Goal: Task Accomplishment & Management: Manage account settings

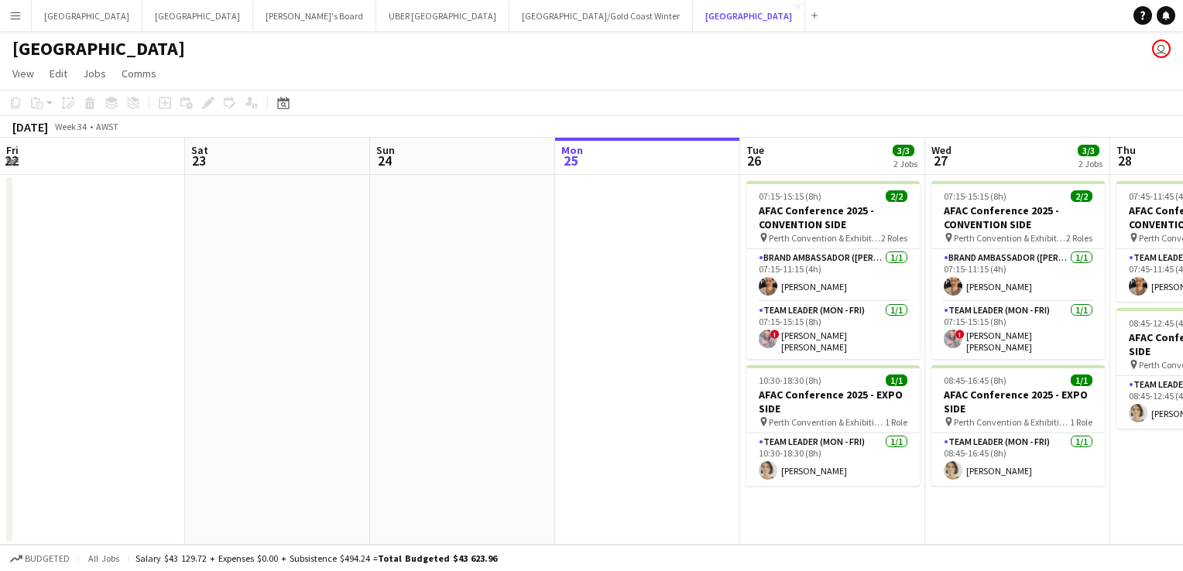
scroll to position [0, 370]
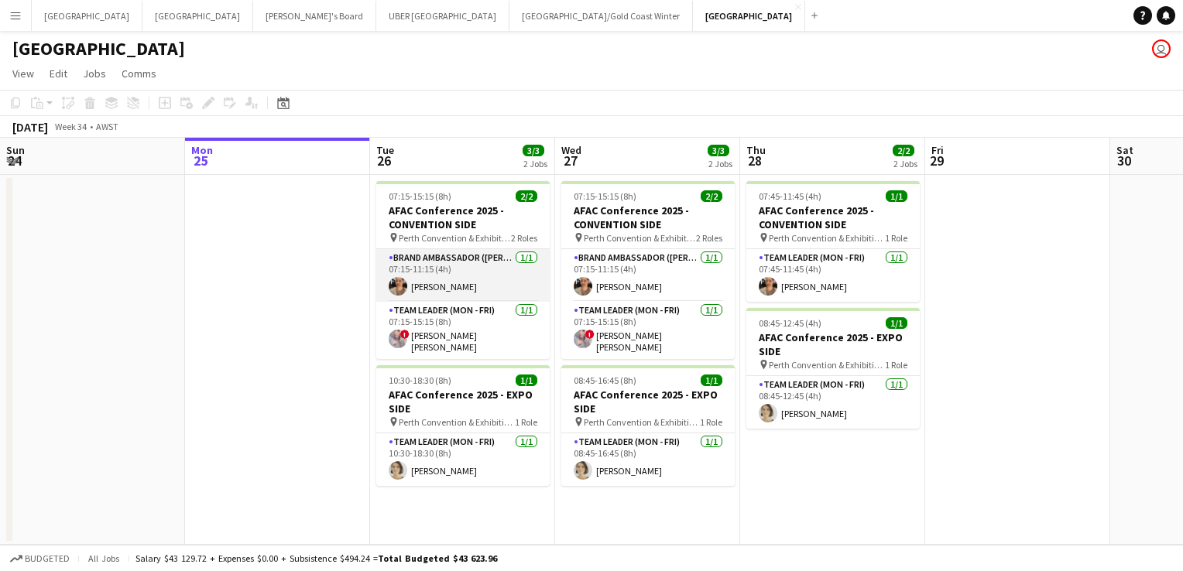
click at [413, 286] on app-card-role "Brand Ambassador (Mon - Fri) 1/1 07:15-11:15 (4h) Amanda Joseph" at bounding box center [462, 275] width 173 height 53
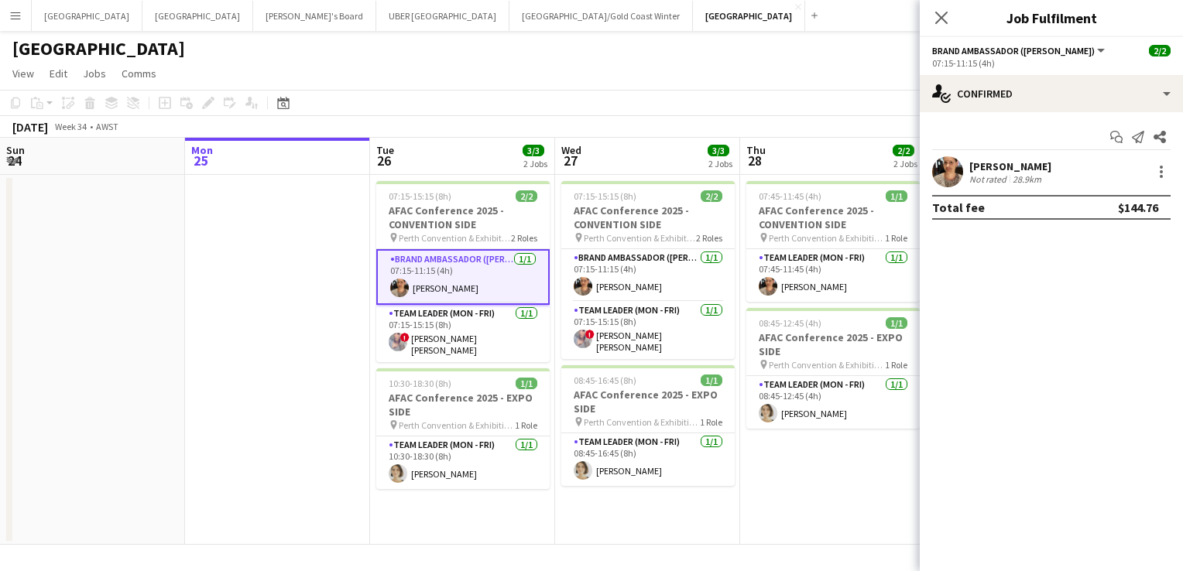
click at [1023, 159] on div "[PERSON_NAME]" at bounding box center [1010, 166] width 82 height 14
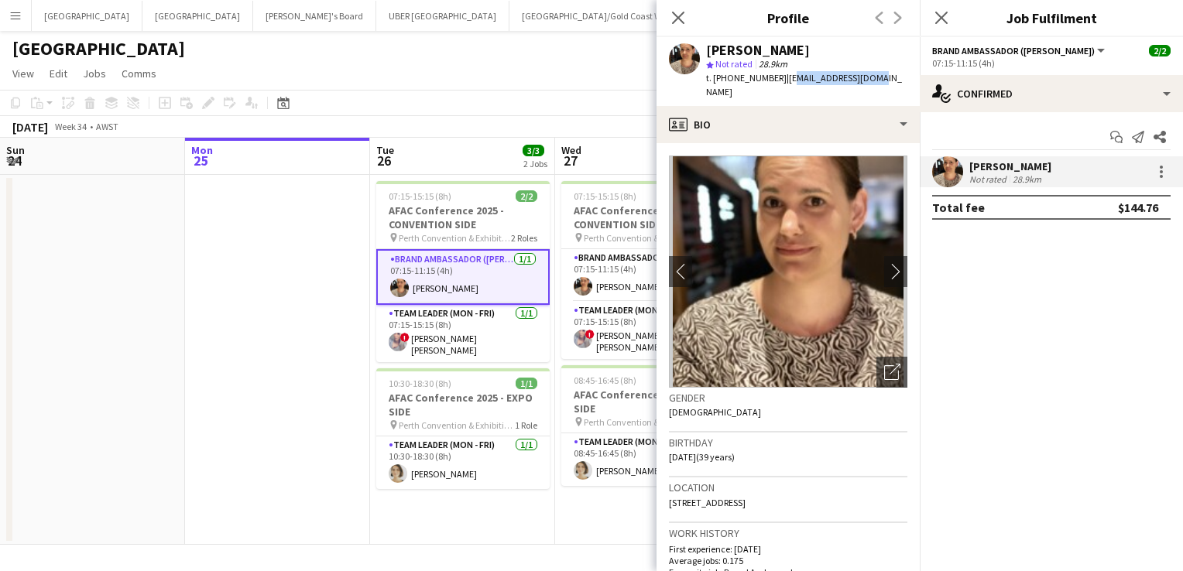
drag, startPoint x: 873, startPoint y: 78, endPoint x: 777, endPoint y: 81, distance: 96.0
click at [777, 81] on div "Amanda Joseph star Not rated 28.9km t. +61414749152 | ausdome@hotmail.com" at bounding box center [787, 71] width 263 height 69
copy span "usdome@hotmail.com"
click at [430, 337] on app-card-role "Team Leader (Mon - Fri) 1/1 07:15-15:15 (8h) ! Jessica Bernardino Dinis" at bounding box center [462, 333] width 173 height 57
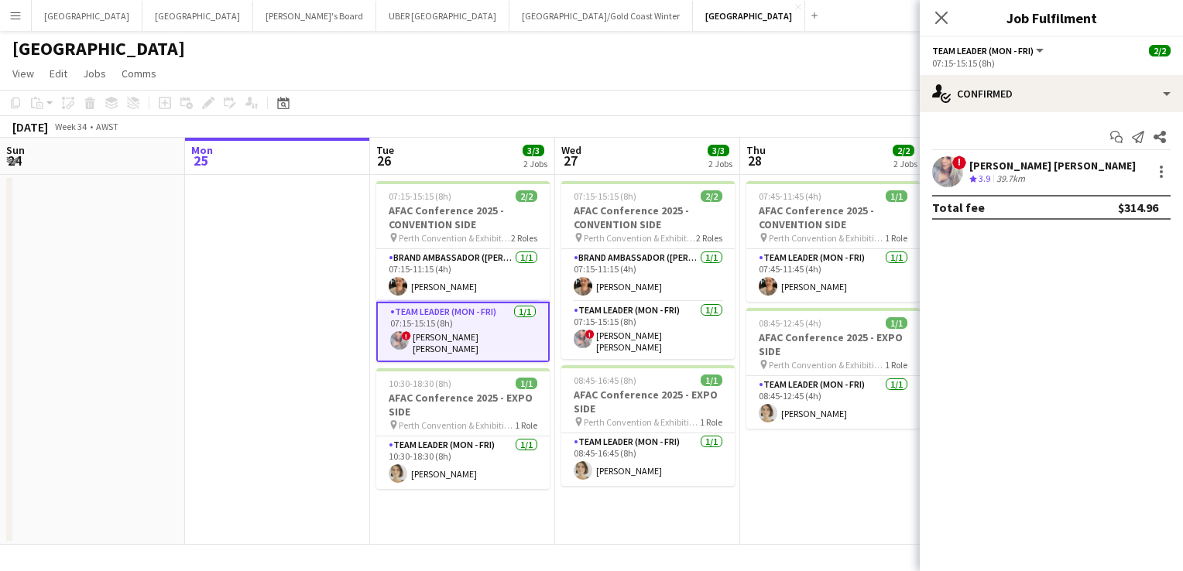
click at [1036, 159] on div "[PERSON_NAME] [PERSON_NAME]" at bounding box center [1052, 166] width 166 height 14
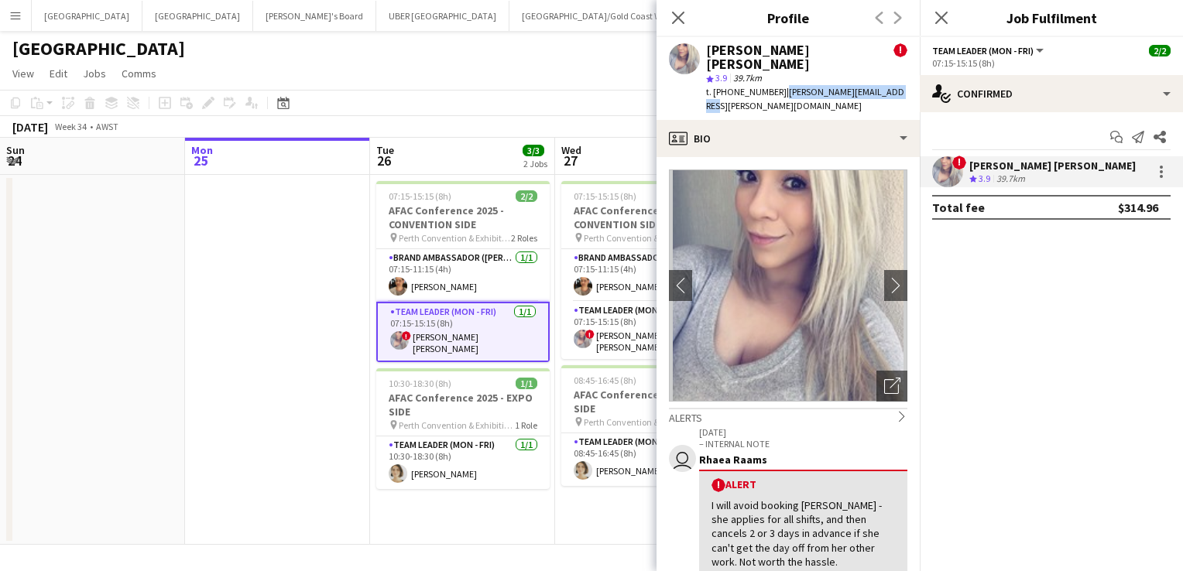
drag, startPoint x: 893, startPoint y: 81, endPoint x: 776, endPoint y: 87, distance: 117.8
click at [776, 87] on div "Jessica Bernardino Dinis ! star 3.9 39.7km t. +610433923341 | jessica.dinis@hot…" at bounding box center [787, 78] width 263 height 83
copy span "| jessica.dinis@hotmail.com"
click at [883, 81] on div "Jessica Bernardino Dinis ! star 3.9 39.7km t. +610433923341 | jessica.dinis@hot…" at bounding box center [787, 78] width 263 height 83
drag, startPoint x: 824, startPoint y: 79, endPoint x: 778, endPoint y: 82, distance: 46.5
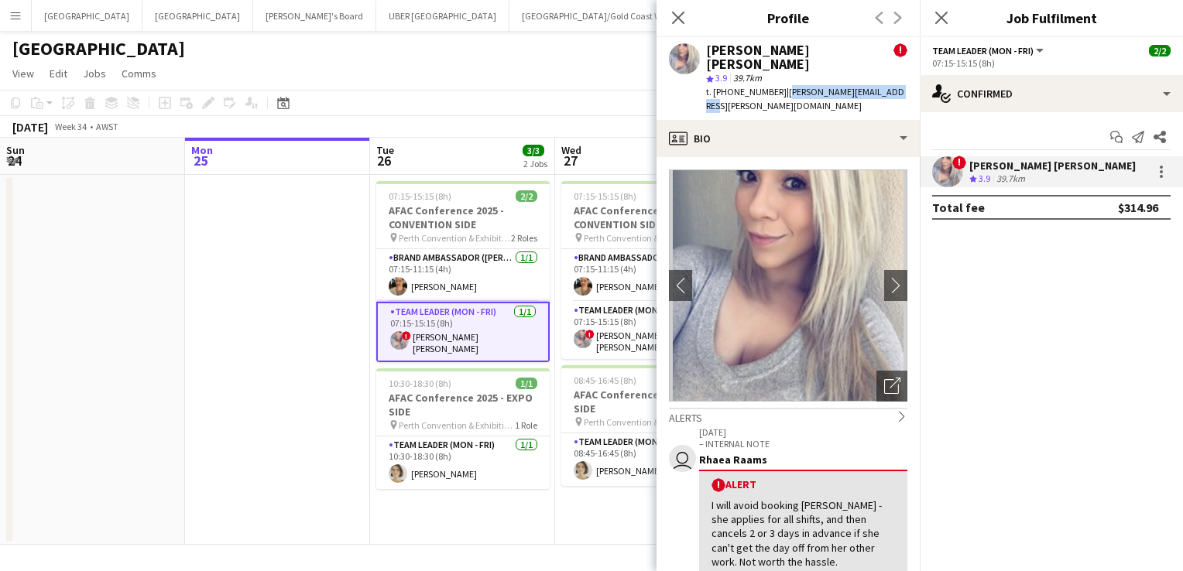
click at [778, 82] on div "Jessica Bernardino Dinis ! star 3.9 39.7km t. +610433923341 | jessica.dinis@hot…" at bounding box center [787, 78] width 263 height 83
copy span "jessica.dinis@hotmail.com"
click at [432, 471] on app-card-role "Team Leader (Mon - Fri) 1/1 10:30-18:30 (8h) Liris Weinhardt" at bounding box center [462, 463] width 173 height 53
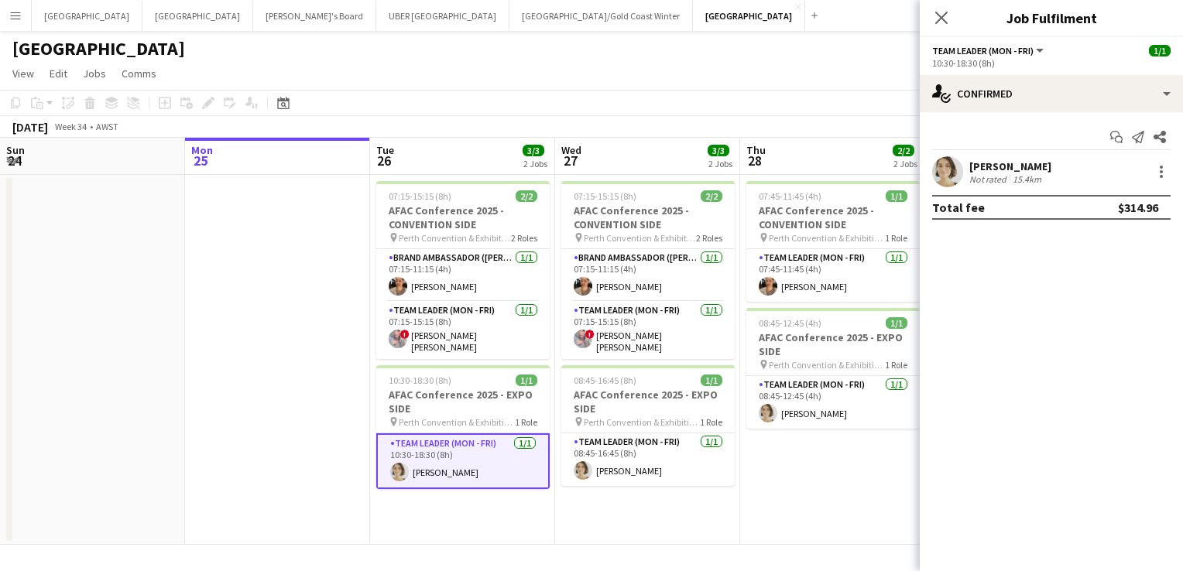
click at [1002, 159] on div "[PERSON_NAME]" at bounding box center [1010, 166] width 82 height 14
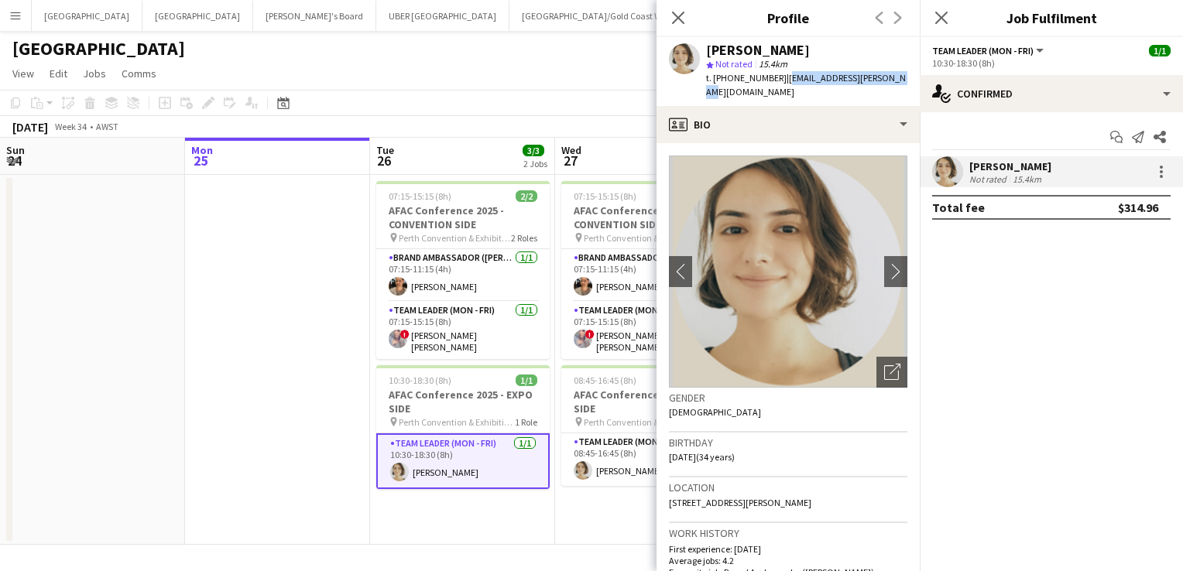
drag, startPoint x: 895, startPoint y: 81, endPoint x: 779, endPoint y: 82, distance: 116.1
click at [779, 82] on div "Liris Weinhardt star Not rated 15.4km t. +610404235637 | liris.weinhardt@gmail.…" at bounding box center [787, 71] width 263 height 69
copy span "liris.weinhardt@gmail.com"
click at [944, 13] on icon at bounding box center [941, 17] width 15 height 15
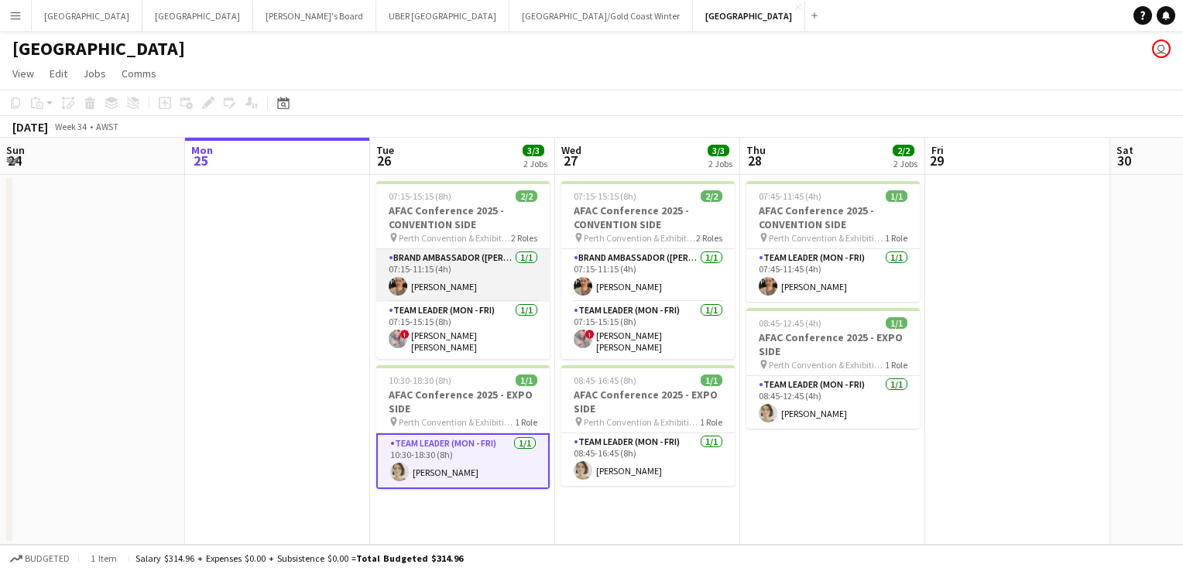
click at [437, 286] on app-card-role "Brand Ambassador (Mon - Fri) 1/1 07:15-11:15 (4h) Amanda Joseph" at bounding box center [462, 275] width 173 height 53
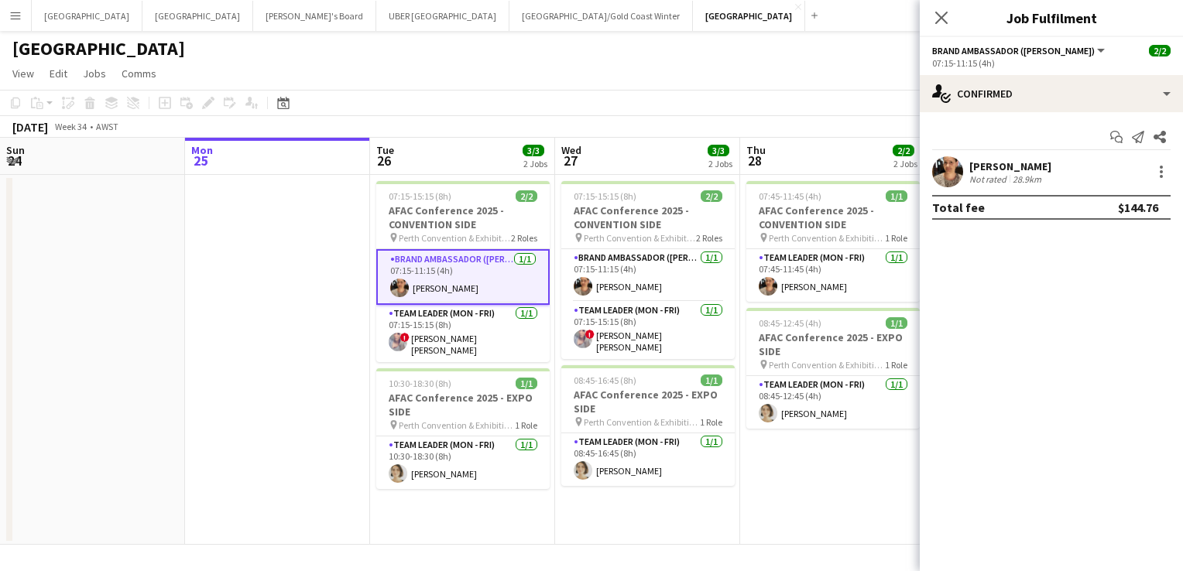
click at [992, 165] on div "[PERSON_NAME]" at bounding box center [1010, 166] width 82 height 14
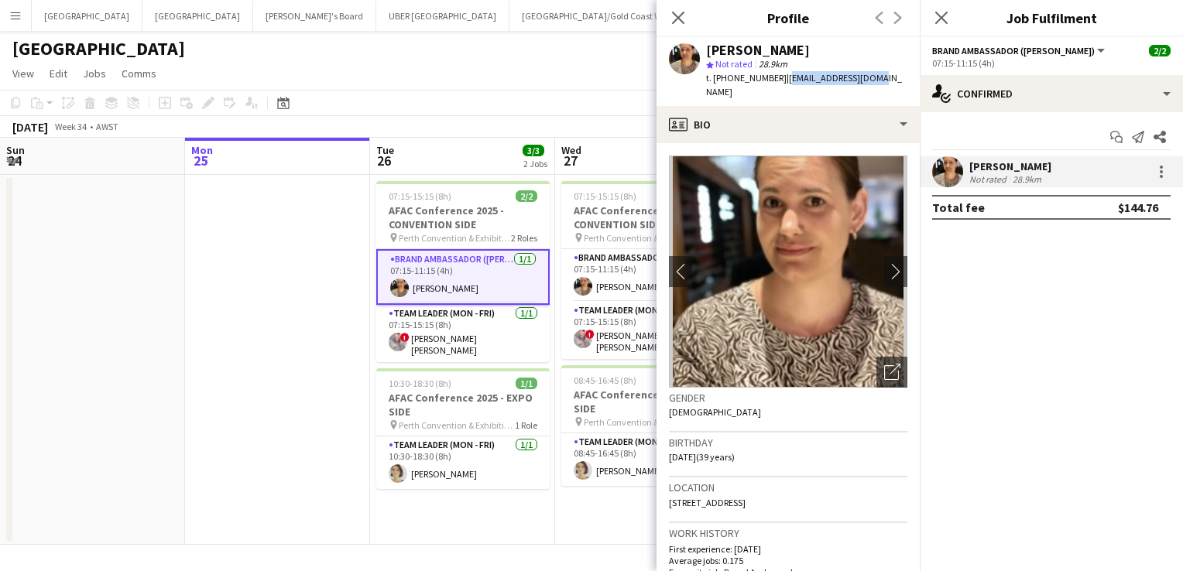
drag, startPoint x: 876, startPoint y: 80, endPoint x: 775, endPoint y: 77, distance: 101.4
click at [775, 77] on div "Amanda Joseph star Not rated 28.9km t. +61414749152 | ausdome@hotmail.com" at bounding box center [787, 71] width 263 height 69
copy span "ausdome@hotmail.com"
click at [940, 18] on icon at bounding box center [941, 17] width 15 height 15
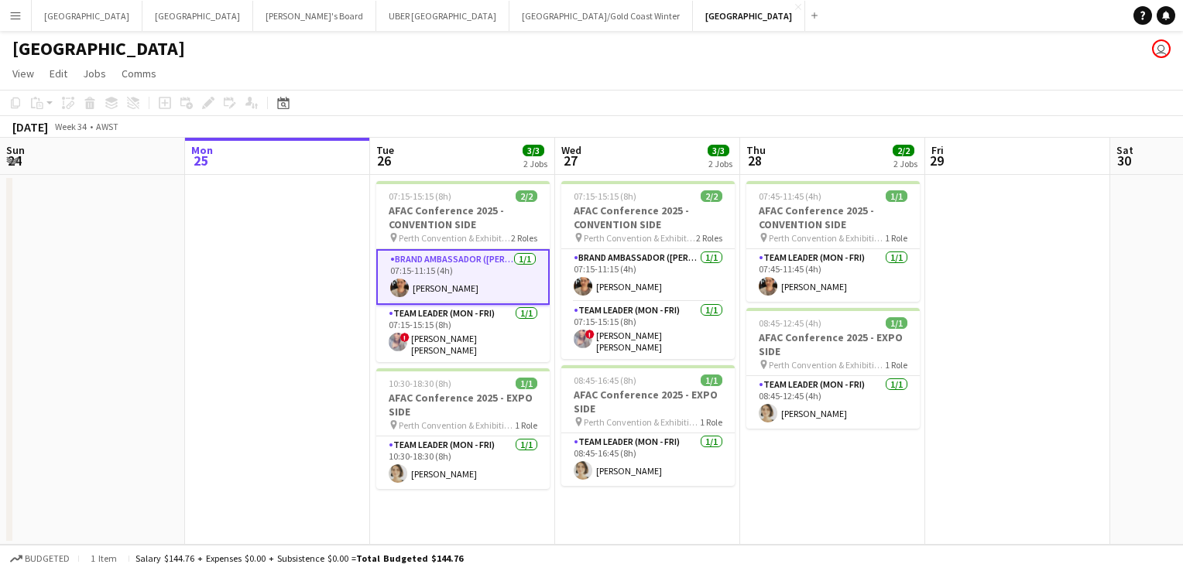
click at [409, 279] on app-card-role "Brand Ambassador (Mon - Fri) 1/1 07:15-11:15 (4h) Amanda Joseph" at bounding box center [462, 277] width 173 height 56
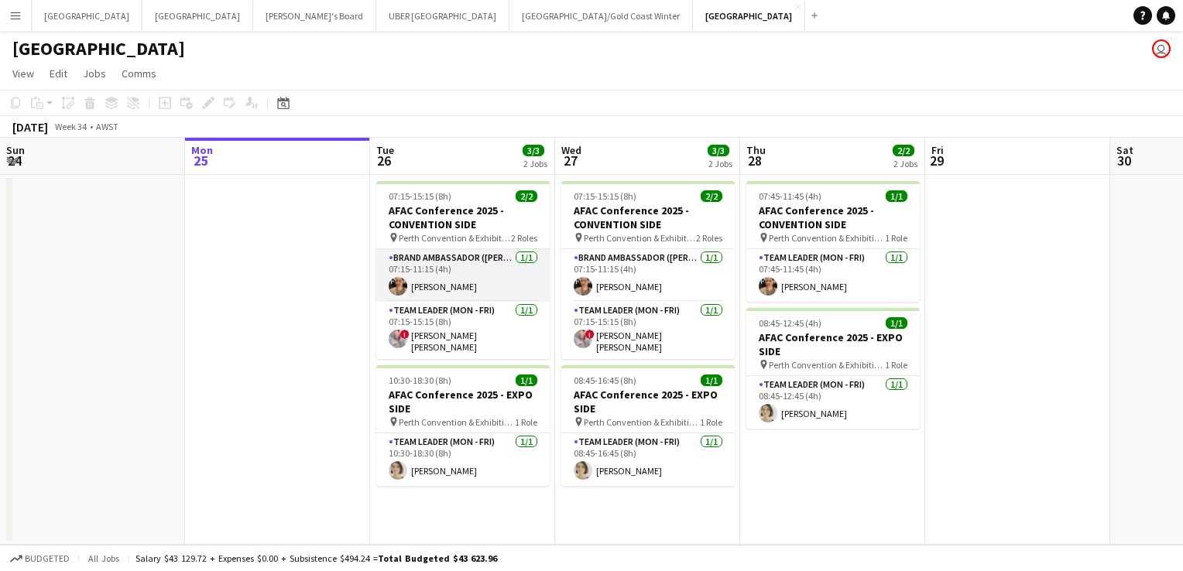
click at [443, 285] on app-card-role "Brand Ambassador (Mon - Fri) 1/1 07:15-11:15 (4h) Amanda Joseph" at bounding box center [462, 275] width 173 height 53
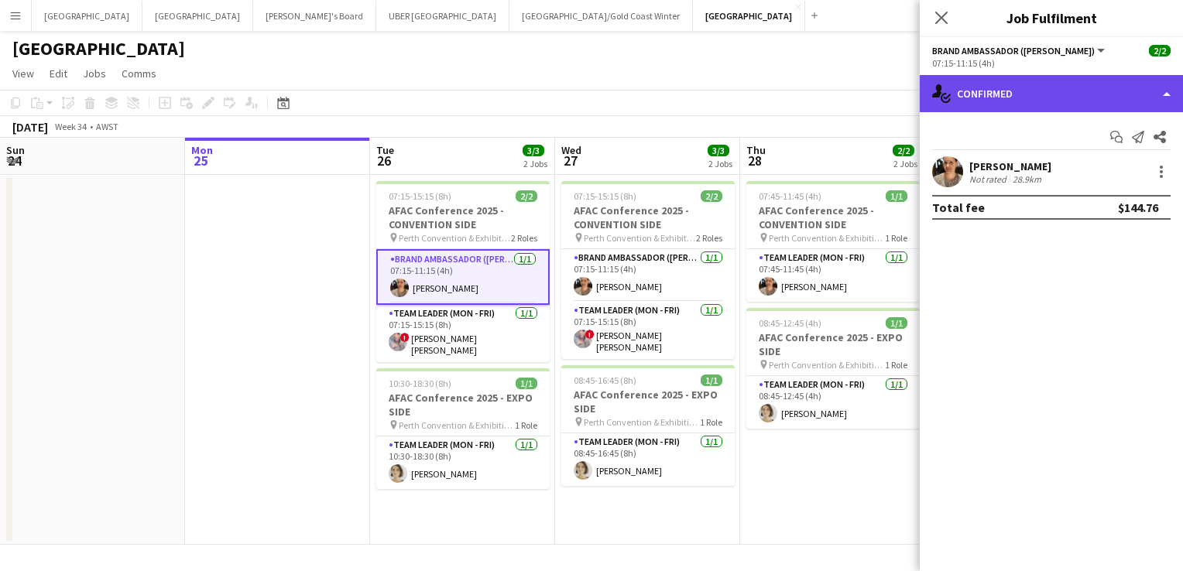
click at [959, 85] on div "single-neutral-actions-check-2 Confirmed" at bounding box center [1051, 93] width 263 height 37
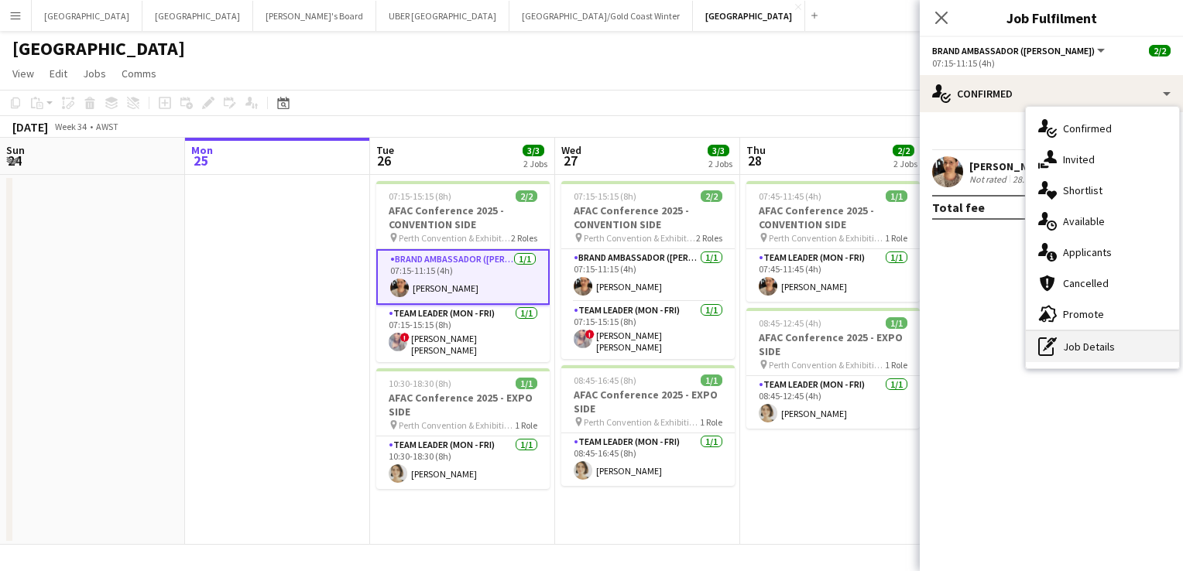
click at [1078, 348] on div "pen-write Job Details" at bounding box center [1102, 346] width 153 height 31
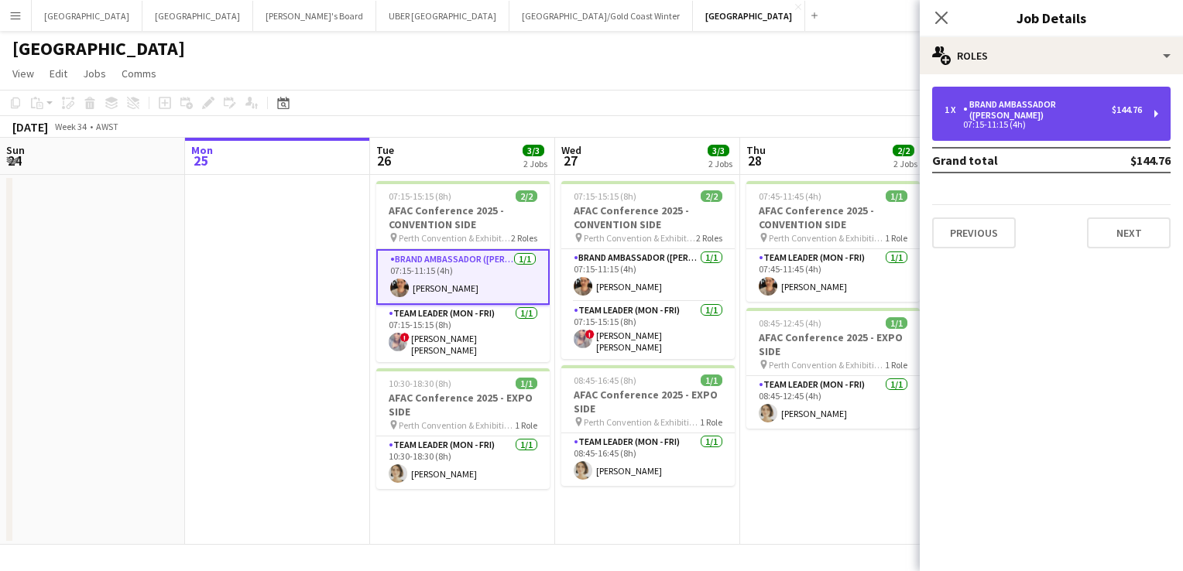
click at [974, 121] on div "07:15-11:15 (4h)" at bounding box center [1042, 125] width 197 height 8
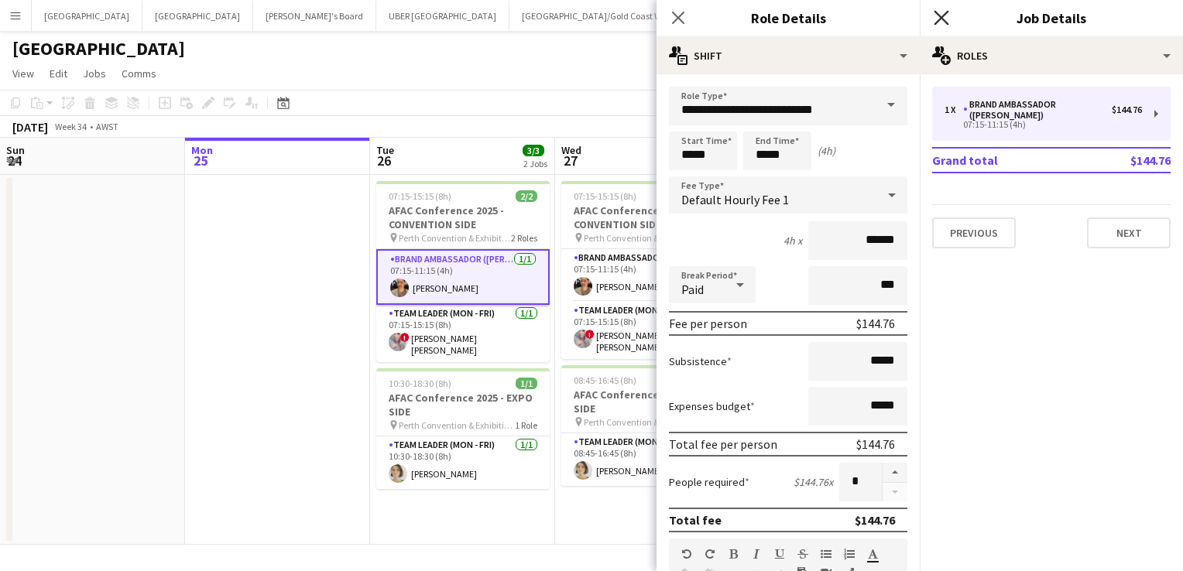
click at [944, 12] on icon "Close pop-in" at bounding box center [941, 17] width 15 height 15
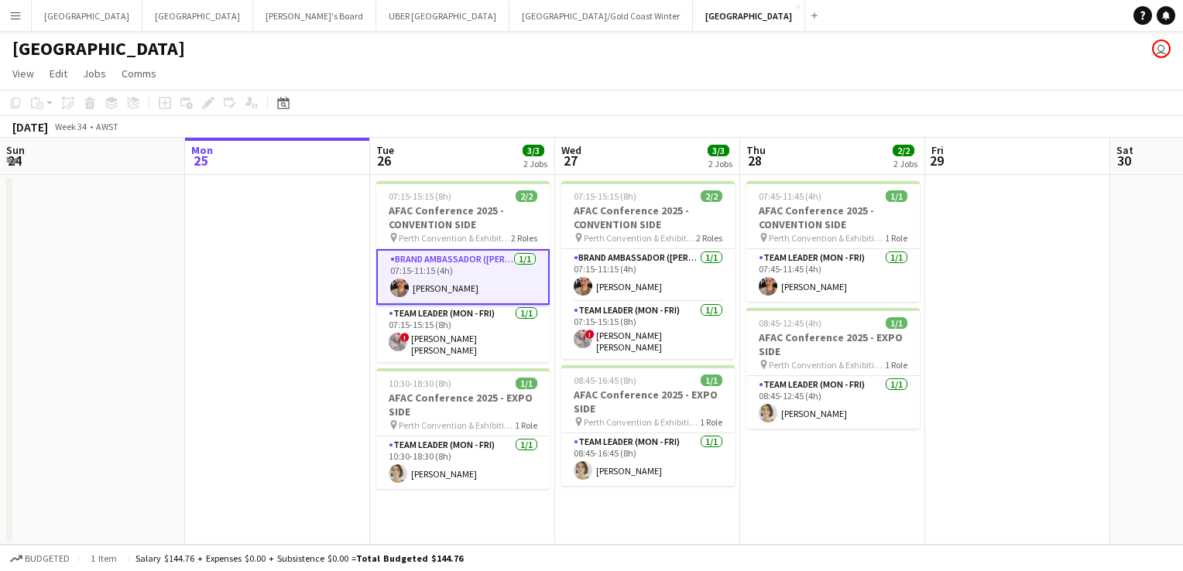
click at [460, 293] on app-card-role "Brand Ambassador (Mon - Fri) 1/1 07:15-11:15 (4h) Amanda Joseph" at bounding box center [462, 277] width 173 height 56
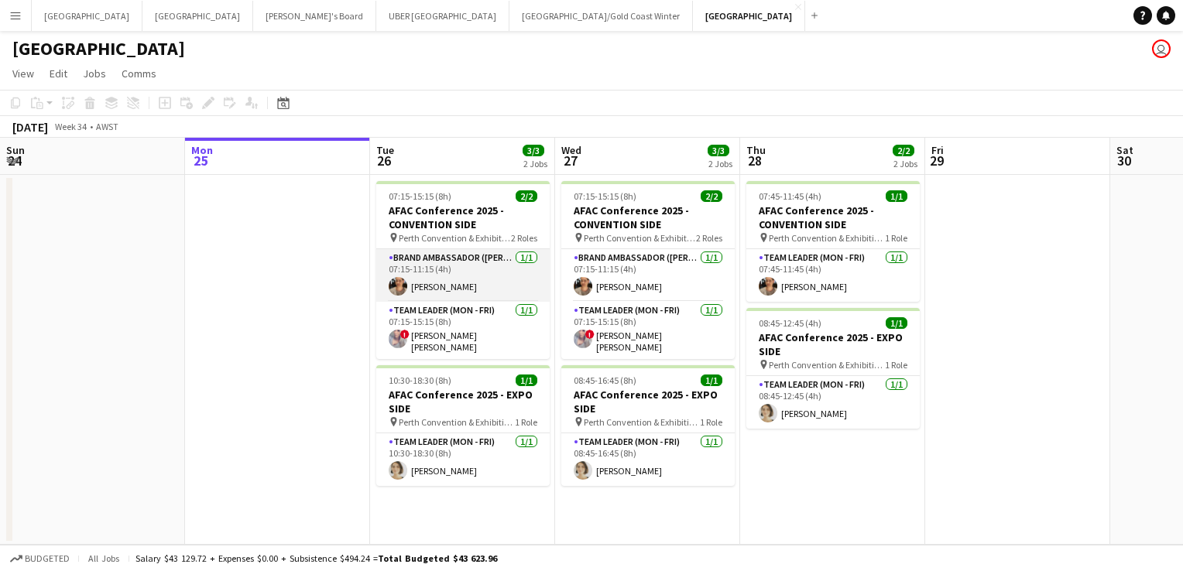
click at [424, 293] on app-card-role "Brand Ambassador (Mon - Fri) 1/1 07:15-11:15 (4h) Amanda Joseph" at bounding box center [462, 275] width 173 height 53
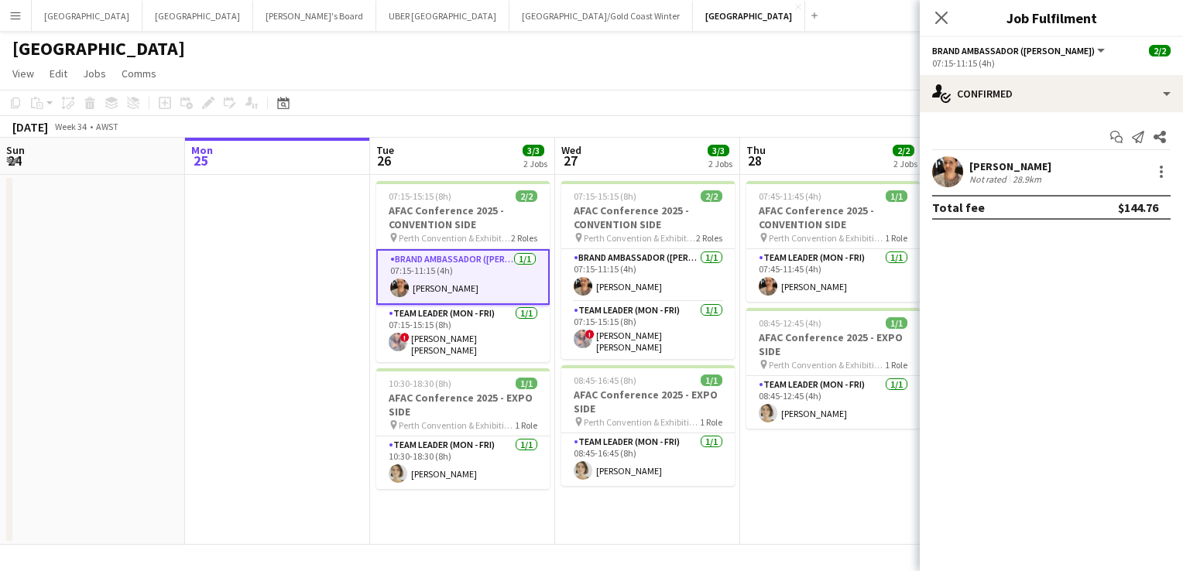
click at [1009, 166] on div "[PERSON_NAME]" at bounding box center [1010, 166] width 82 height 14
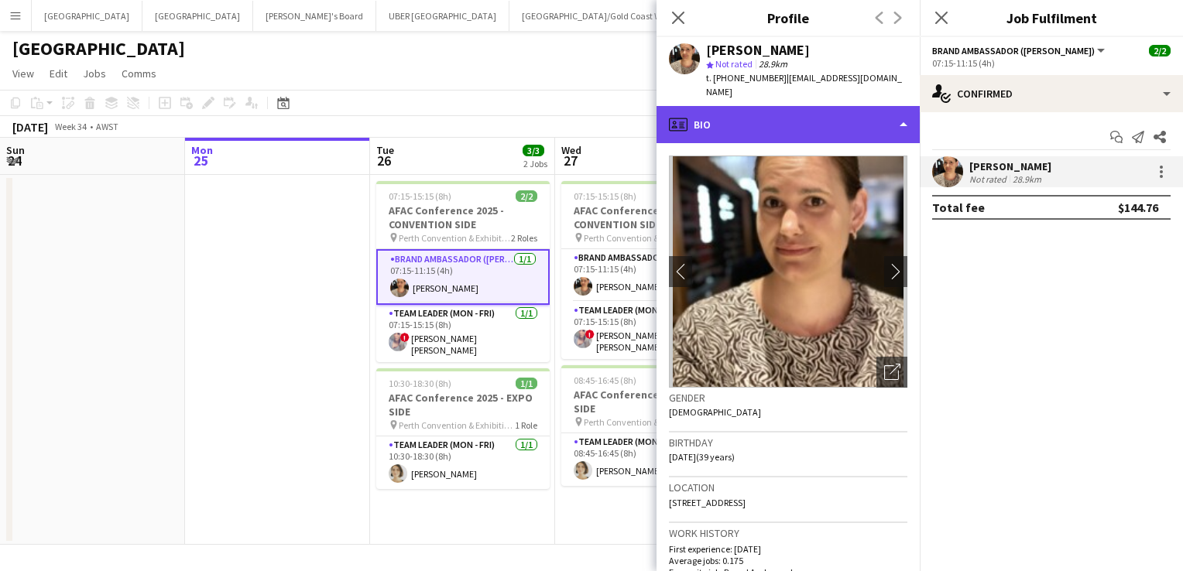
click at [789, 110] on div "profile Bio" at bounding box center [787, 124] width 263 height 37
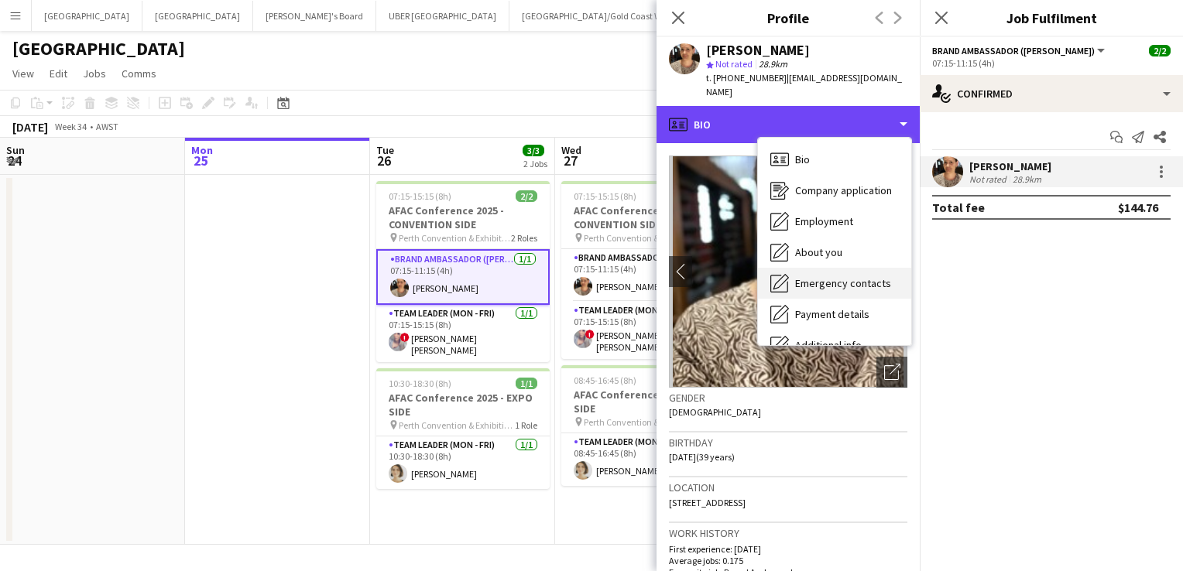
scroll to position [115, 0]
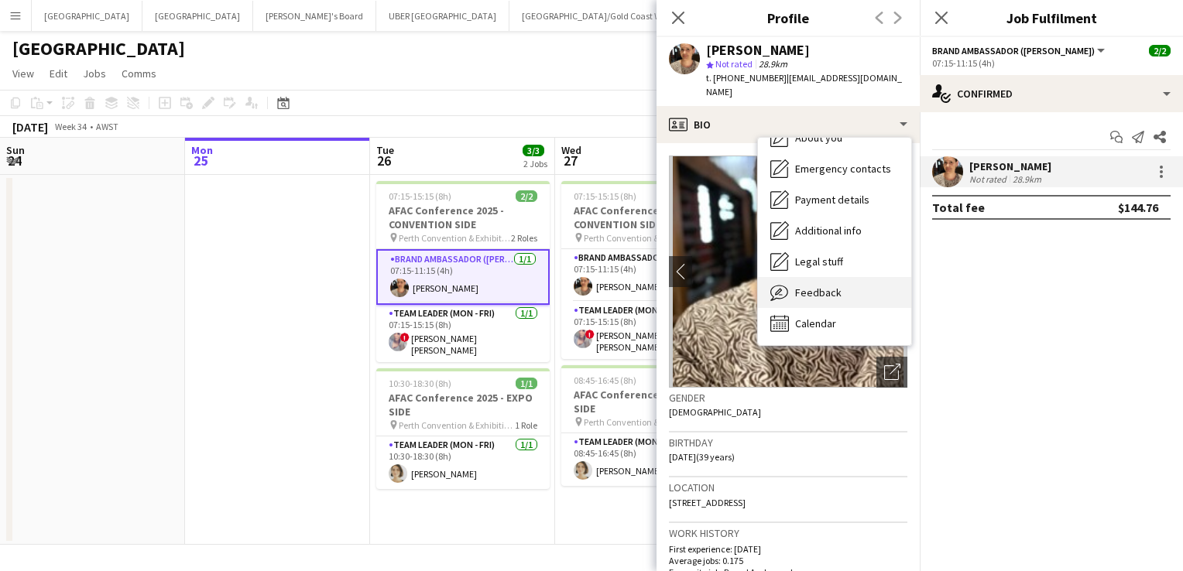
click at [827, 286] on span "Feedback" at bounding box center [818, 293] width 46 height 14
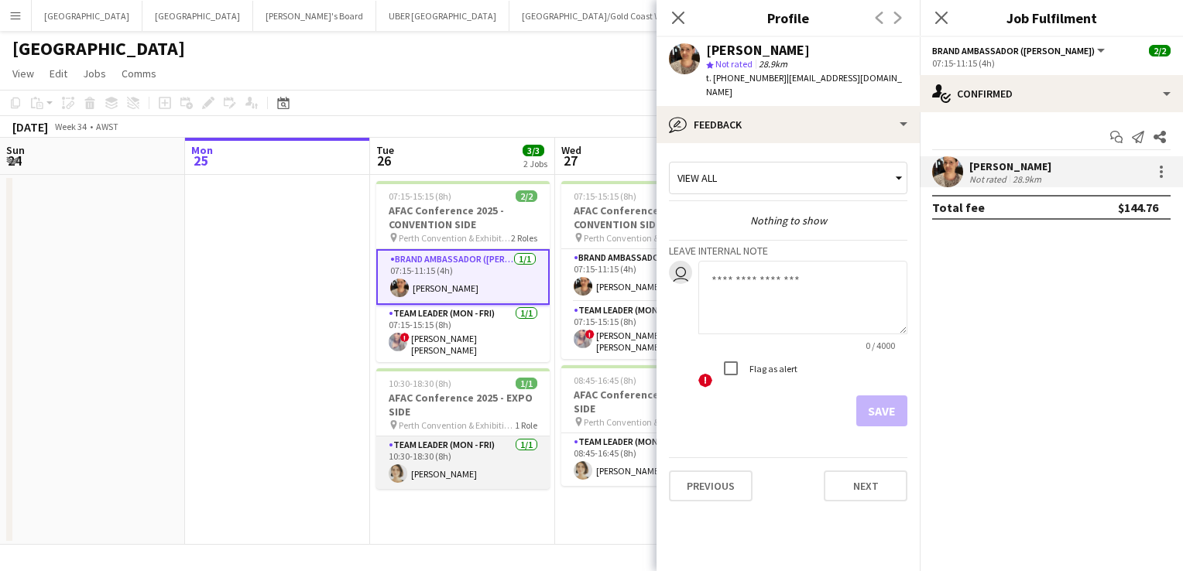
click at [433, 467] on app-card-role "Team Leader (Mon - Fri) 1/1 10:30-18:30 (8h) Liris Weinhardt" at bounding box center [462, 463] width 173 height 53
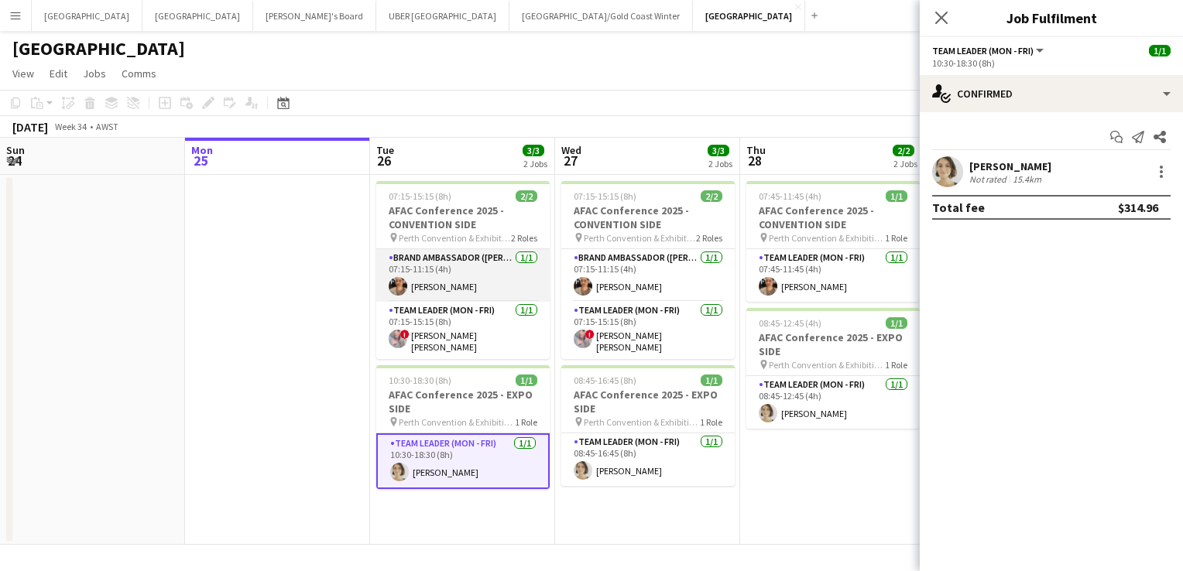
click at [459, 286] on app-card-role "Brand Ambassador (Mon - Fri) 1/1 07:15-11:15 (4h) Amanda Joseph" at bounding box center [462, 275] width 173 height 53
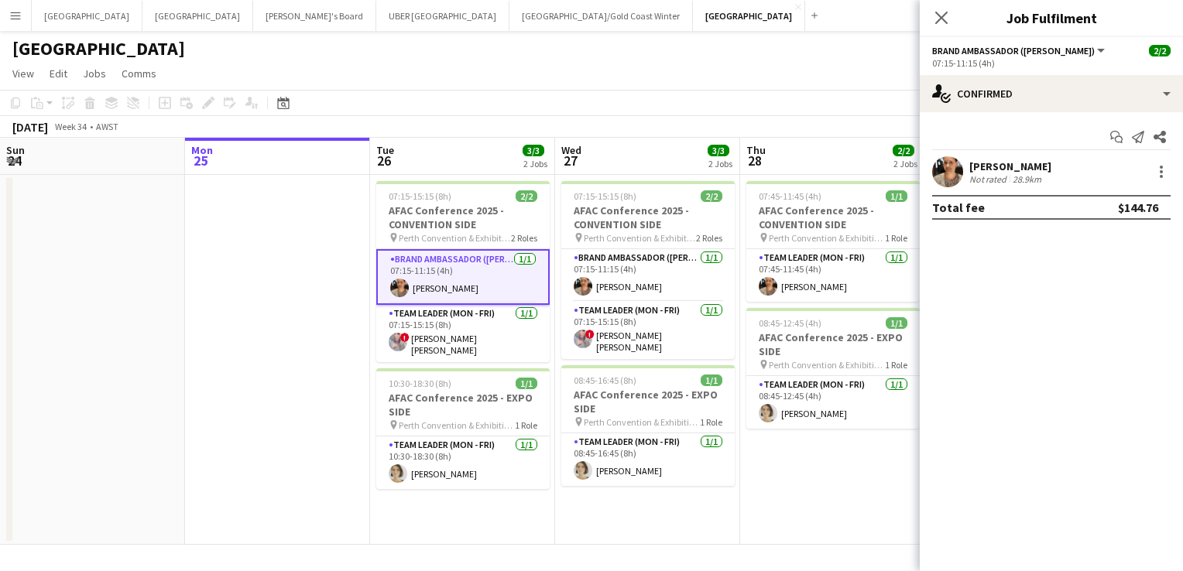
click at [982, 169] on div "[PERSON_NAME]" at bounding box center [1010, 166] width 82 height 14
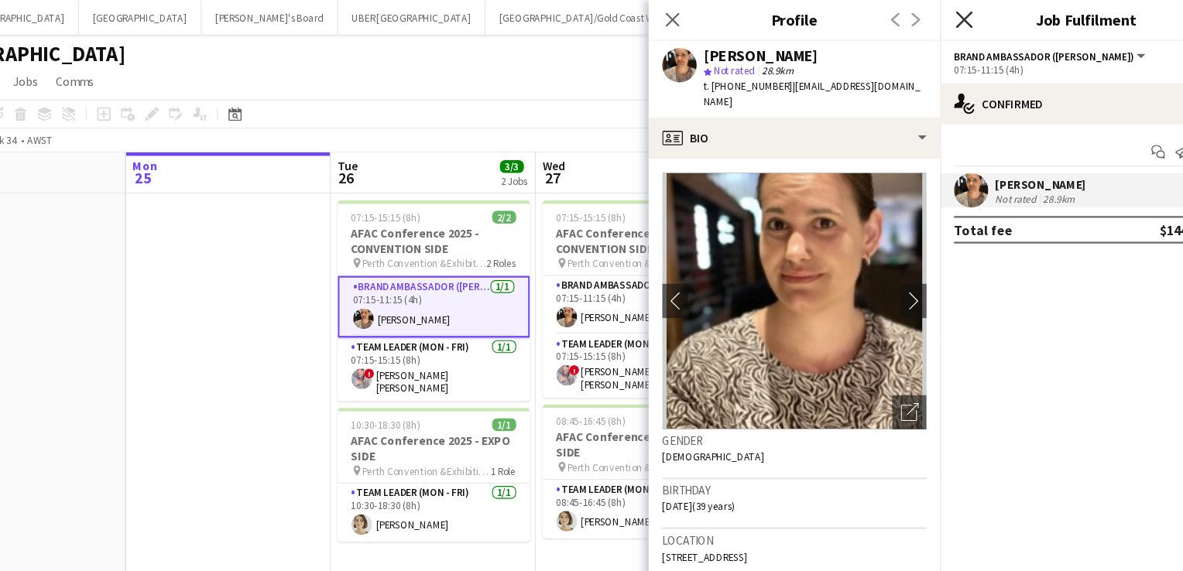
click at [935, 12] on icon at bounding box center [941, 17] width 15 height 15
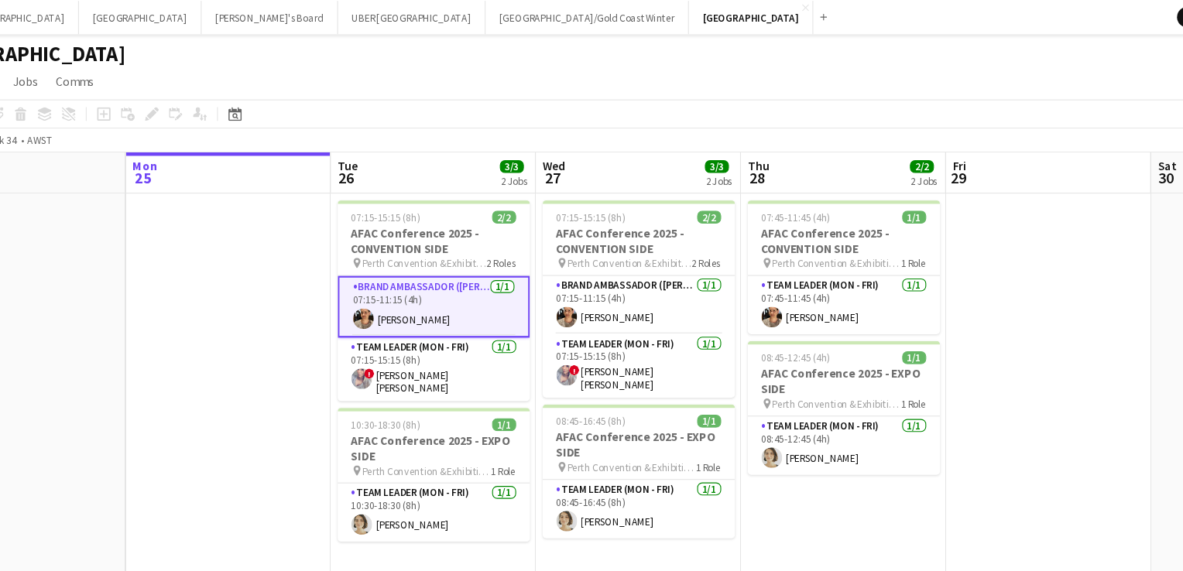
drag, startPoint x: 435, startPoint y: 285, endPoint x: 419, endPoint y: 286, distance: 16.3
click at [419, 286] on app-card-role "Brand Ambassador (Mon - Fri) 1/1 07:15-11:15 (4h) Amanda Joseph" at bounding box center [462, 277] width 173 height 56
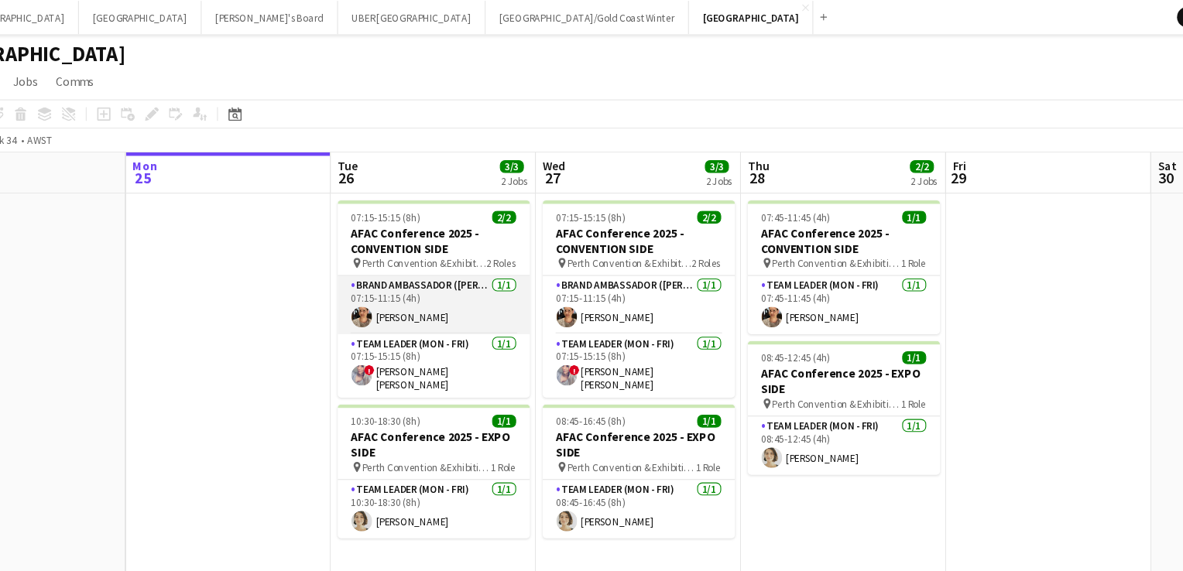
click at [419, 286] on app-card-role "Brand Ambassador (Mon - Fri) 1/1 07:15-11:15 (4h) Amanda Joseph" at bounding box center [462, 275] width 173 height 53
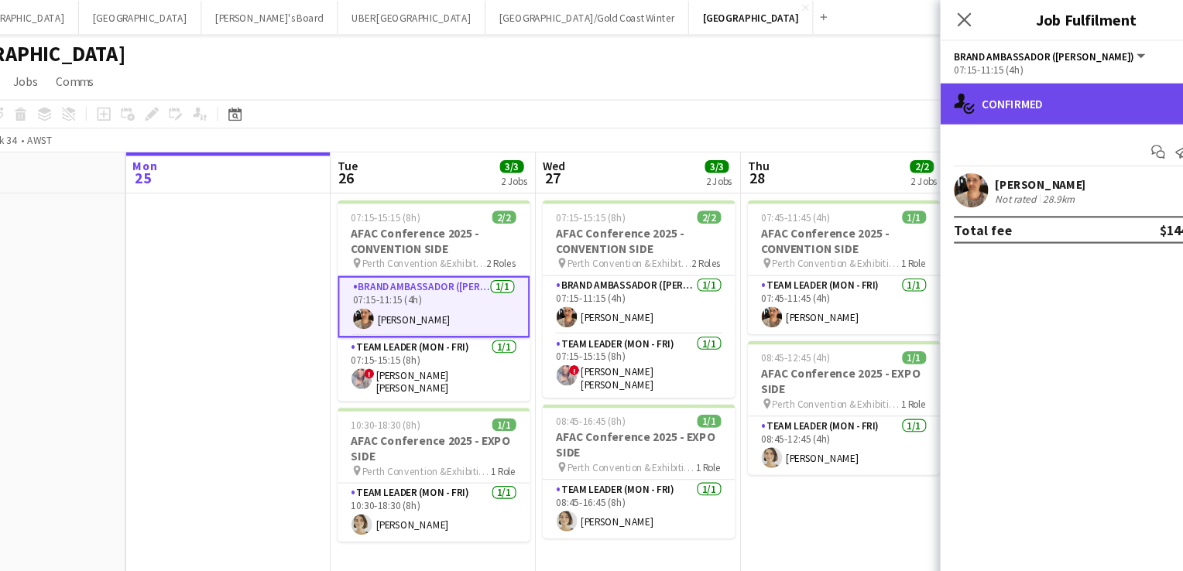
click at [987, 90] on div "single-neutral-actions-check-2 Confirmed" at bounding box center [1051, 93] width 263 height 37
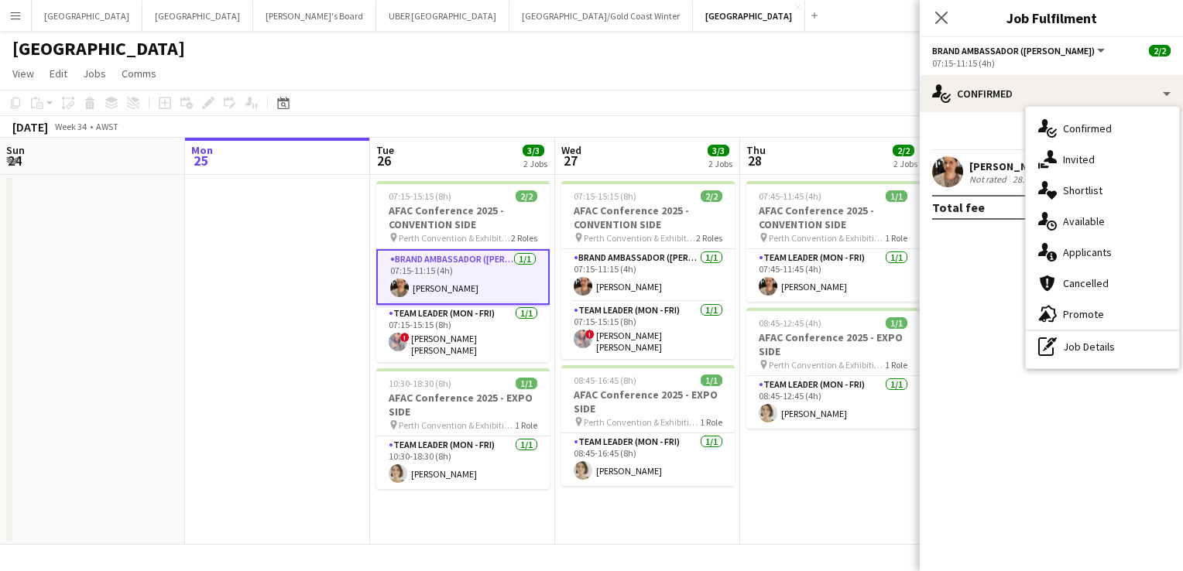
click at [974, 164] on div "[PERSON_NAME]" at bounding box center [1010, 166] width 82 height 14
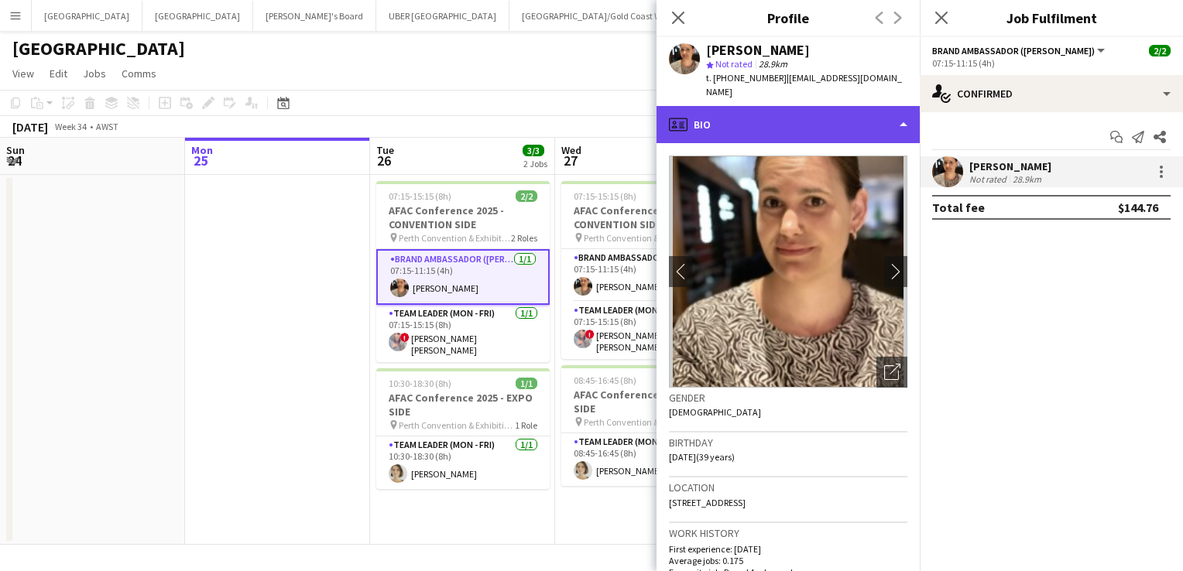
click at [745, 111] on div "profile Bio" at bounding box center [787, 124] width 263 height 37
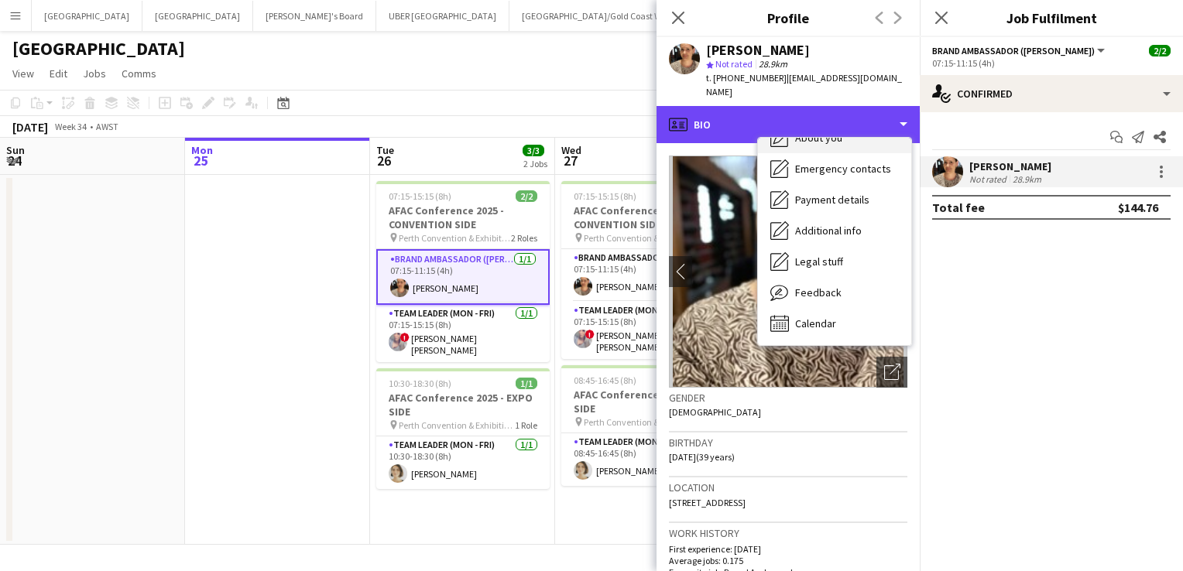
scroll to position [114, 0]
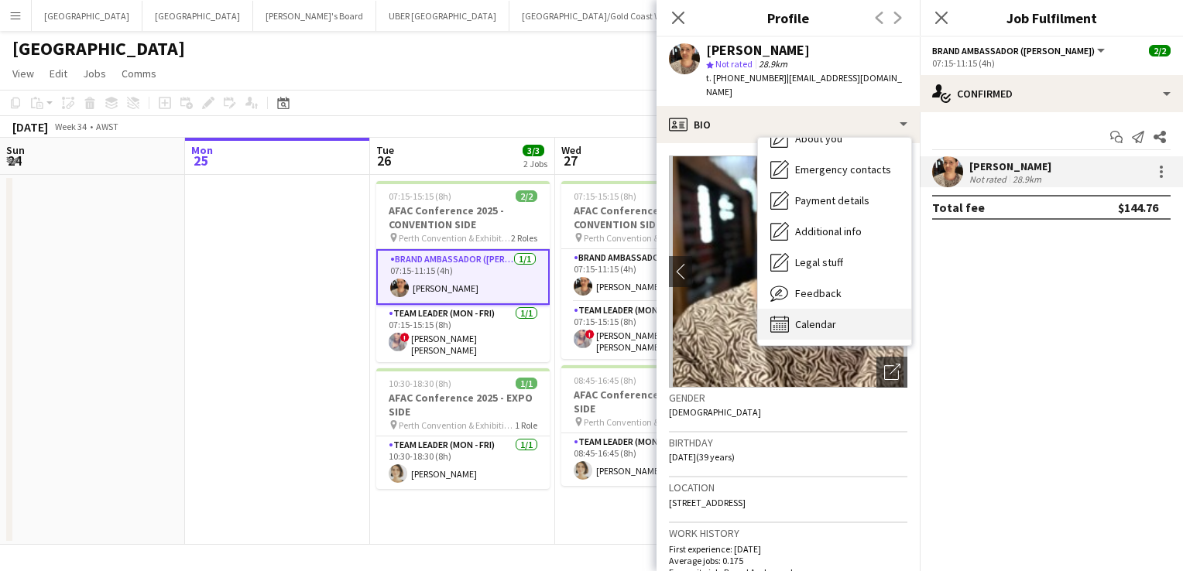
click at [827, 317] on span "Calendar" at bounding box center [815, 324] width 41 height 14
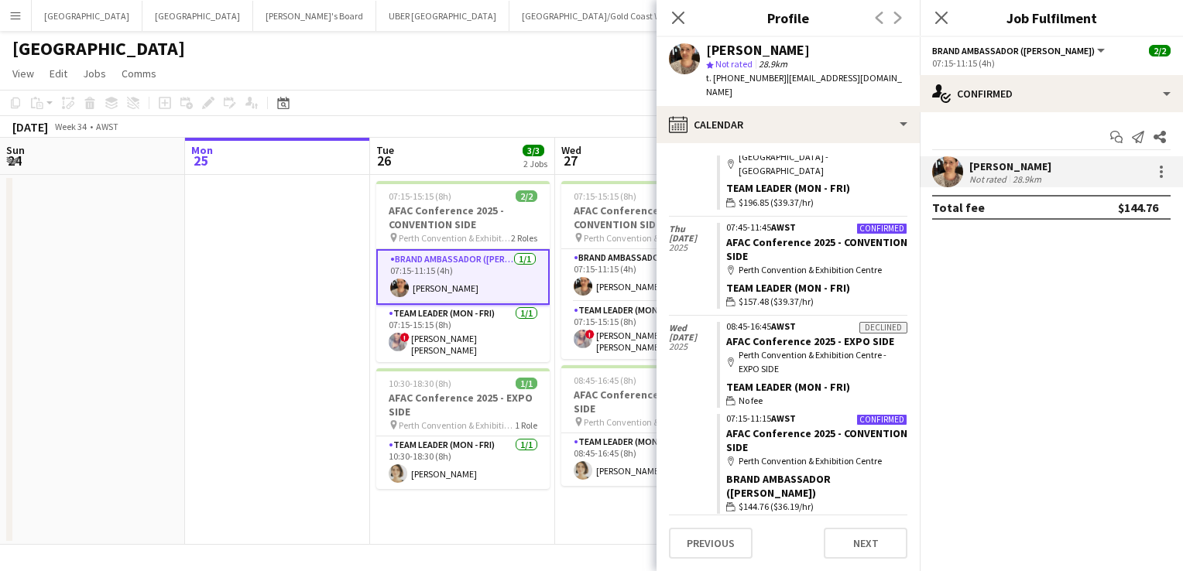
scroll to position [362, 0]
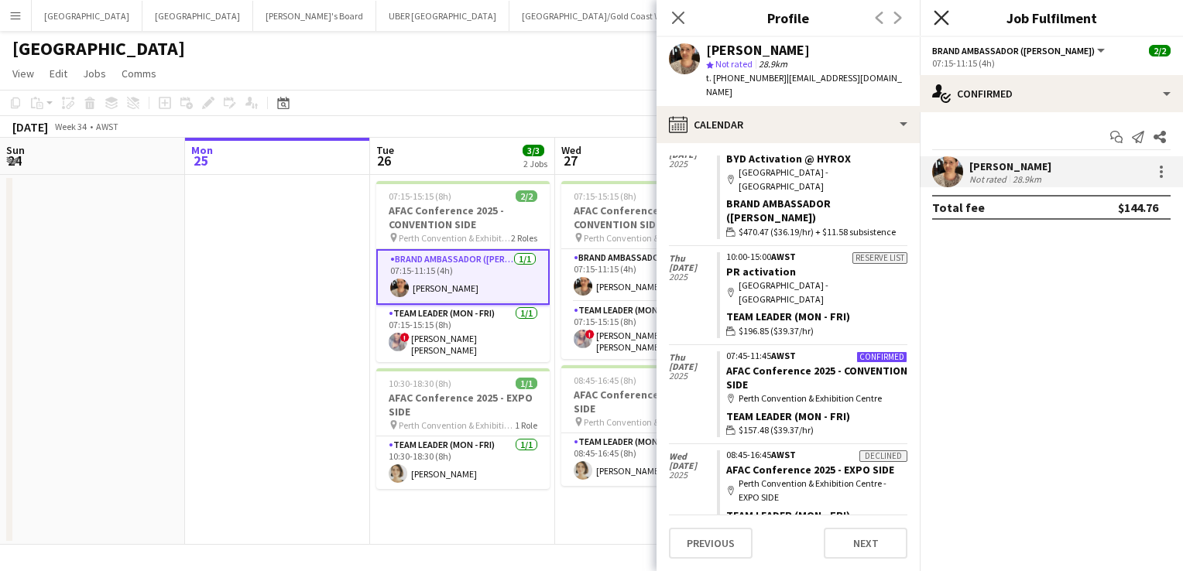
click at [944, 17] on icon "Close pop-in" at bounding box center [941, 17] width 15 height 15
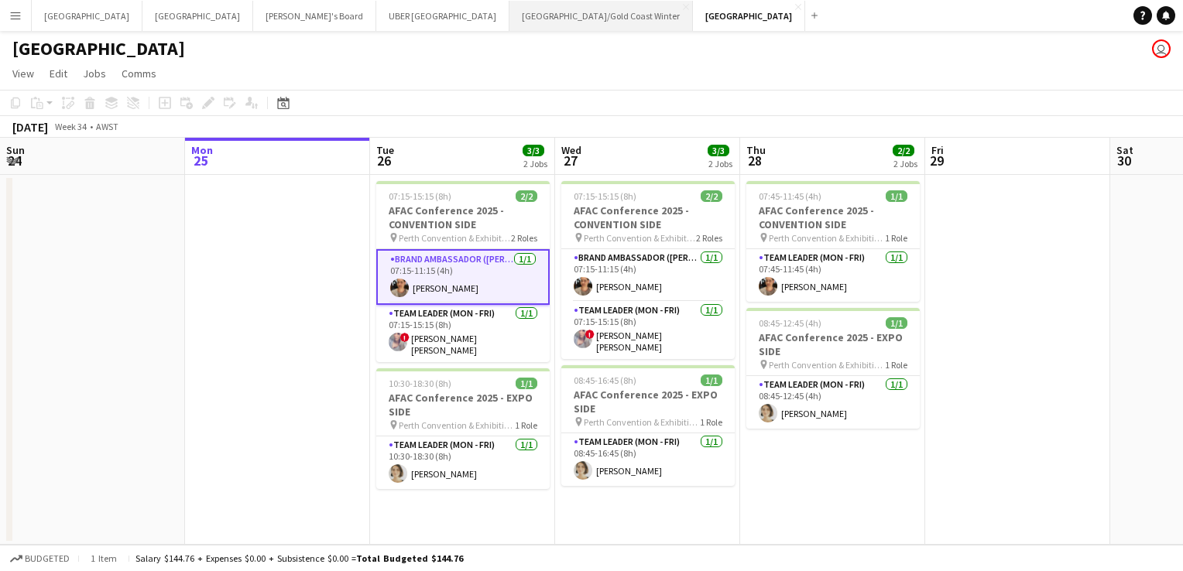
click at [509, 14] on button "Brisbane/Gold Coast Winter Close" at bounding box center [600, 16] width 183 height 30
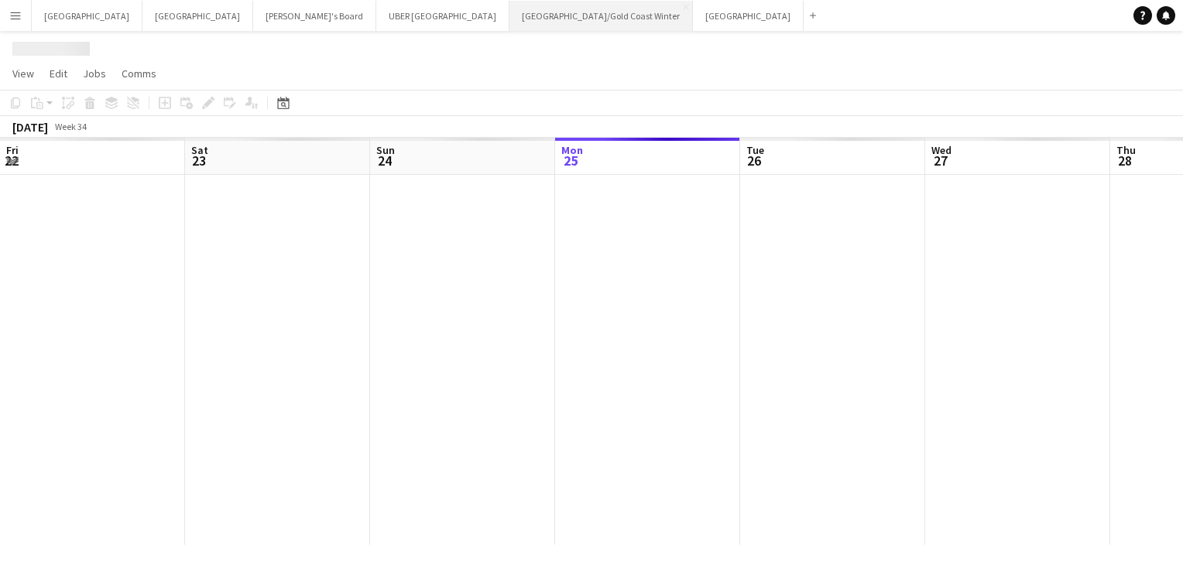
scroll to position [0, 370]
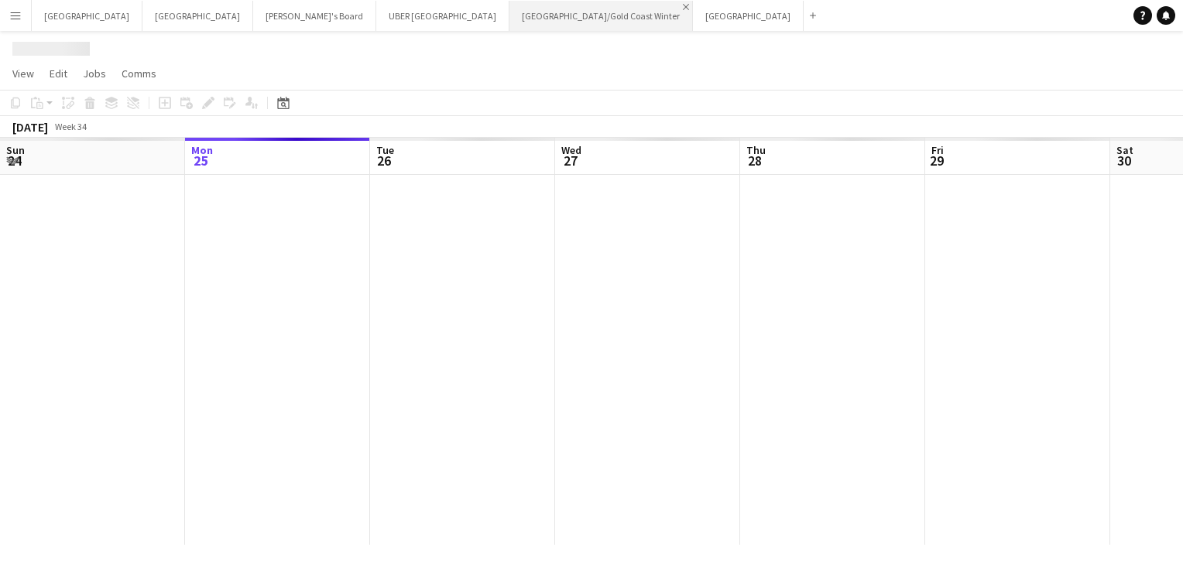
click at [683, 7] on app-icon "Close" at bounding box center [686, 7] width 6 height 6
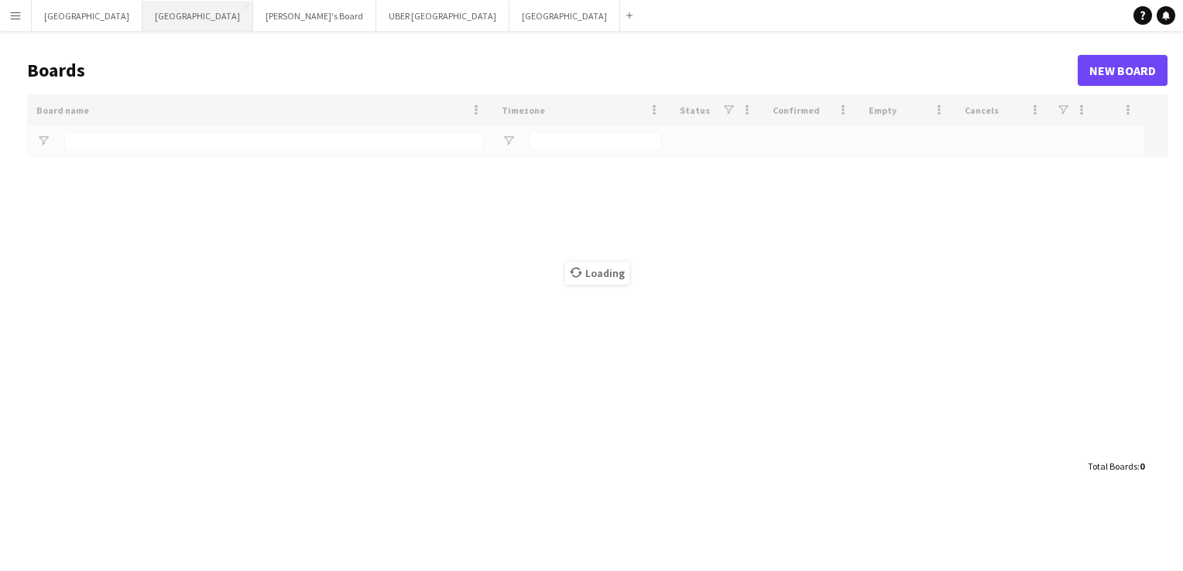
click at [142, 15] on button "Adelaide Close" at bounding box center [197, 16] width 111 height 30
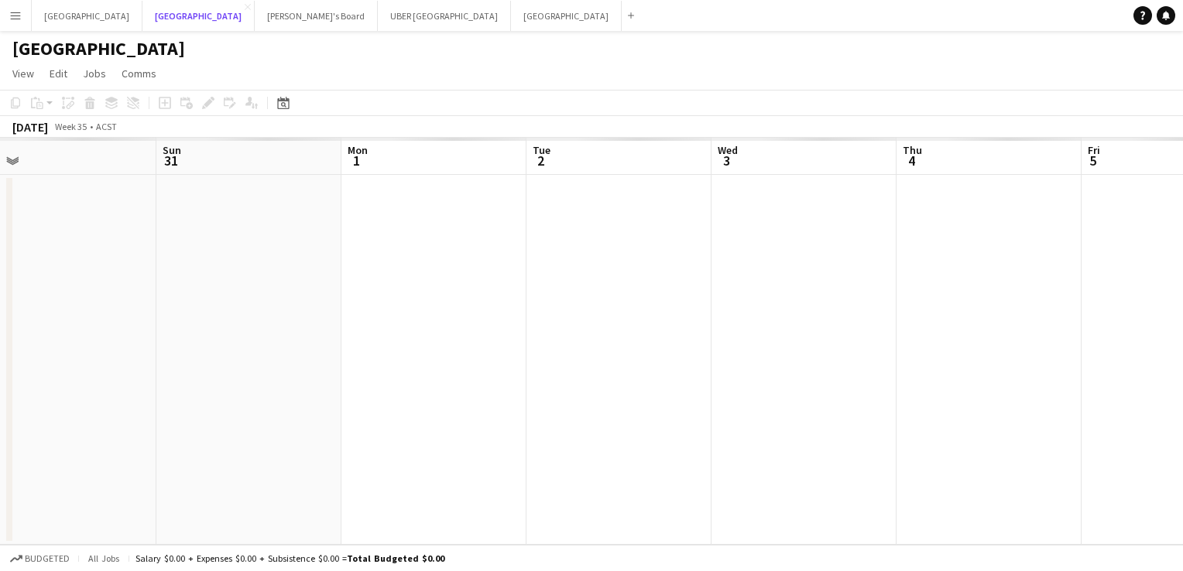
scroll to position [0, 430]
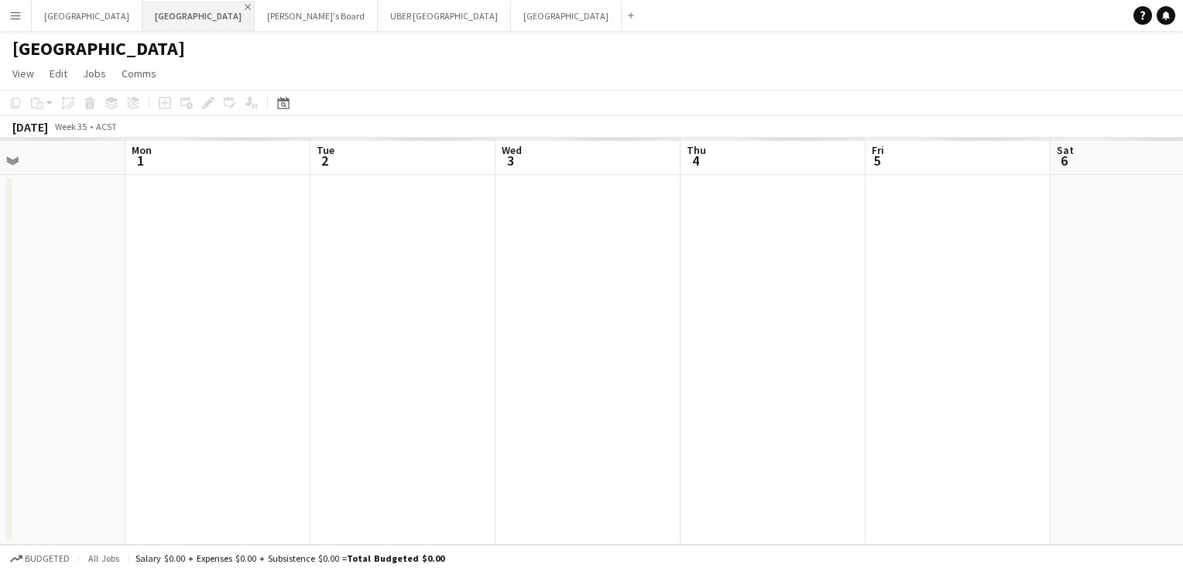
click at [245, 7] on app-icon "Close" at bounding box center [248, 7] width 6 height 6
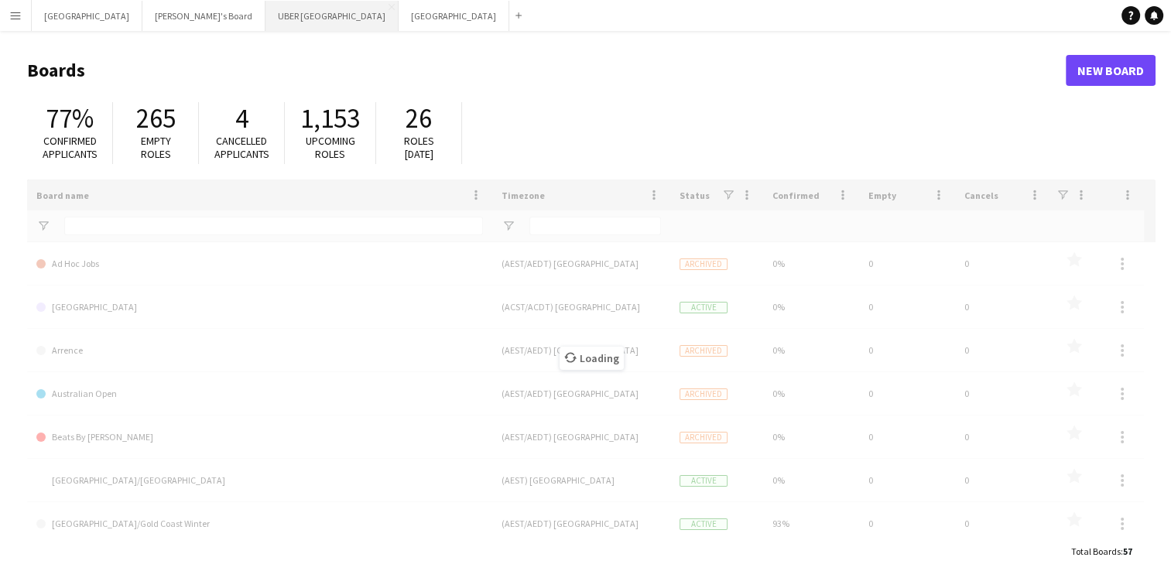
click at [266, 11] on button "UBER [GEOGRAPHIC_DATA] Close" at bounding box center [332, 16] width 133 height 30
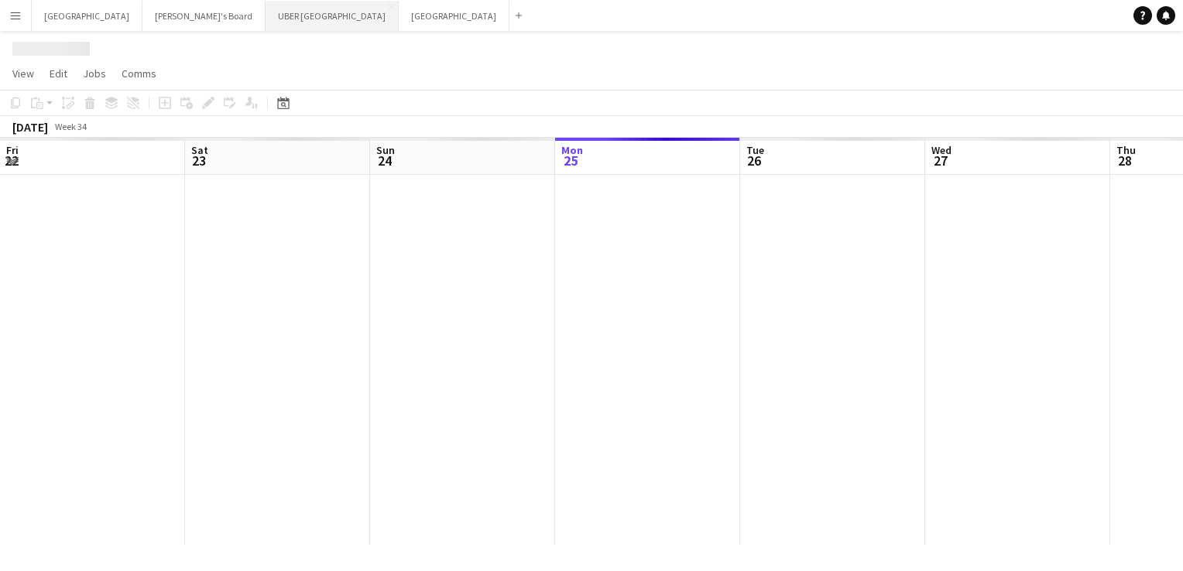
scroll to position [0, 370]
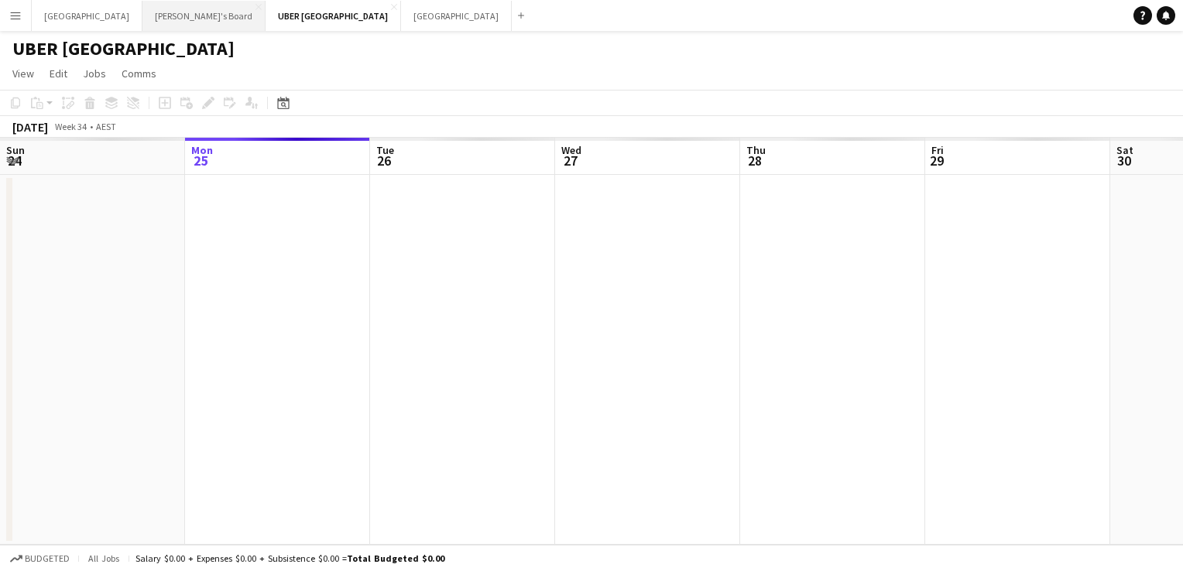
click at [142, 17] on button "Tennille's Board Close" at bounding box center [203, 16] width 123 height 30
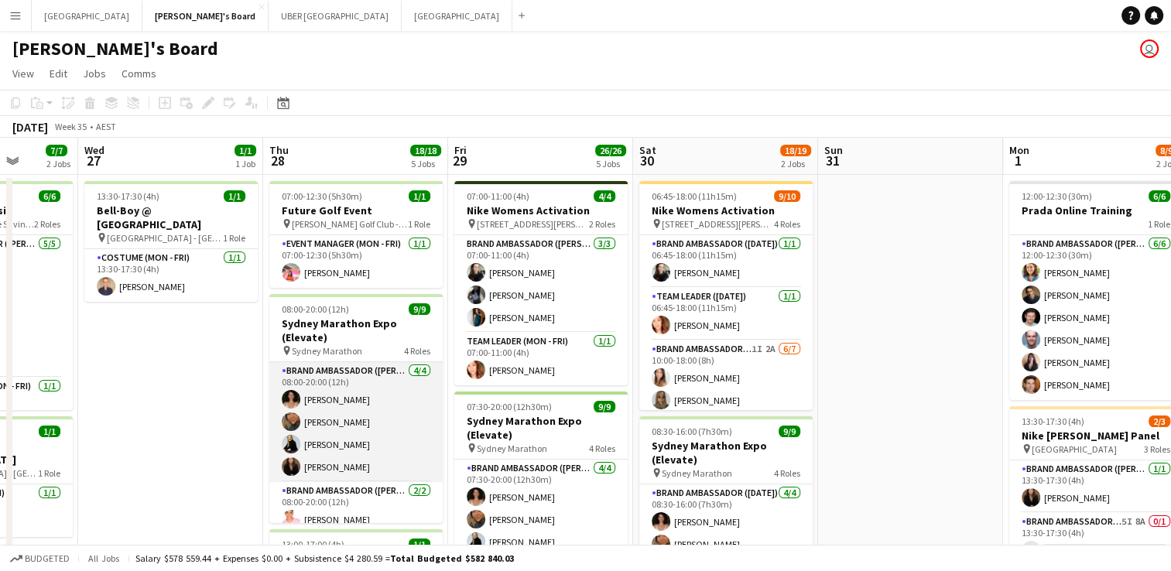
click at [334, 396] on app-card-role "Brand Ambassador (Mon - Fri) 4/4 08:00-20:00 (12h) Patricia Mora Roberta Rodrig…" at bounding box center [355, 422] width 173 height 120
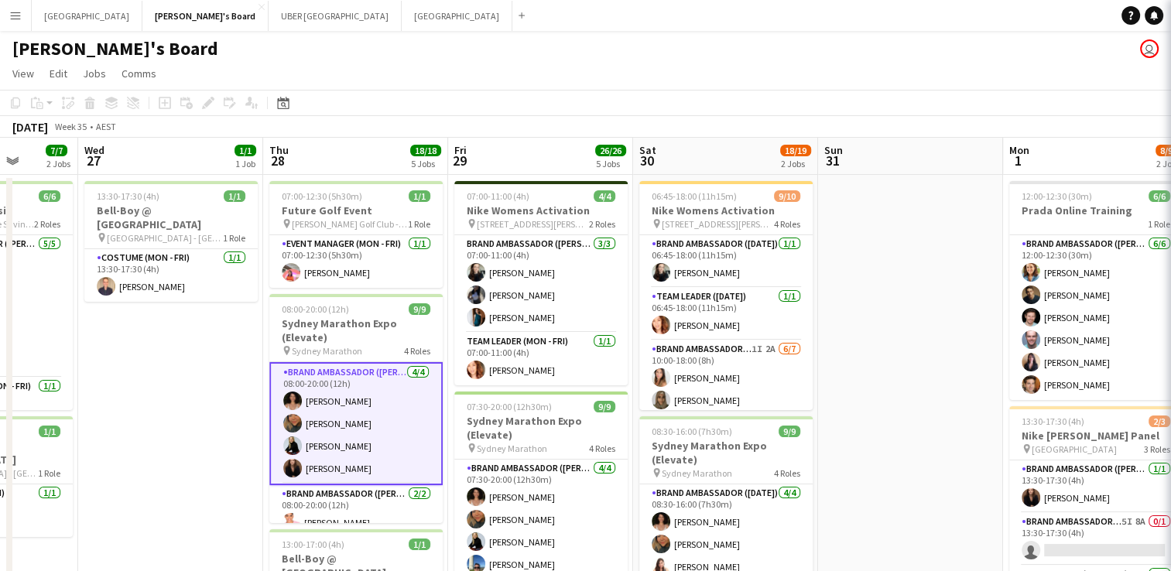
scroll to position [2, 0]
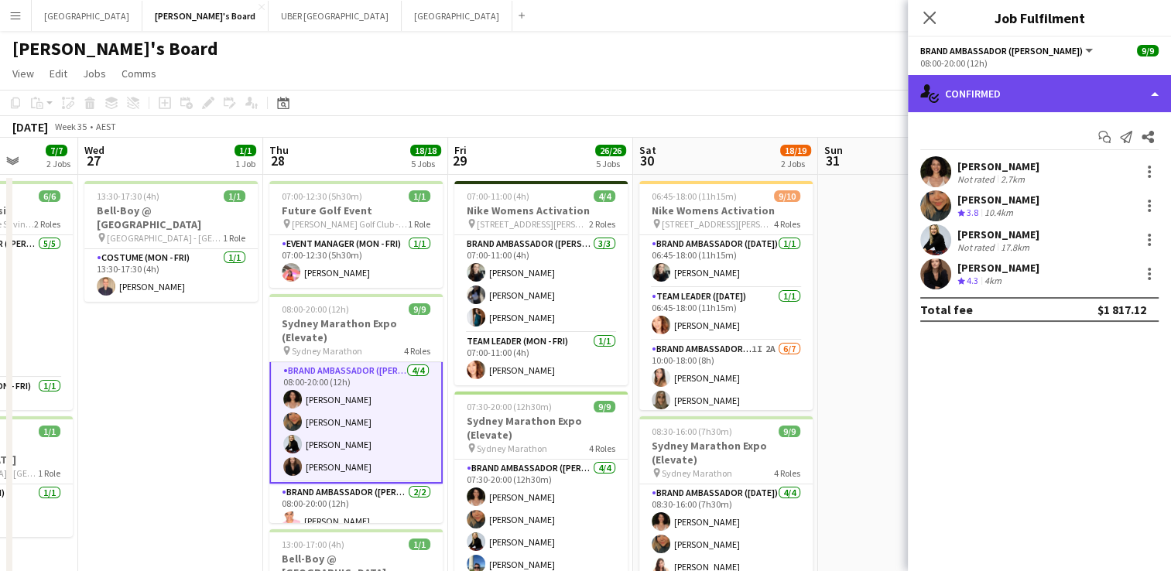
click at [987, 98] on div "single-neutral-actions-check-2 Confirmed" at bounding box center [1039, 93] width 263 height 37
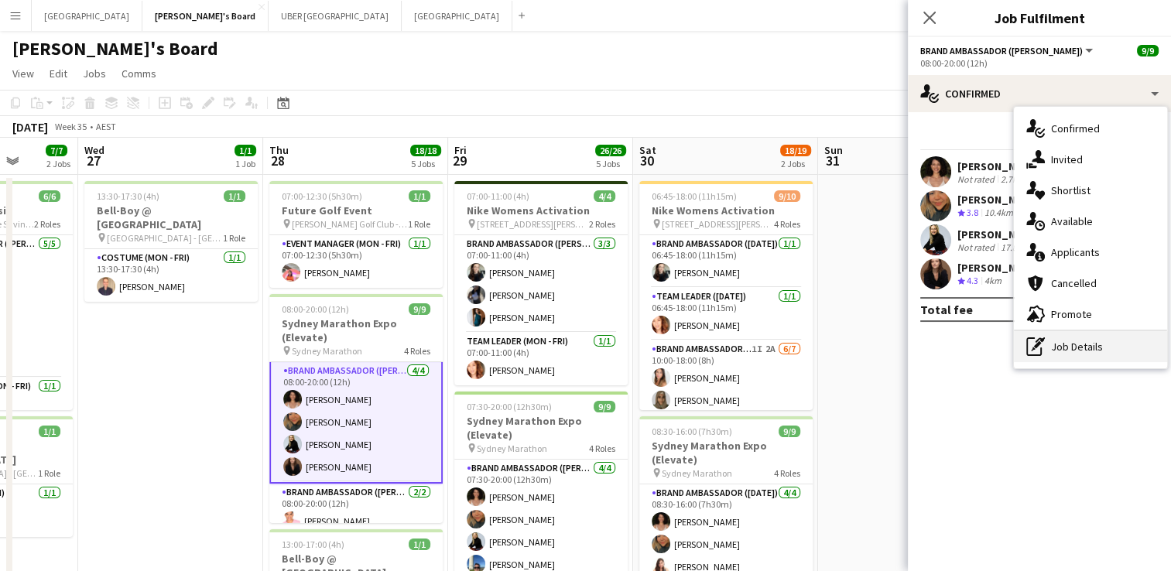
click at [1065, 351] on div "pen-write Job Details" at bounding box center [1090, 346] width 153 height 31
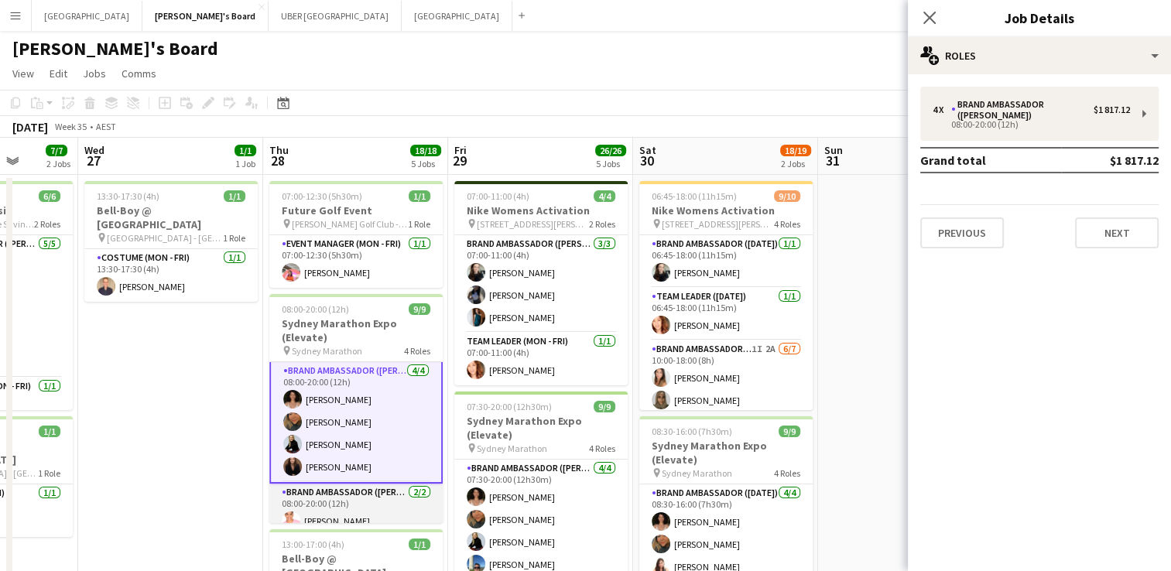
click at [358, 515] on app-card-role "Brand Ambassador (Mon - Fri) 2/2 08:00-20:00 (12h) Sean Perez Todd Mingramm" at bounding box center [355, 521] width 173 height 75
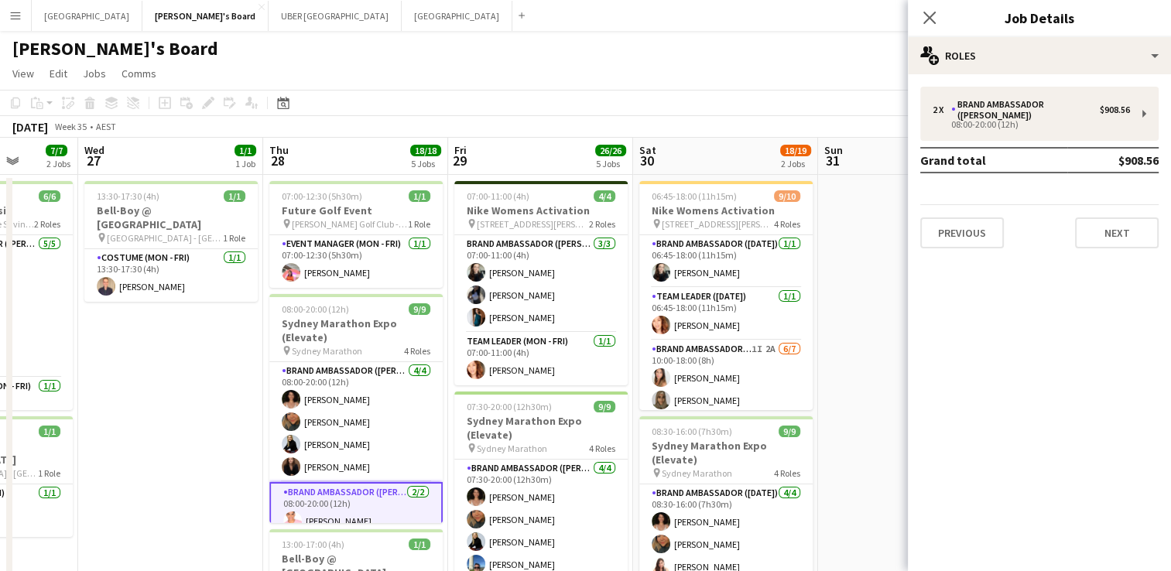
scroll to position [107, 0]
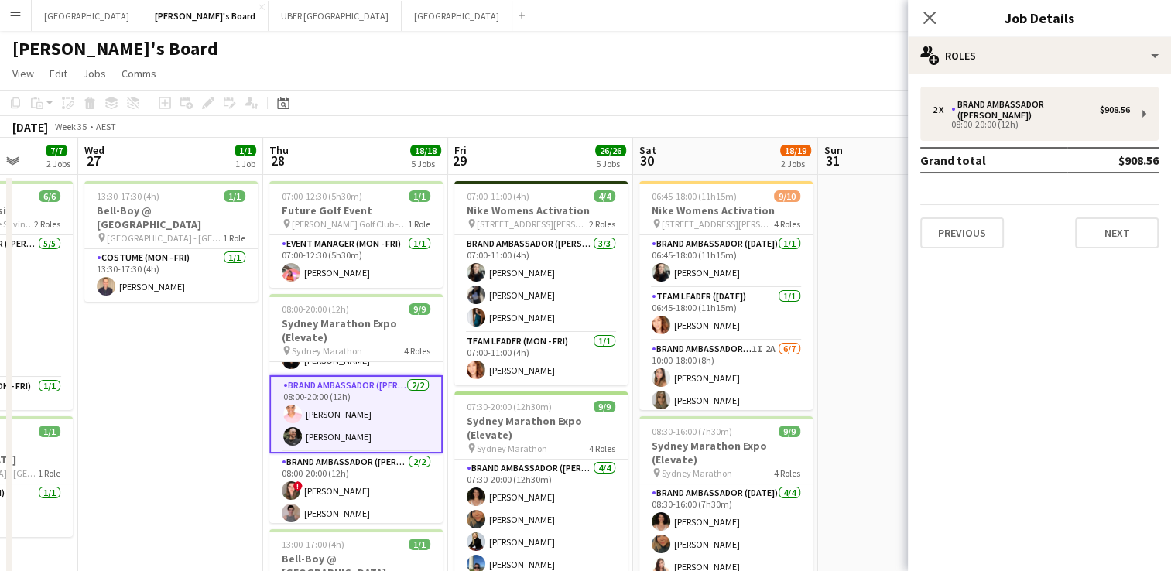
click at [358, 515] on app-card-role "Brand Ambassador (Mon - Fri) 2/2 08:00-20:00 (12h) ! Bonnie Renwick Isabel Macm…" at bounding box center [355, 491] width 173 height 75
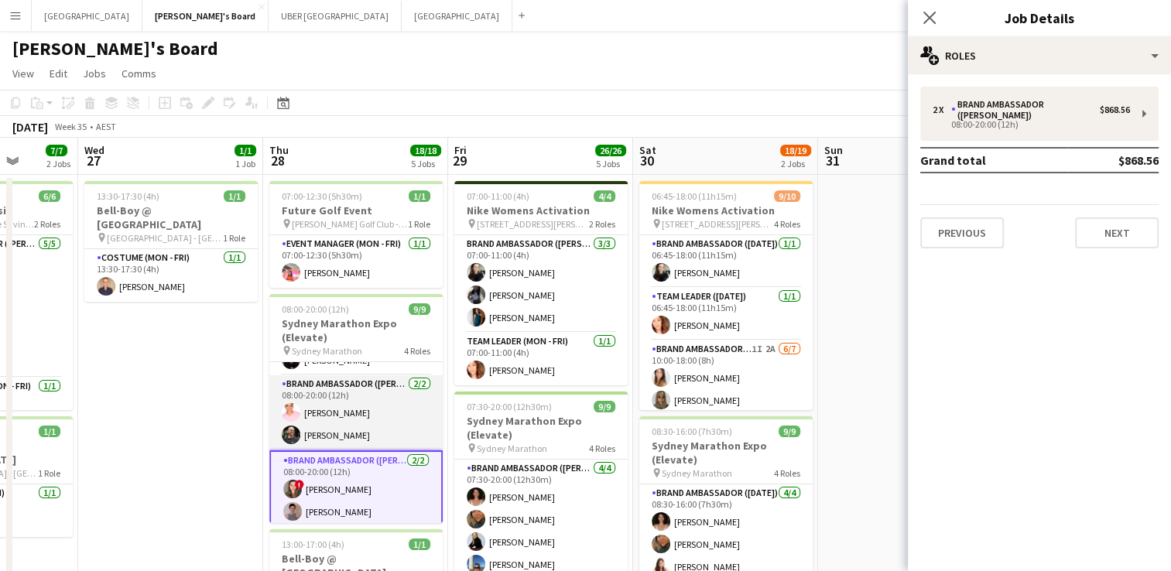
scroll to position [164, 0]
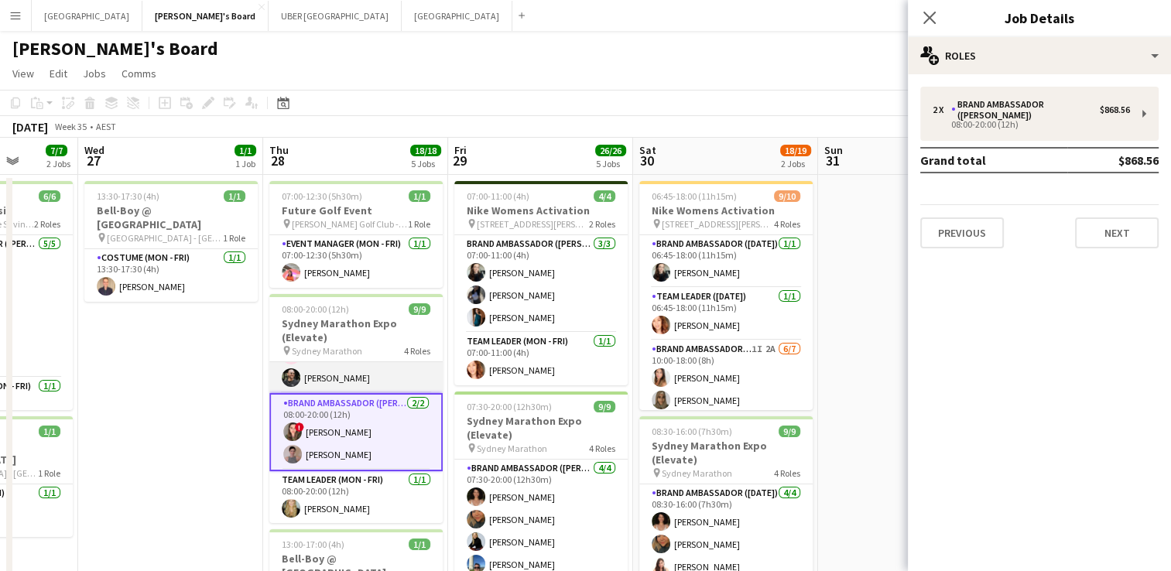
click at [358, 515] on app-card-role "Team Leader (Mon - Fri) 1/1 08:00-20:00 (12h) Amber Davis" at bounding box center [355, 497] width 173 height 53
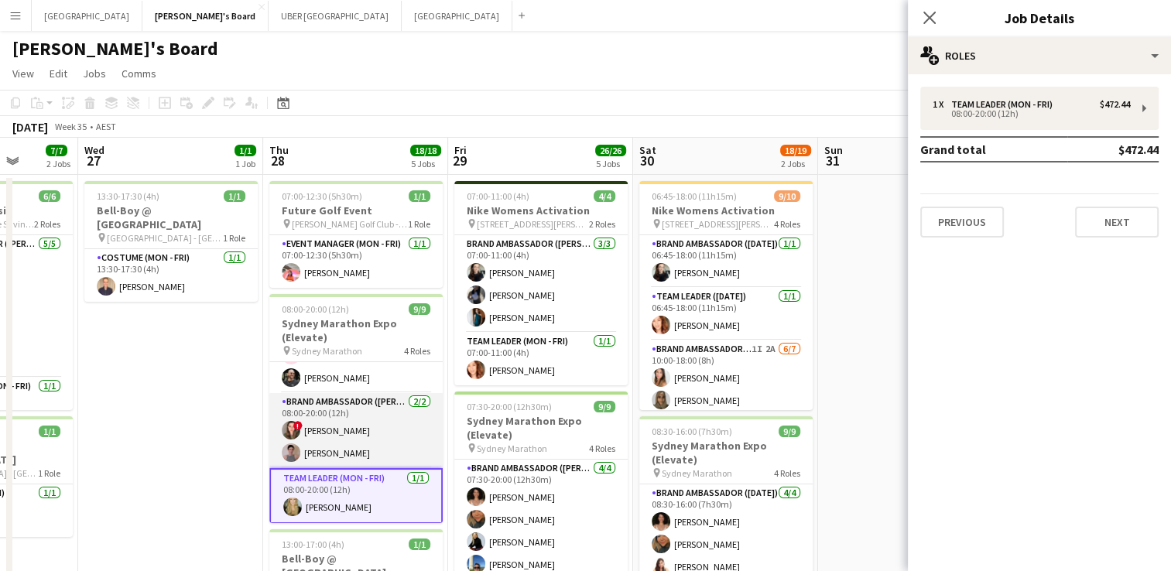
click at [391, 455] on app-card-role "Brand Ambassador (Mon - Fri) 2/2 08:00-20:00 (12h) ! Bonnie Renwick Isabel Macm…" at bounding box center [355, 430] width 173 height 75
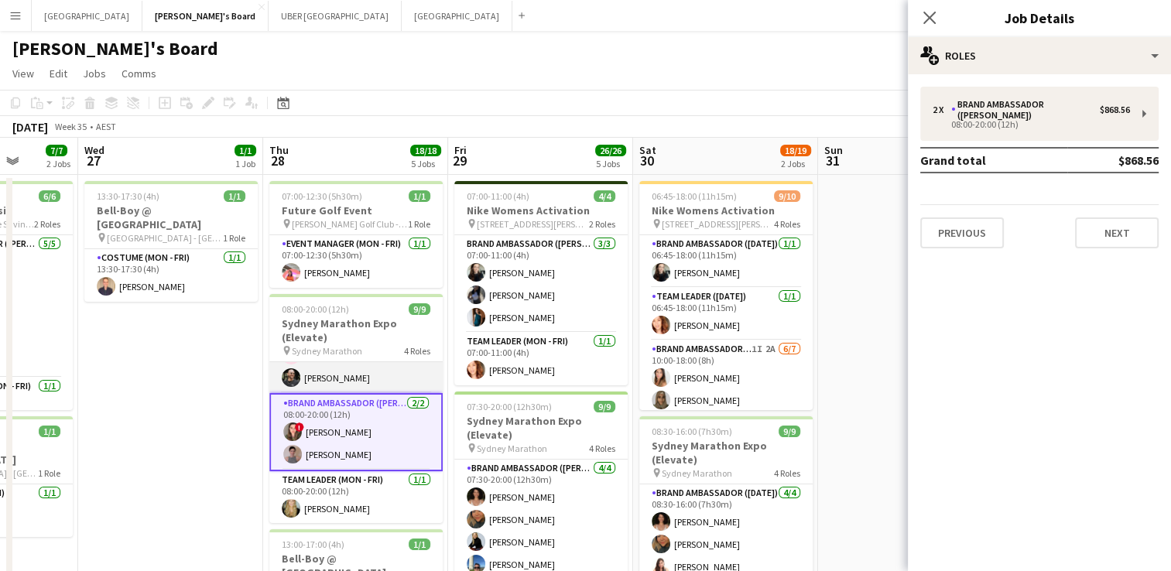
click at [365, 385] on app-card-role "Brand Ambassador (Mon - Fri) 2/2 08:00-20:00 (12h) Sean Perez Todd Mingramm" at bounding box center [355, 355] width 173 height 75
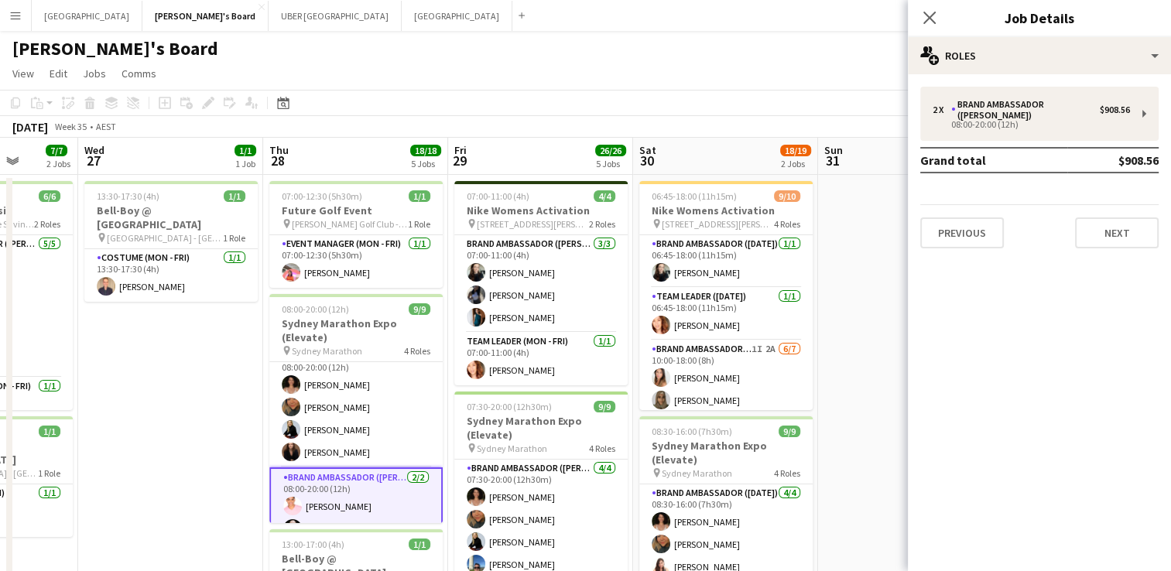
scroll to position [0, 0]
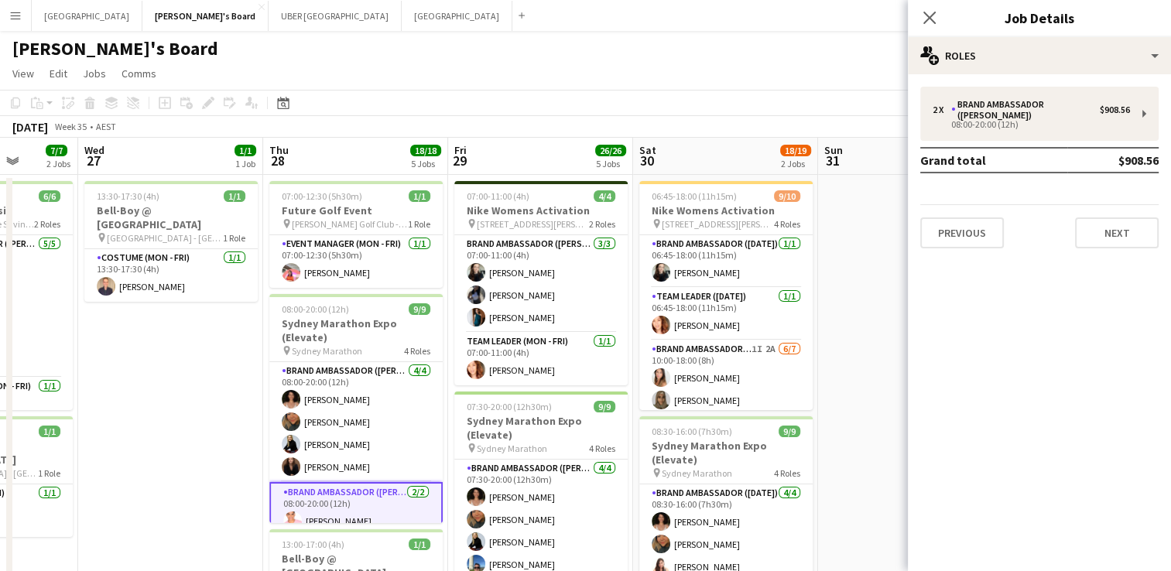
click at [365, 385] on app-card-role "Brand Ambassador (Mon - Fri) 4/4 08:00-20:00 (12h) Patricia Mora Roberta Rodrig…" at bounding box center [355, 422] width 173 height 120
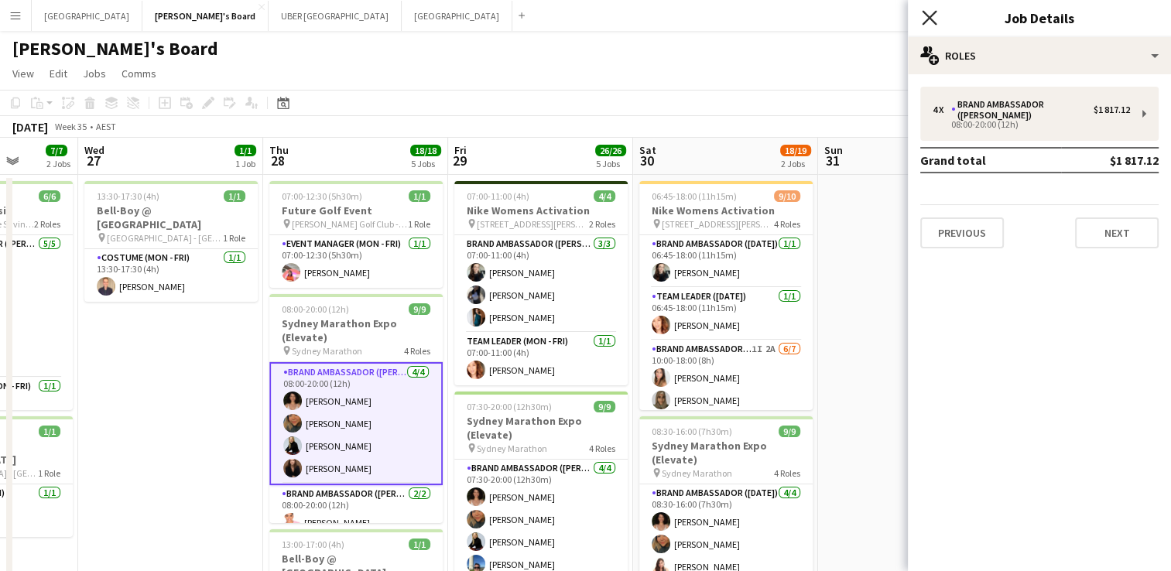
click at [925, 24] on icon "Close pop-in" at bounding box center [929, 17] width 15 height 15
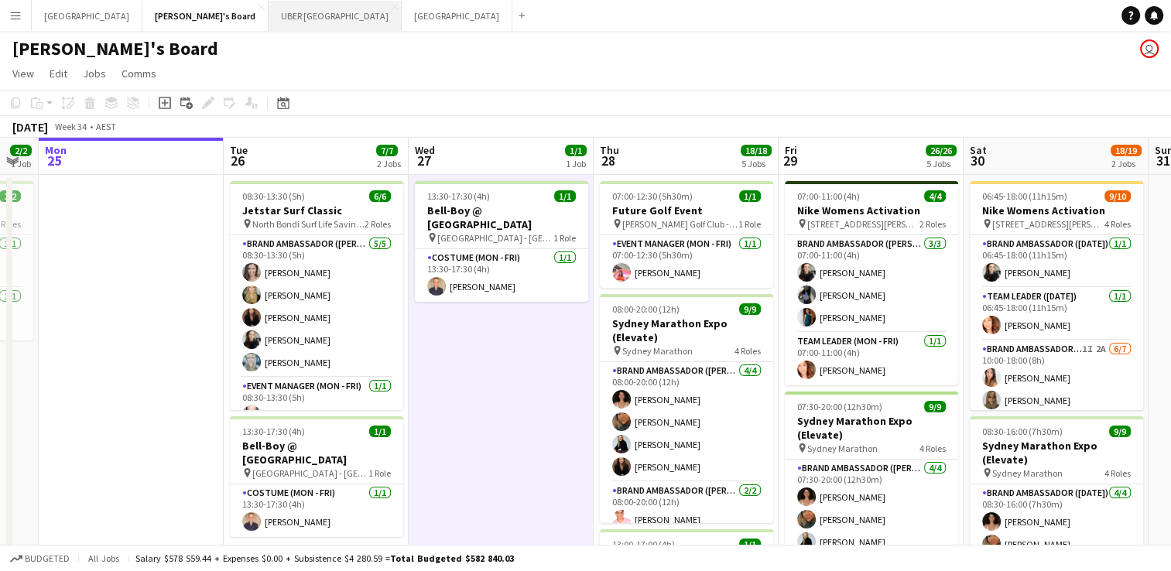
click at [269, 11] on button "UBER [GEOGRAPHIC_DATA] Close" at bounding box center [335, 16] width 133 height 30
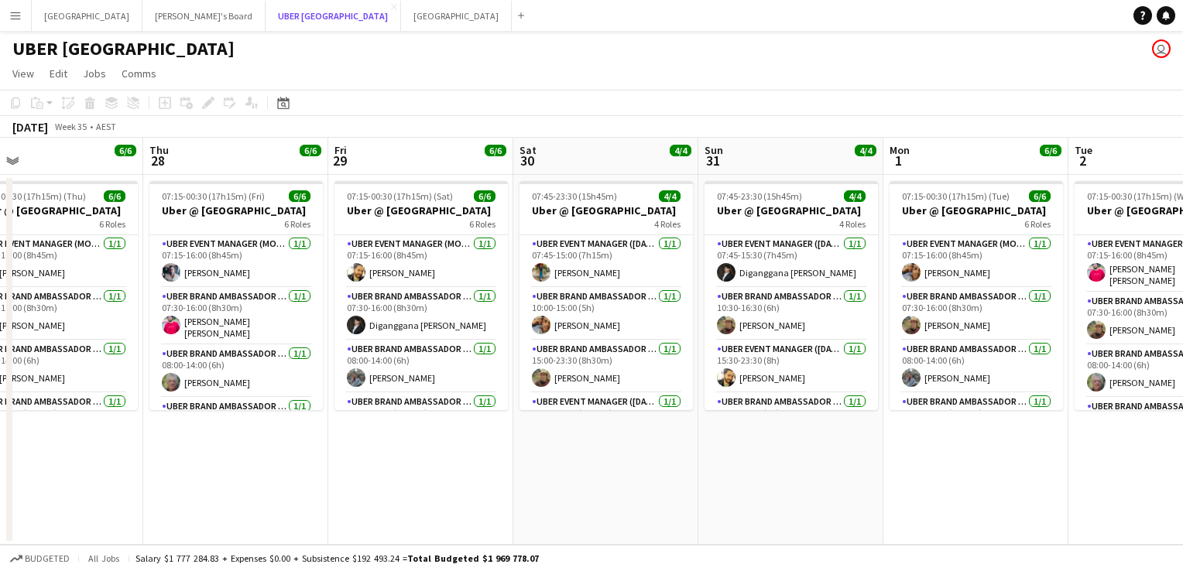
scroll to position [0, 438]
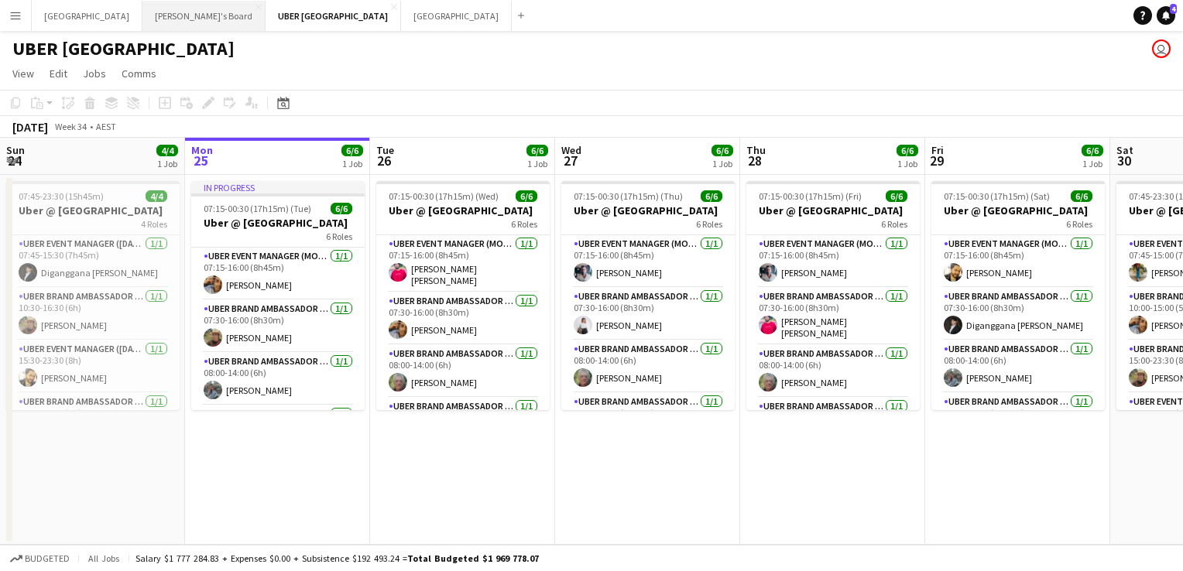
click at [142, 19] on button "Tennille's Board Close" at bounding box center [203, 16] width 123 height 30
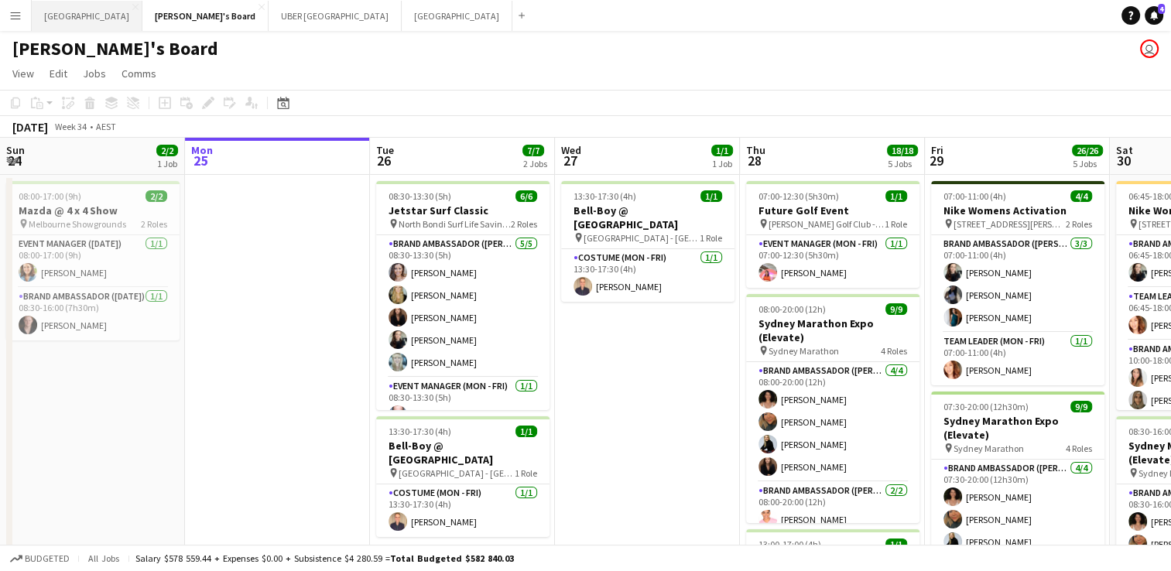
click at [50, 11] on button "Sydney Close" at bounding box center [87, 16] width 111 height 30
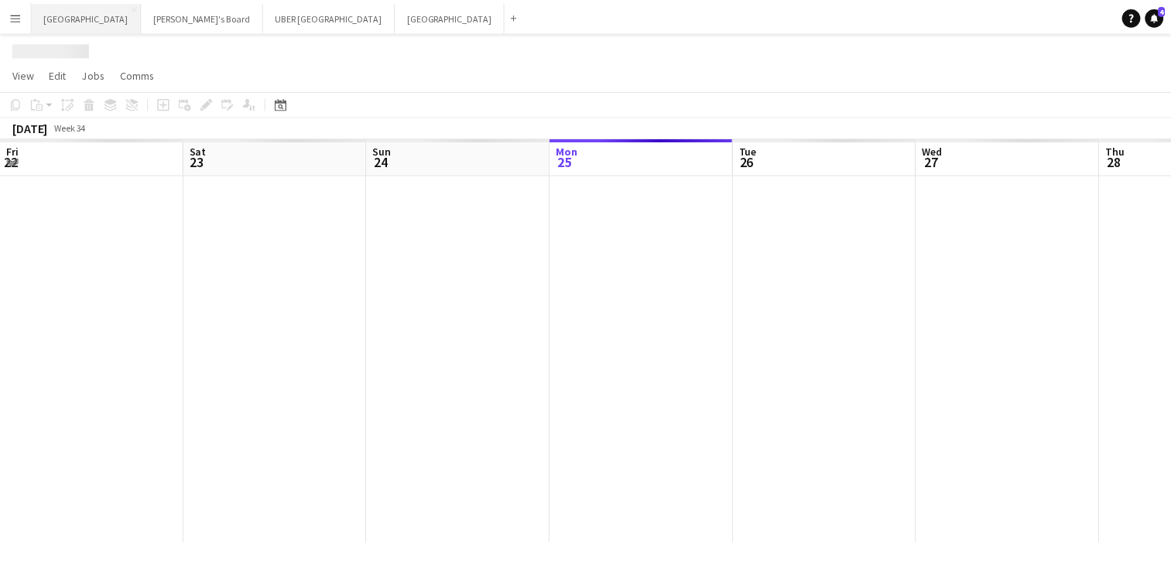
scroll to position [0, 370]
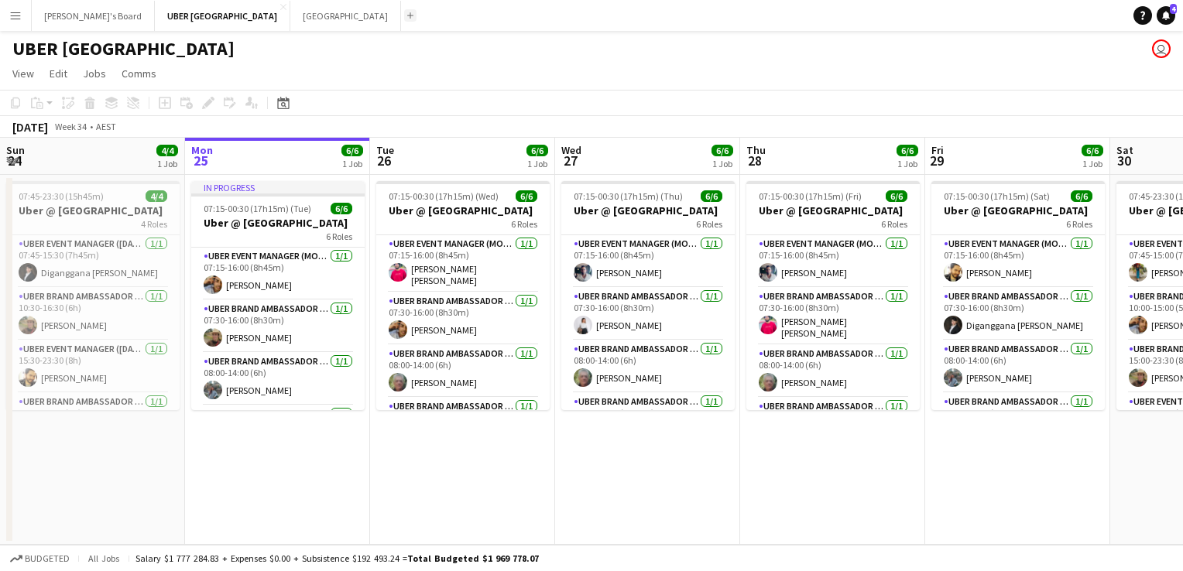
click at [407, 17] on app-icon "Add" at bounding box center [410, 15] width 6 height 6
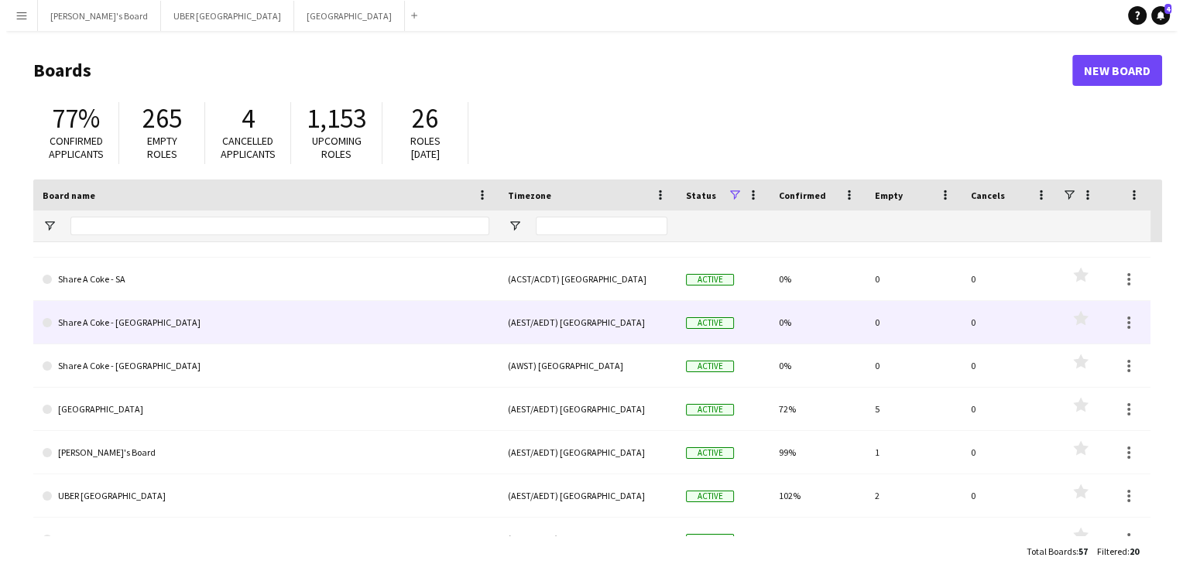
scroll to position [573, 0]
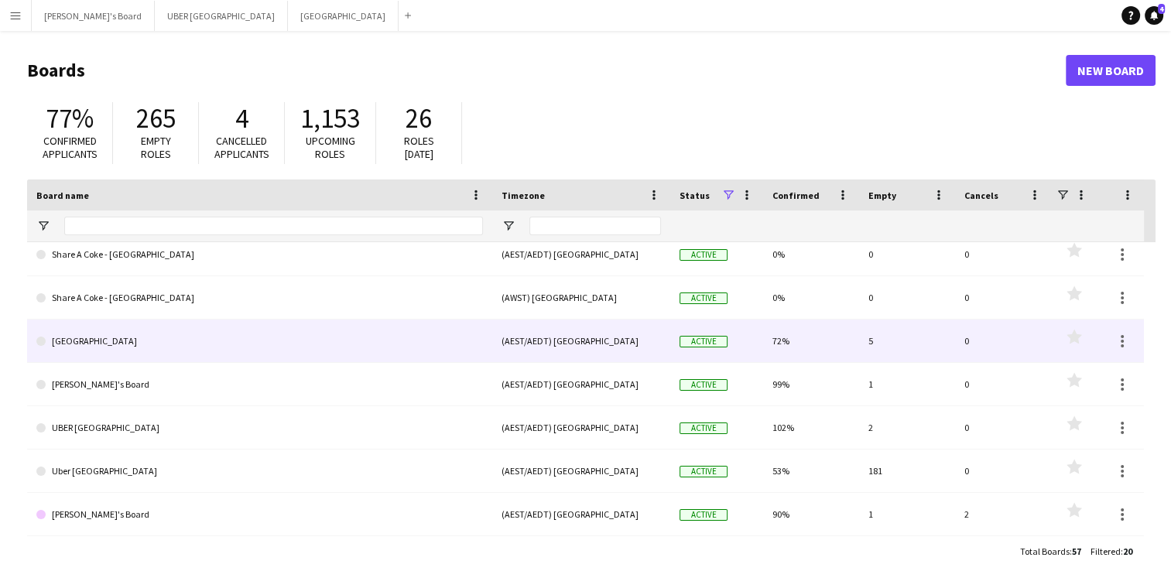
click at [81, 320] on link "[GEOGRAPHIC_DATA]" at bounding box center [259, 341] width 447 height 43
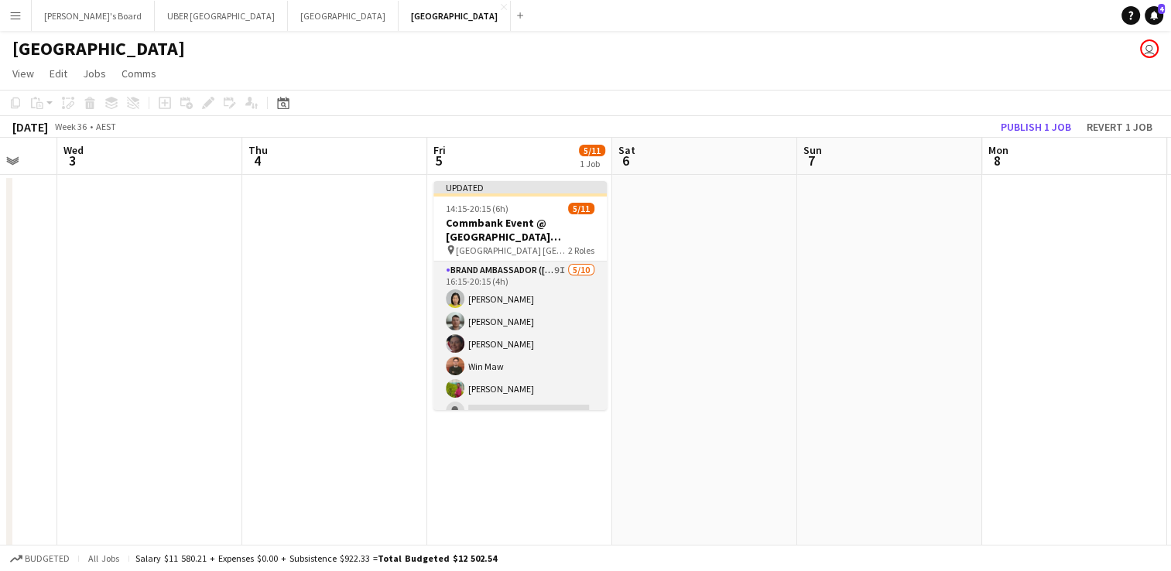
scroll to position [45, 0]
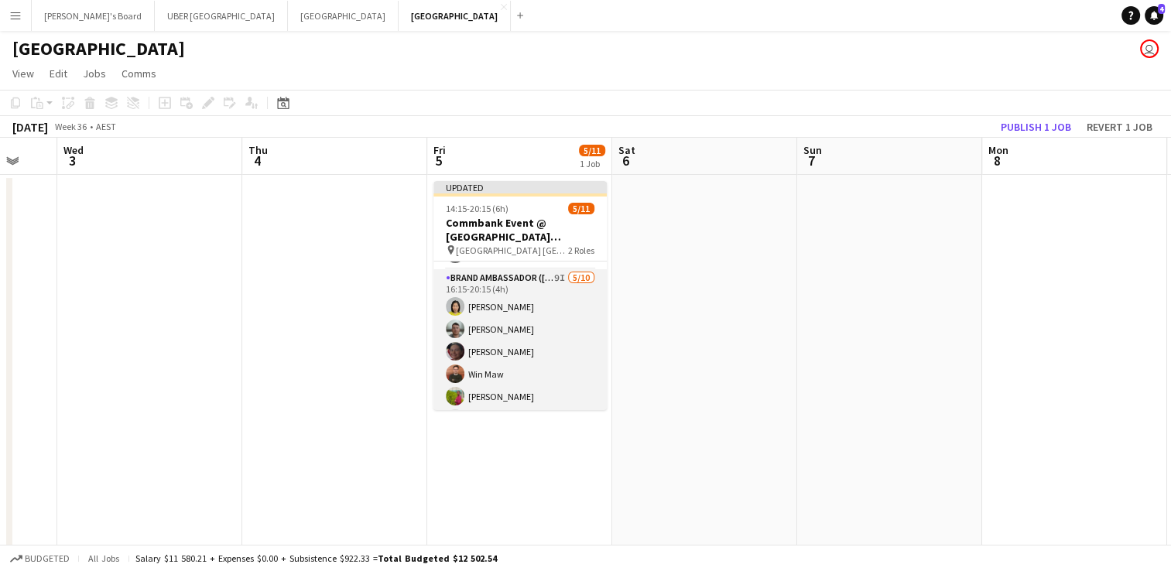
click at [488, 331] on app-card-role "Brand Ambassador ([PERSON_NAME]) 9I [DATE] 16:15-20:15 (4h) [PERSON_NAME] [PERS…" at bounding box center [519, 396] width 173 height 255
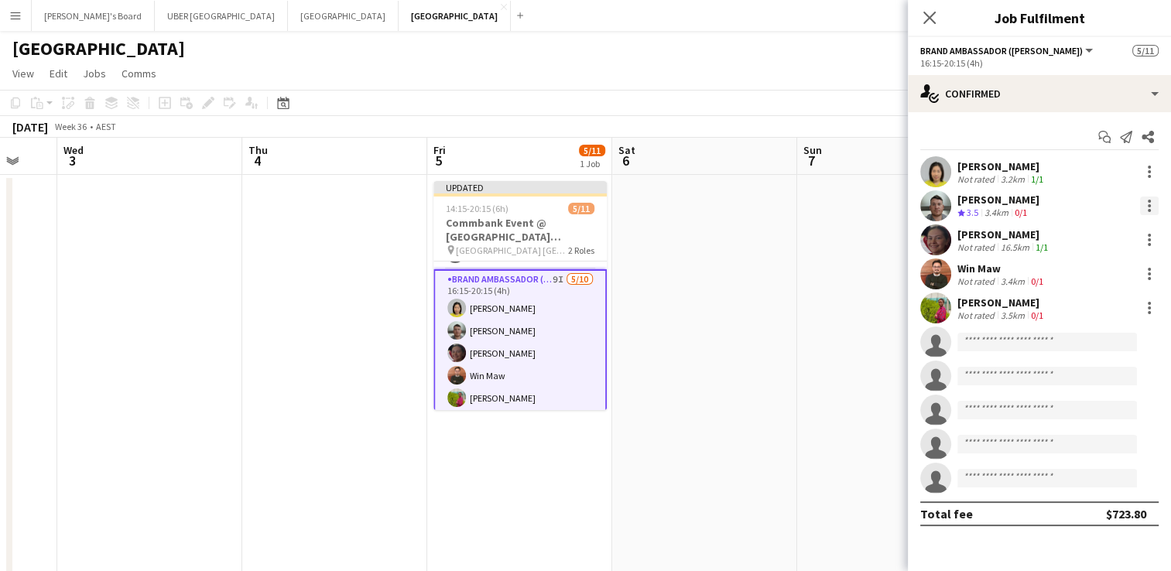
click at [1153, 204] on div at bounding box center [1149, 206] width 19 height 19
click at [1075, 381] on span "Remove" at bounding box center [1073, 382] width 46 height 13
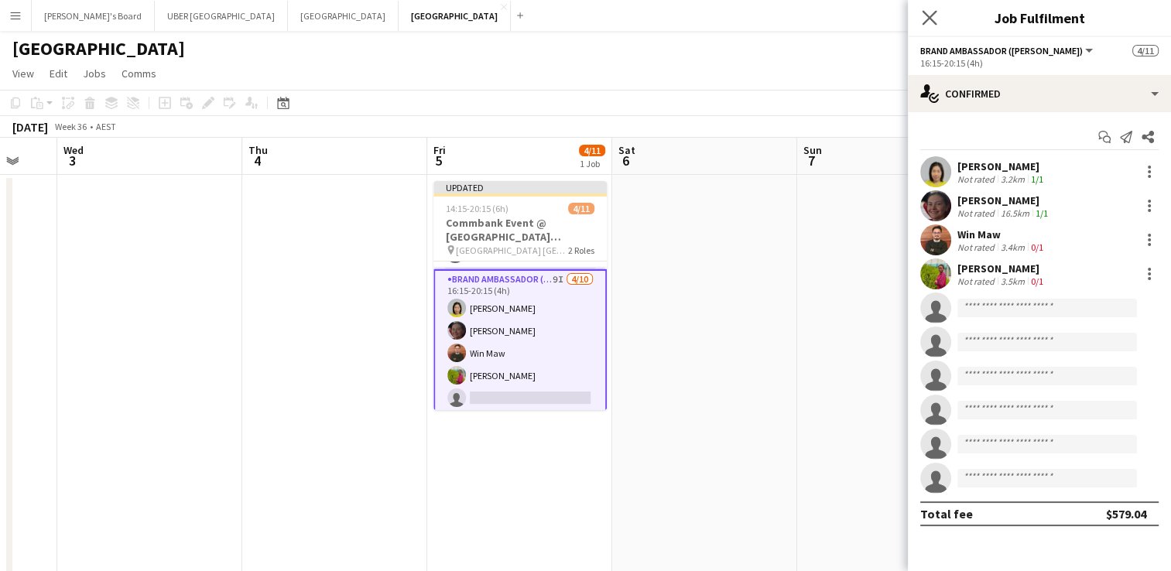
click at [927, 9] on app-icon "Close pop-in" at bounding box center [930, 18] width 22 height 22
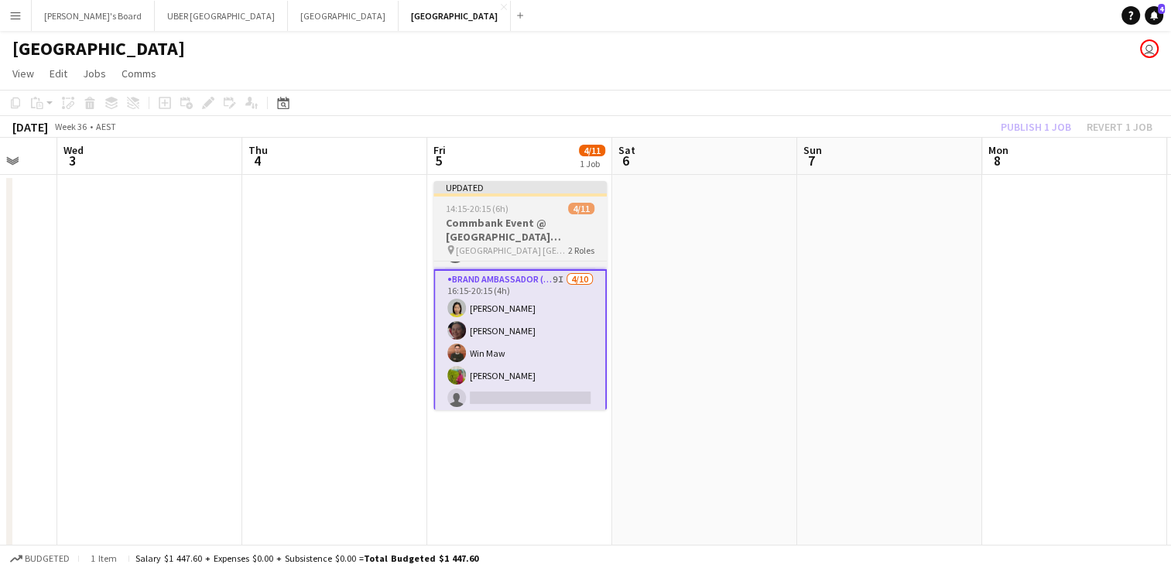
click at [517, 200] on app-job-card "Updated 14:15-20:15 (6h) 4/11 Commbank Event @ [GEOGRAPHIC_DATA] [GEOGRAPHIC_DA…" at bounding box center [519, 295] width 173 height 229
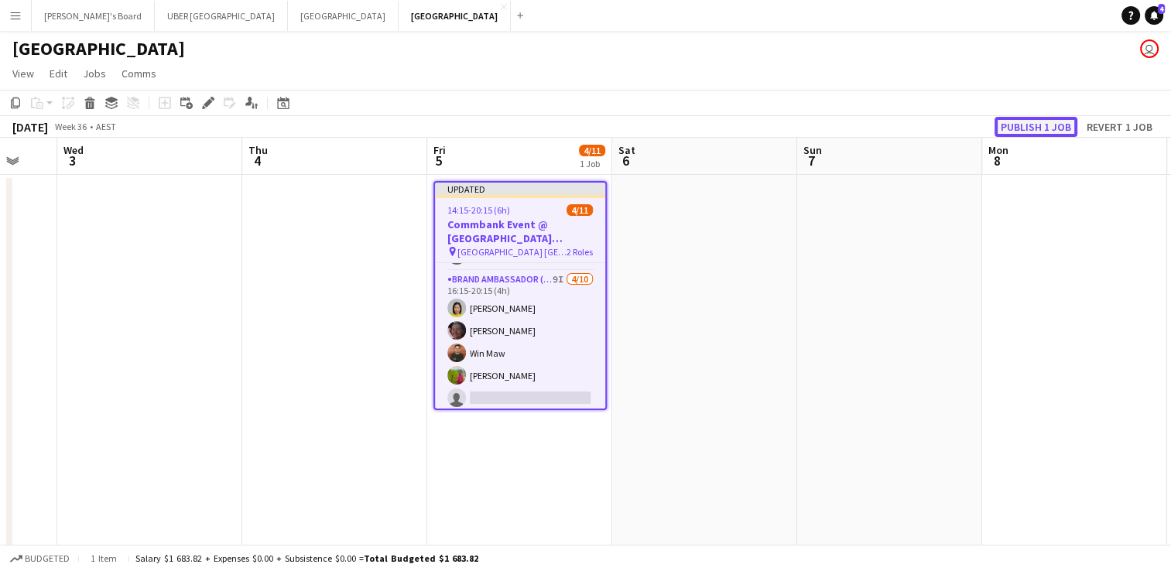
click at [1009, 125] on button "Publish 1 job" at bounding box center [1036, 127] width 83 height 20
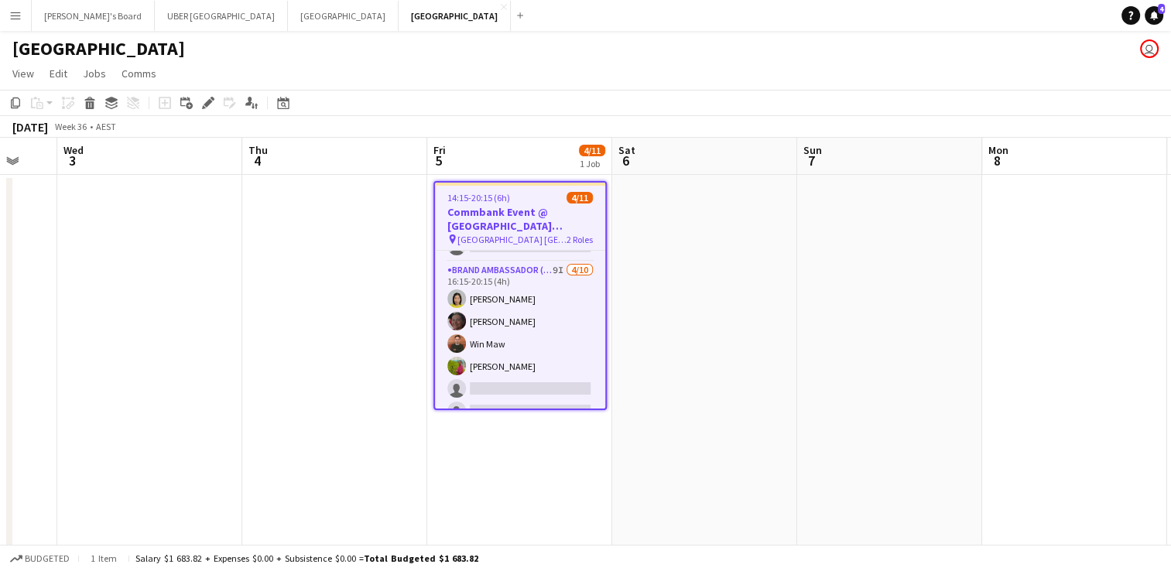
scroll to position [40, 0]
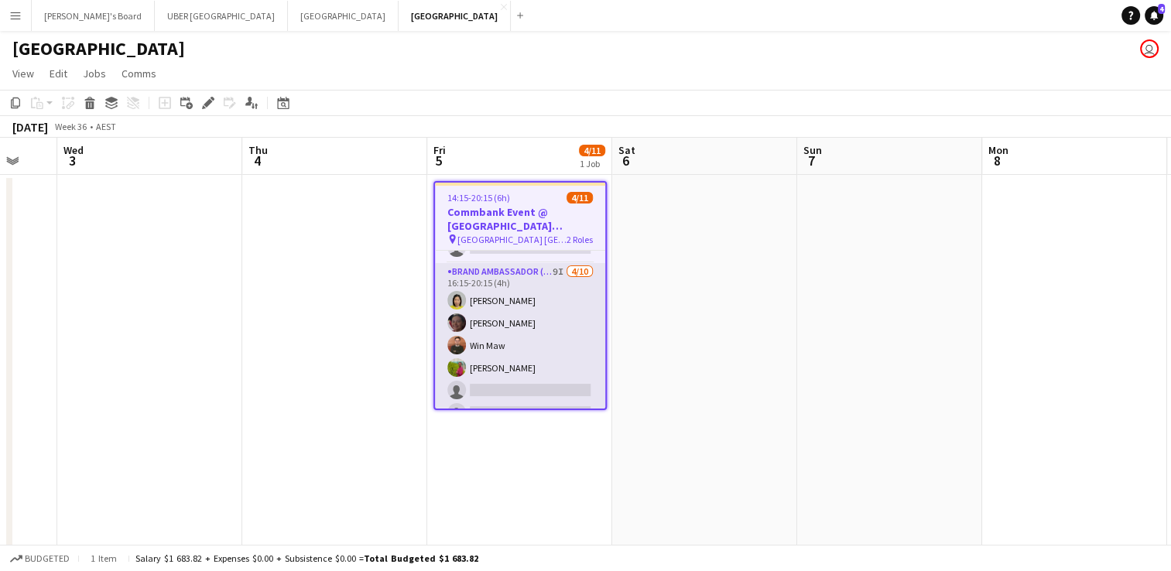
click at [480, 312] on app-card-role "Brand Ambassador (Mon - Fri) 9I [DATE] 16:15-20:15 (4h) [PERSON_NAME] Win Maw […" at bounding box center [520, 390] width 170 height 255
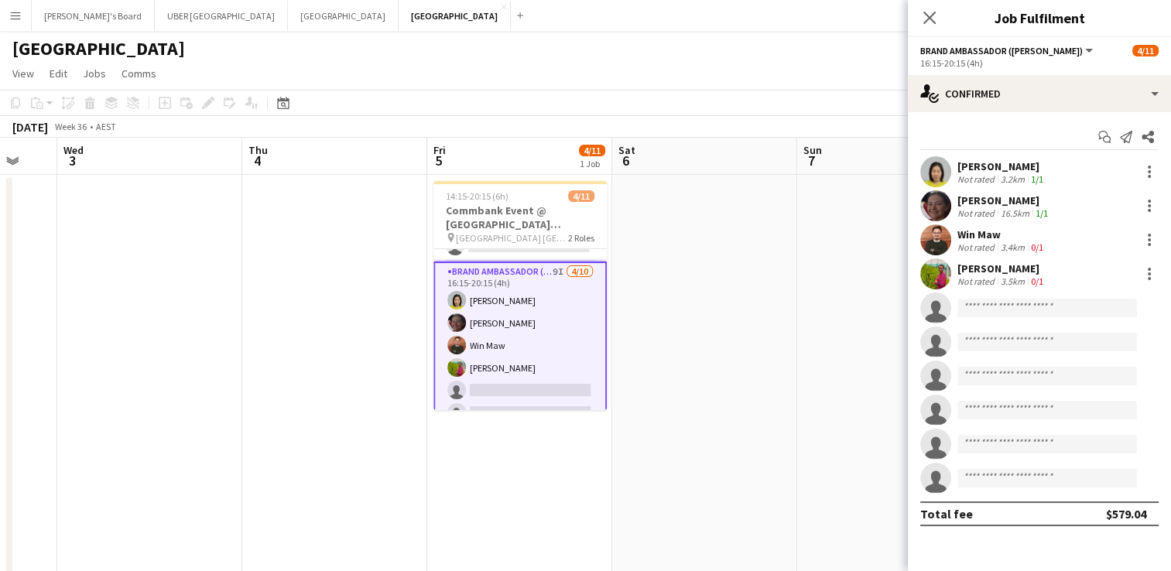
click at [971, 200] on div "[PERSON_NAME]" at bounding box center [1005, 201] width 94 height 14
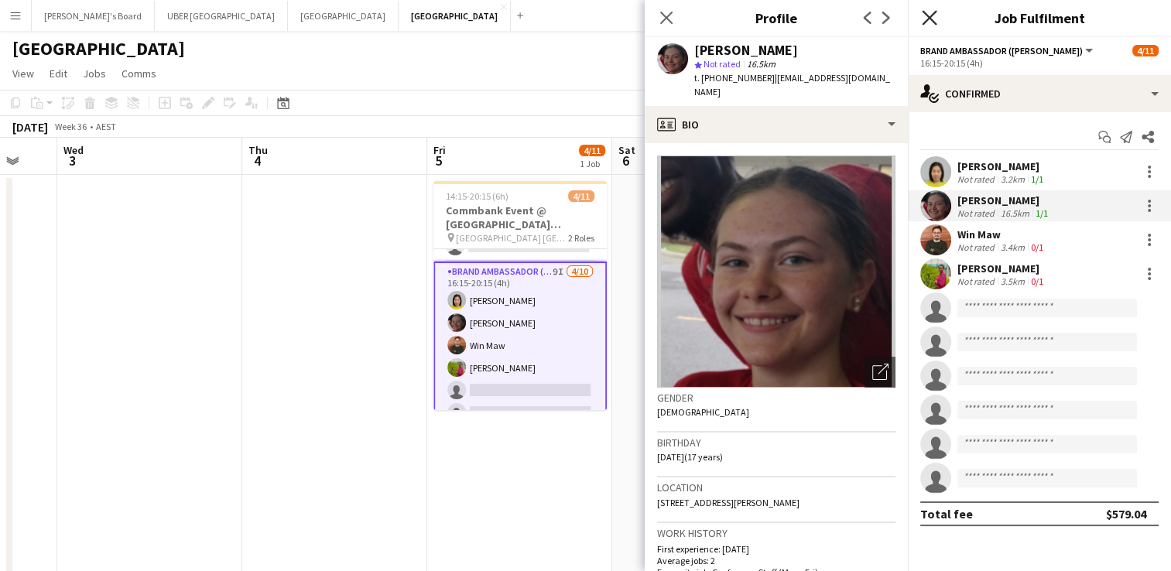
click at [925, 20] on icon "Close pop-in" at bounding box center [929, 17] width 15 height 15
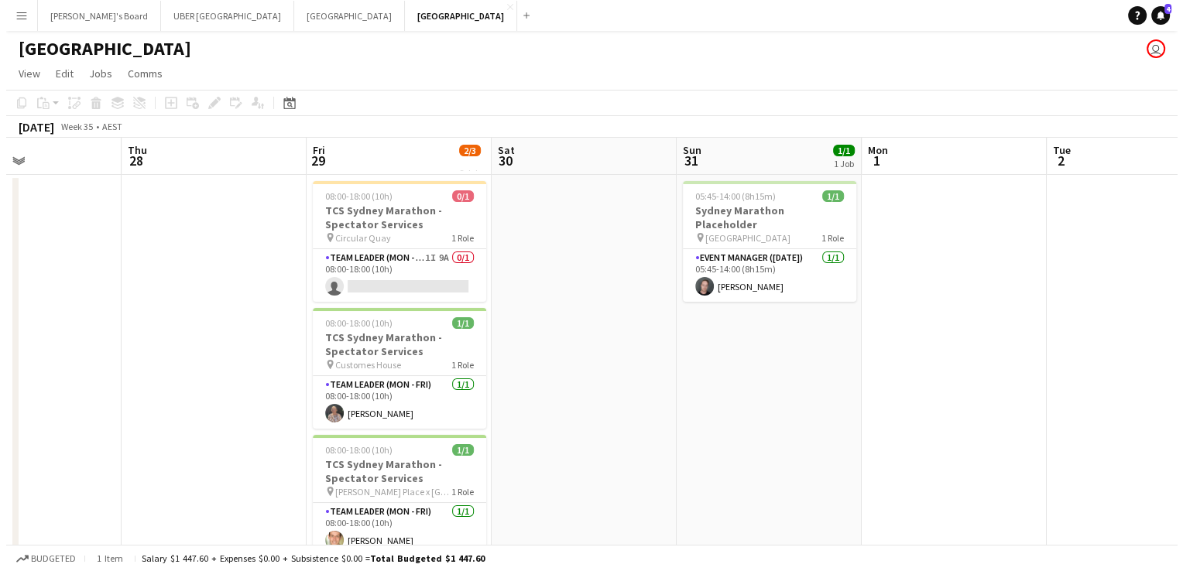
scroll to position [0, 392]
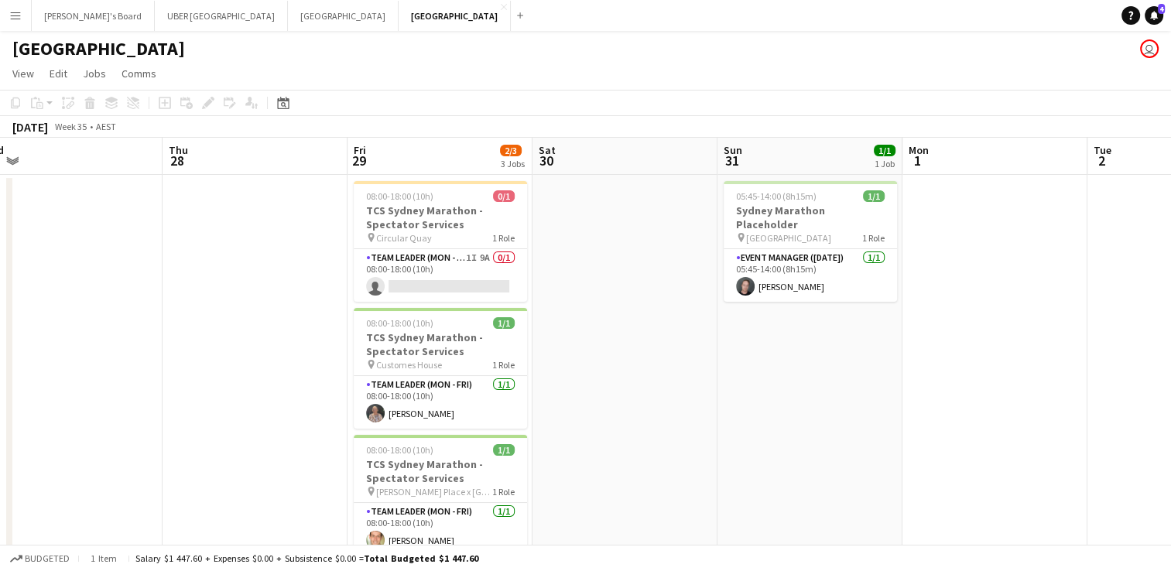
click at [19, 21] on app-icon "Menu" at bounding box center [15, 15] width 12 height 12
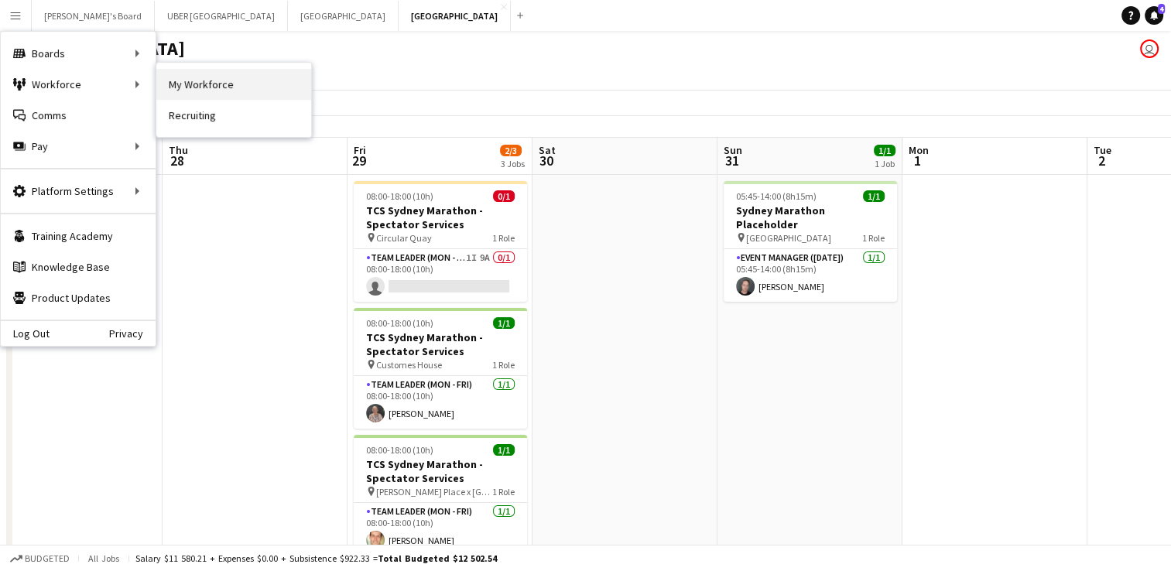
click at [197, 87] on link "My Workforce" at bounding box center [233, 84] width 155 height 31
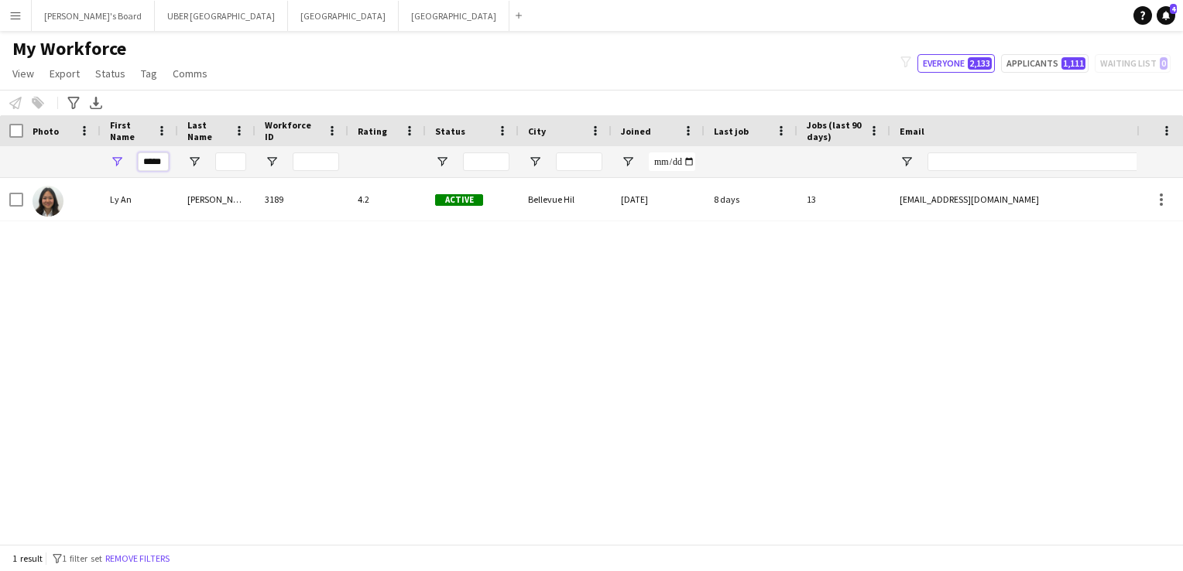
drag, startPoint x: 166, startPoint y: 163, endPoint x: 120, endPoint y: 163, distance: 45.7
click at [120, 163] on div "*****" at bounding box center [139, 161] width 77 height 31
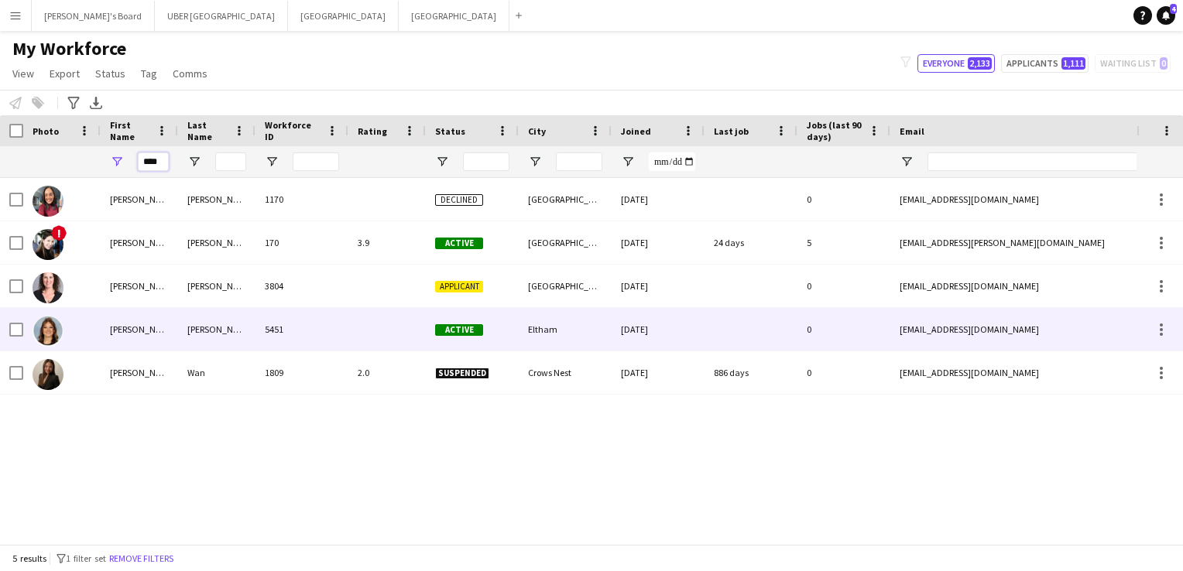
type input "****"
click at [109, 344] on div "[PERSON_NAME]" at bounding box center [139, 329] width 77 height 43
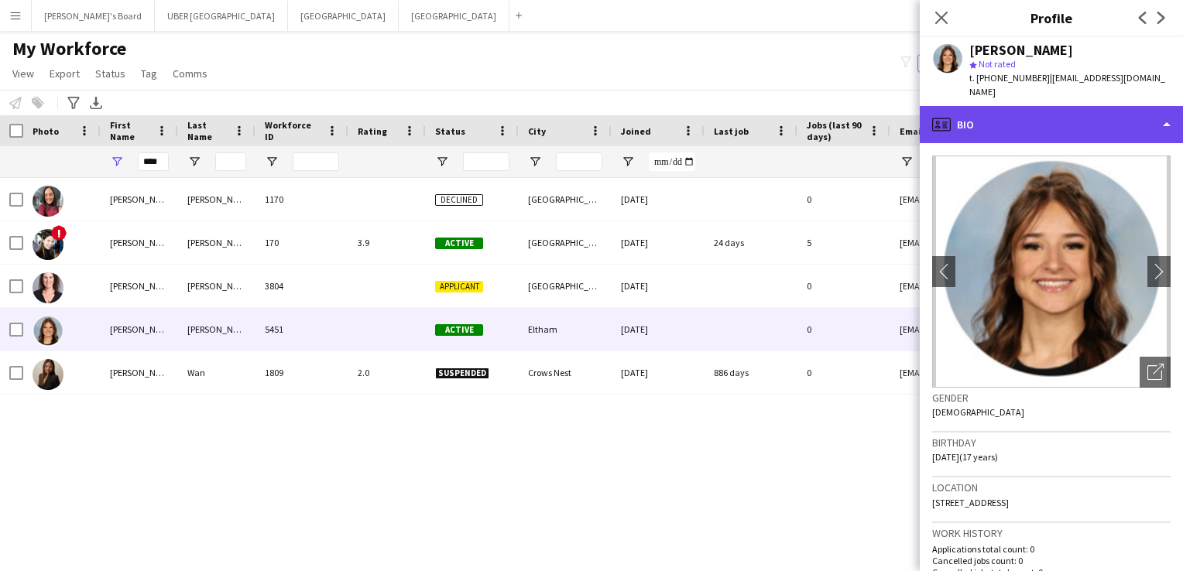
click at [984, 106] on div "profile Bio" at bounding box center [1051, 124] width 263 height 37
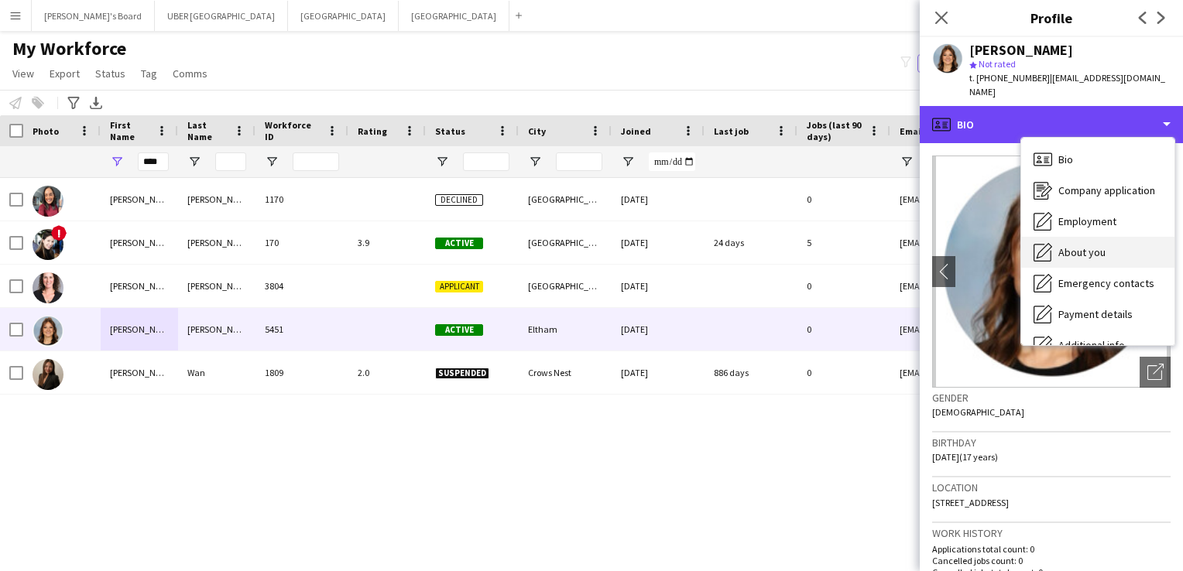
scroll to position [115, 0]
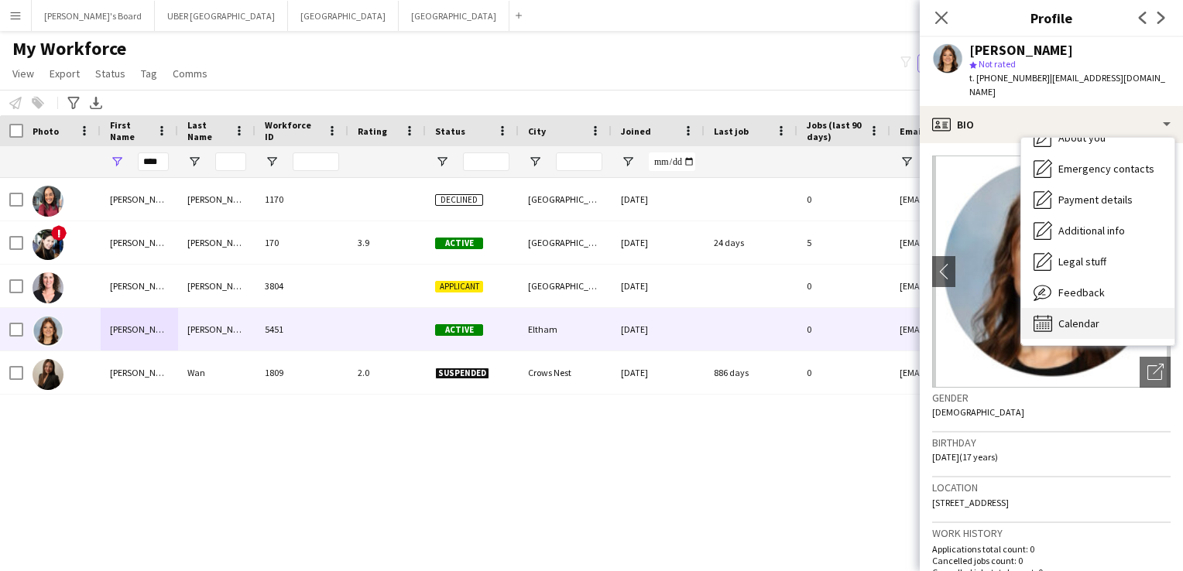
click at [1073, 317] on span "Calendar" at bounding box center [1078, 324] width 41 height 14
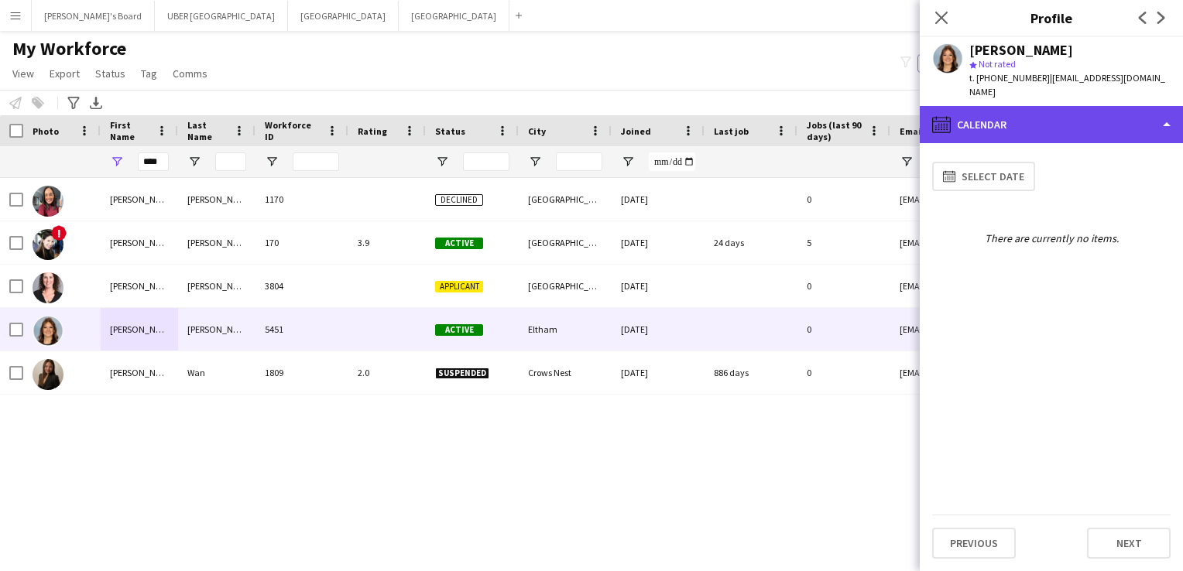
click at [989, 107] on div "calendar-full Calendar" at bounding box center [1051, 124] width 263 height 37
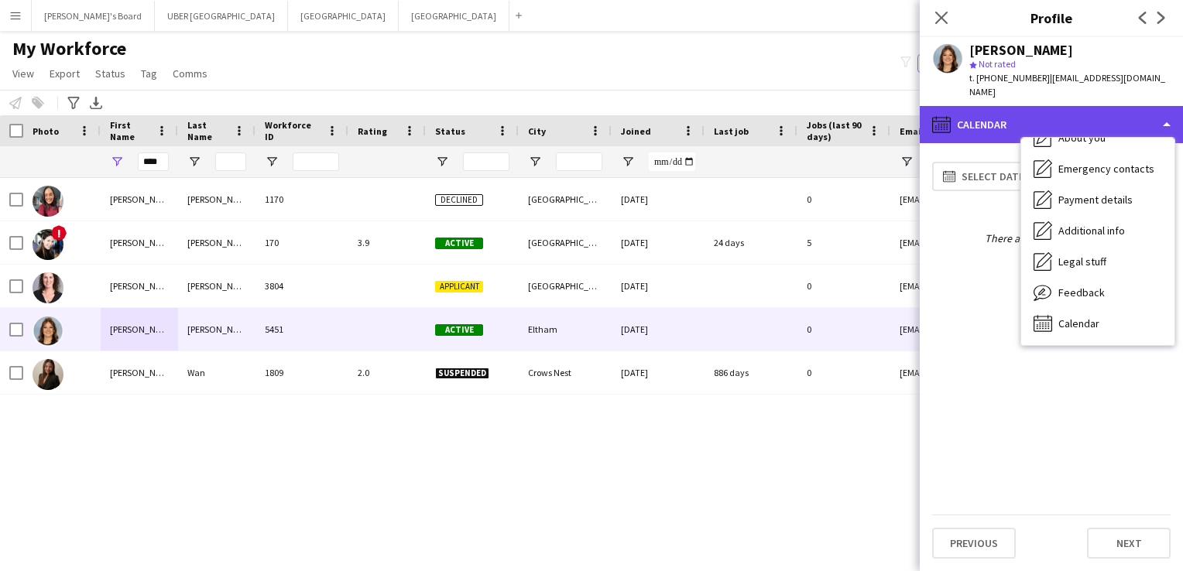
click at [963, 110] on div "calendar-full Calendar" at bounding box center [1051, 124] width 263 height 37
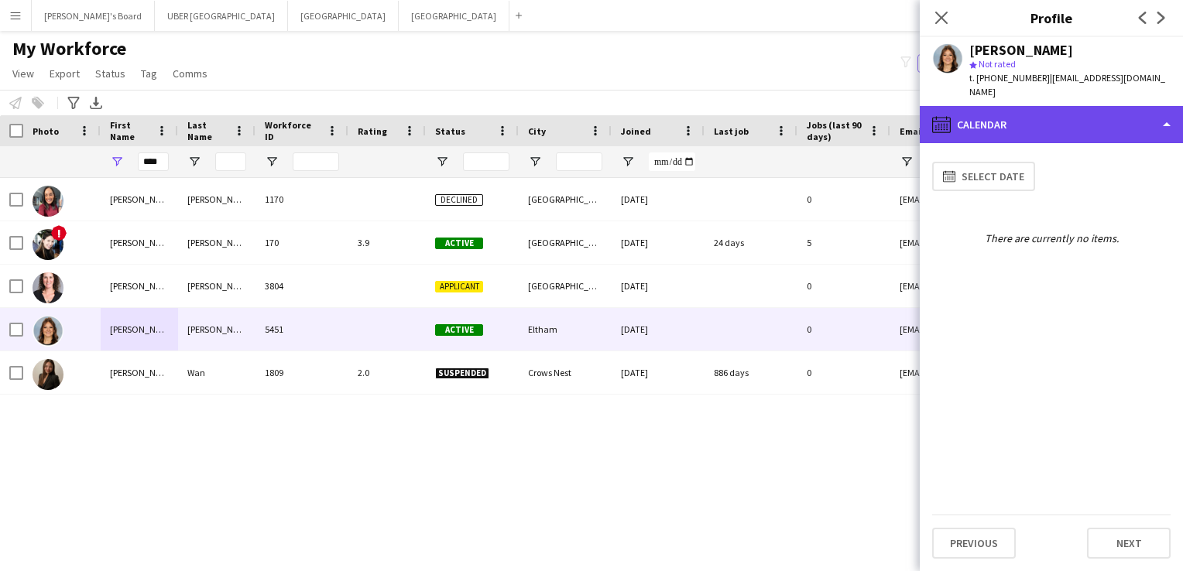
click at [963, 110] on div "calendar-full Calendar" at bounding box center [1051, 124] width 263 height 37
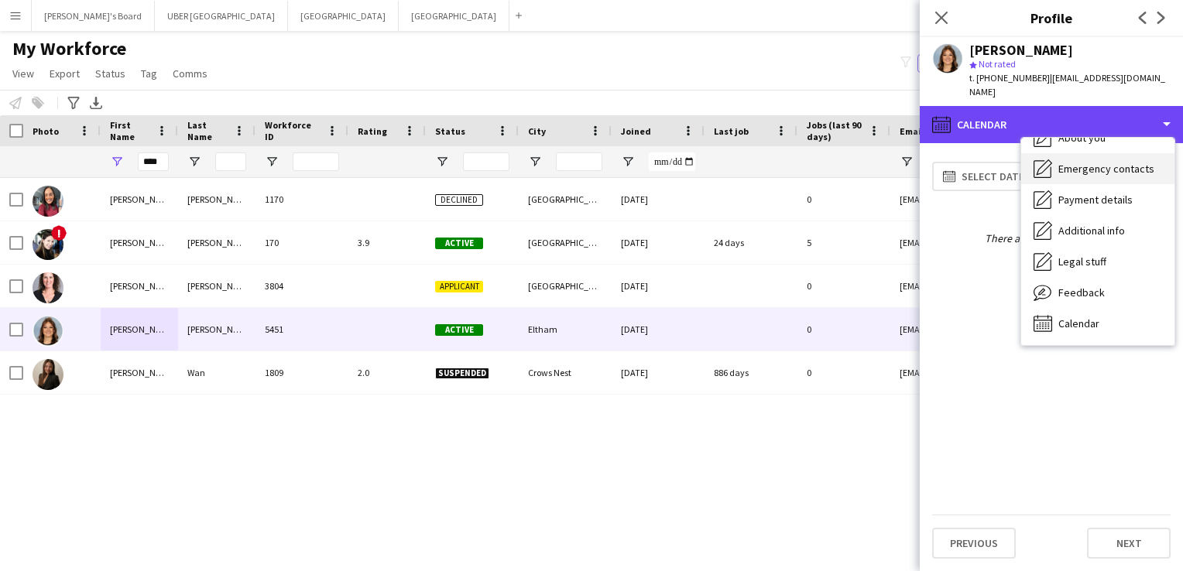
scroll to position [0, 0]
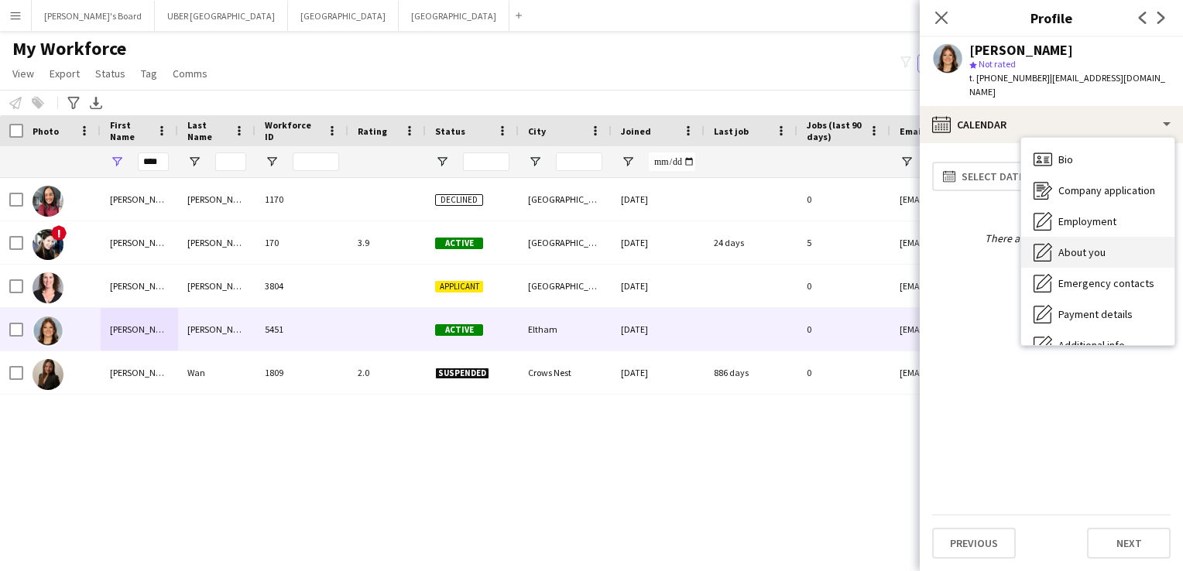
click at [1058, 245] on span "About you" at bounding box center [1081, 252] width 47 height 14
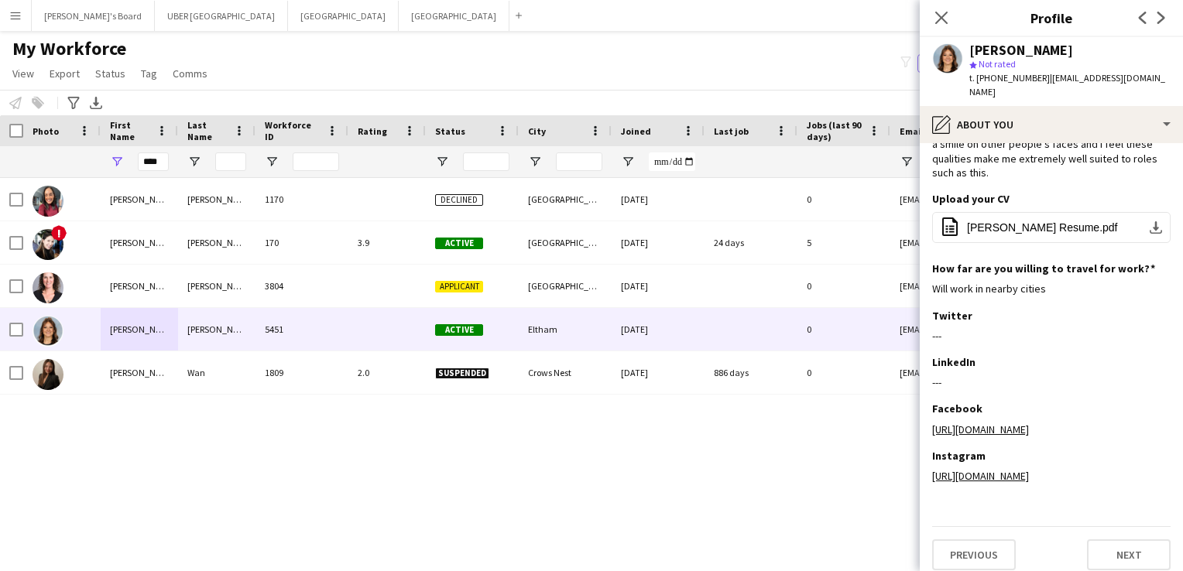
scroll to position [190, 0]
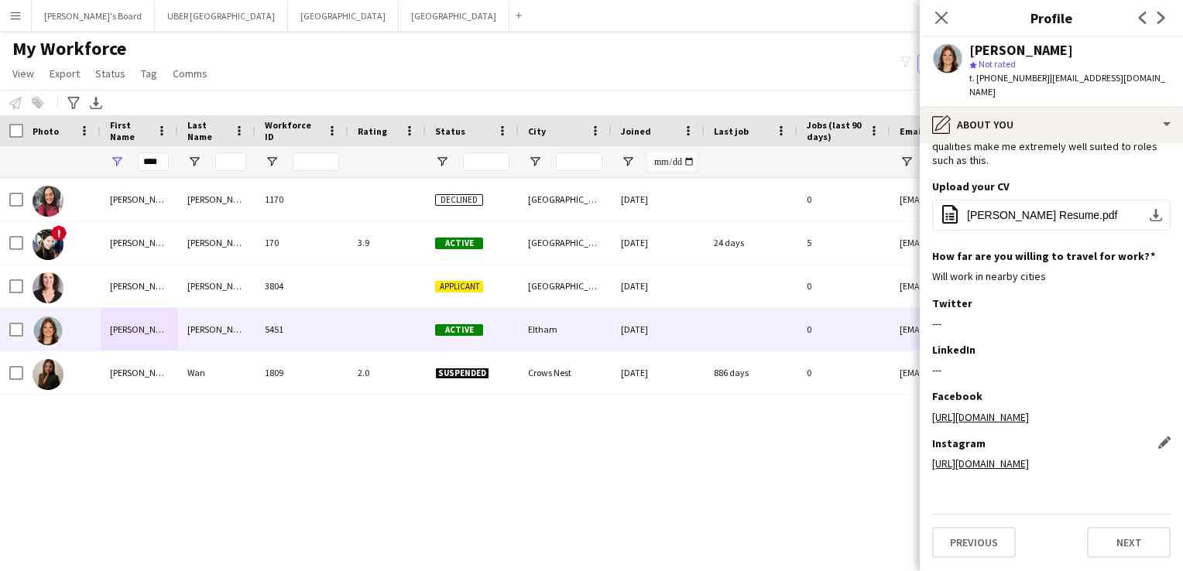
click at [1009, 457] on link "[URL][DOMAIN_NAME]" at bounding box center [980, 464] width 97 height 14
click at [935, 17] on icon "Close pop-in" at bounding box center [941, 17] width 15 height 15
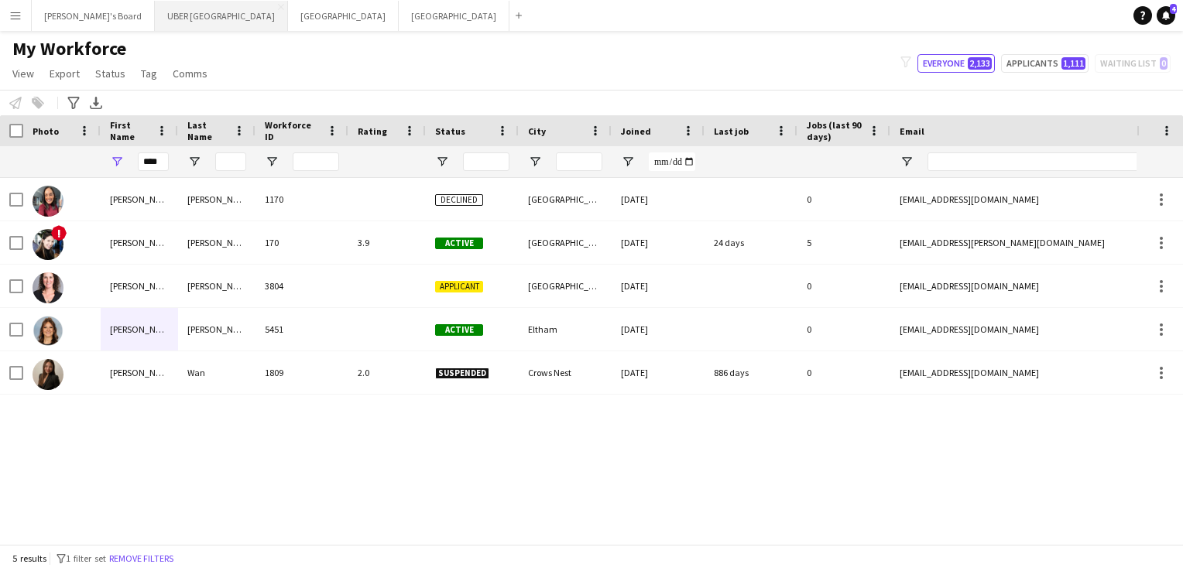
click at [155, 12] on button "UBER [GEOGRAPHIC_DATA] Close" at bounding box center [221, 16] width 133 height 30
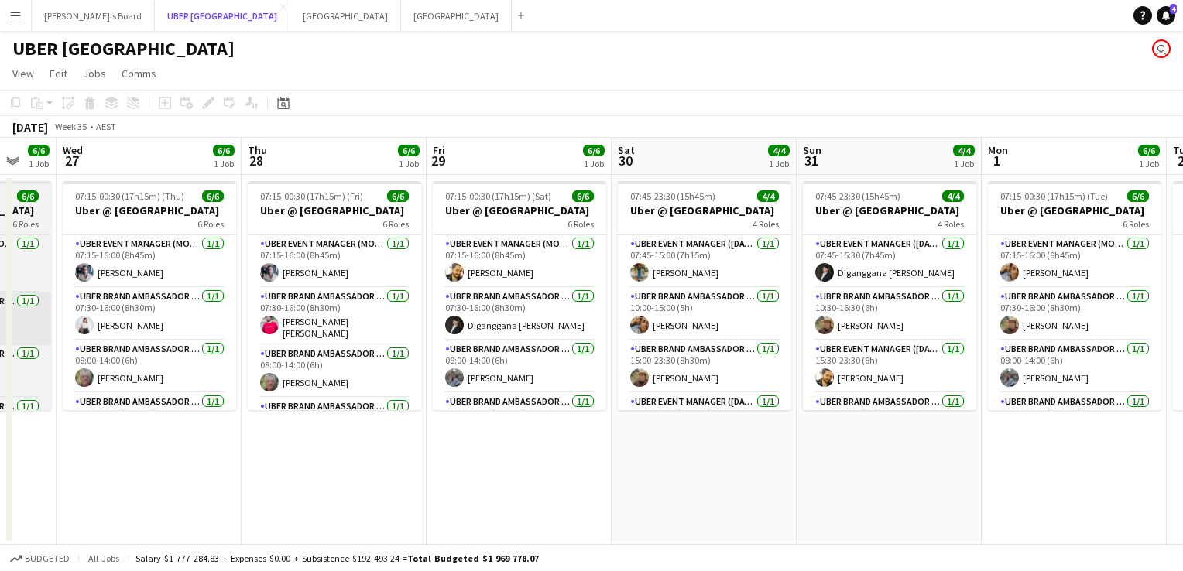
scroll to position [0, 546]
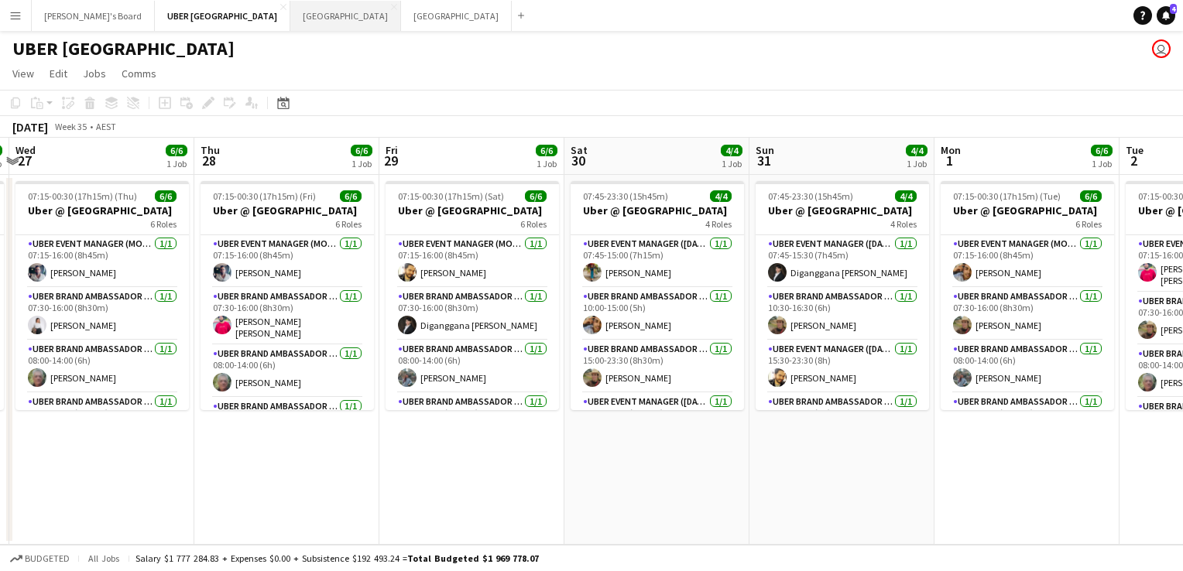
click at [290, 16] on button "Perth Close" at bounding box center [345, 16] width 111 height 30
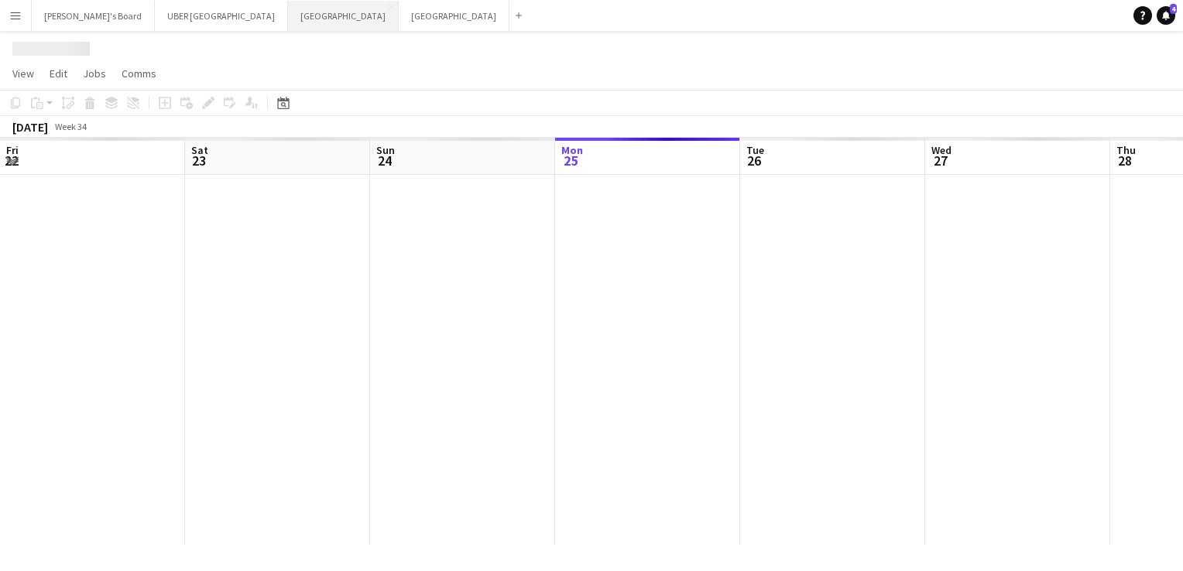
scroll to position [0, 370]
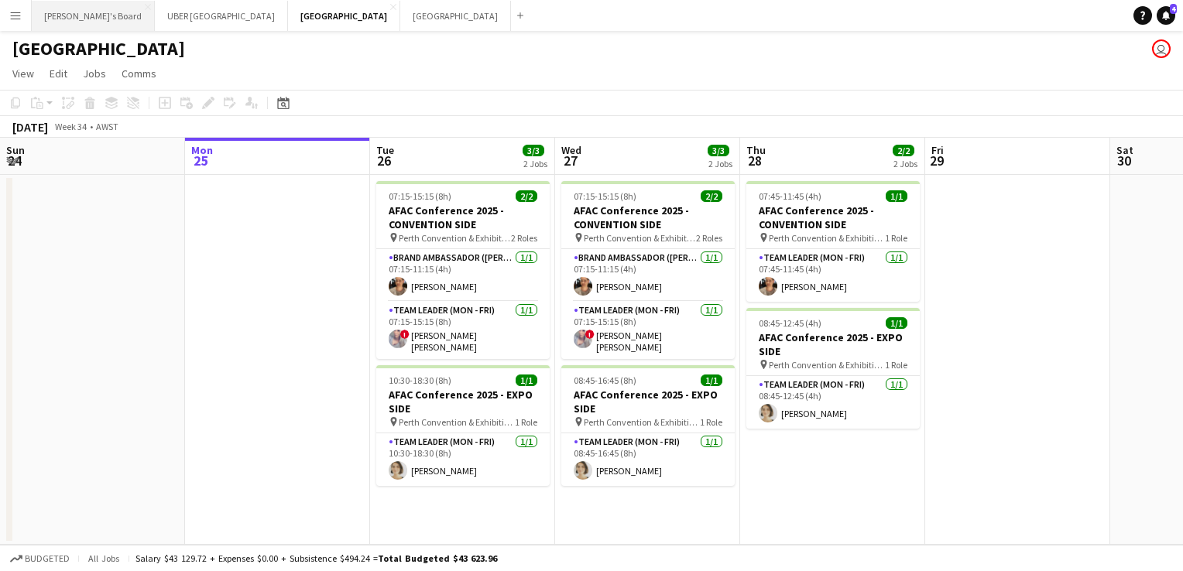
click at [68, 12] on button "Tennille's Board Close" at bounding box center [93, 16] width 123 height 30
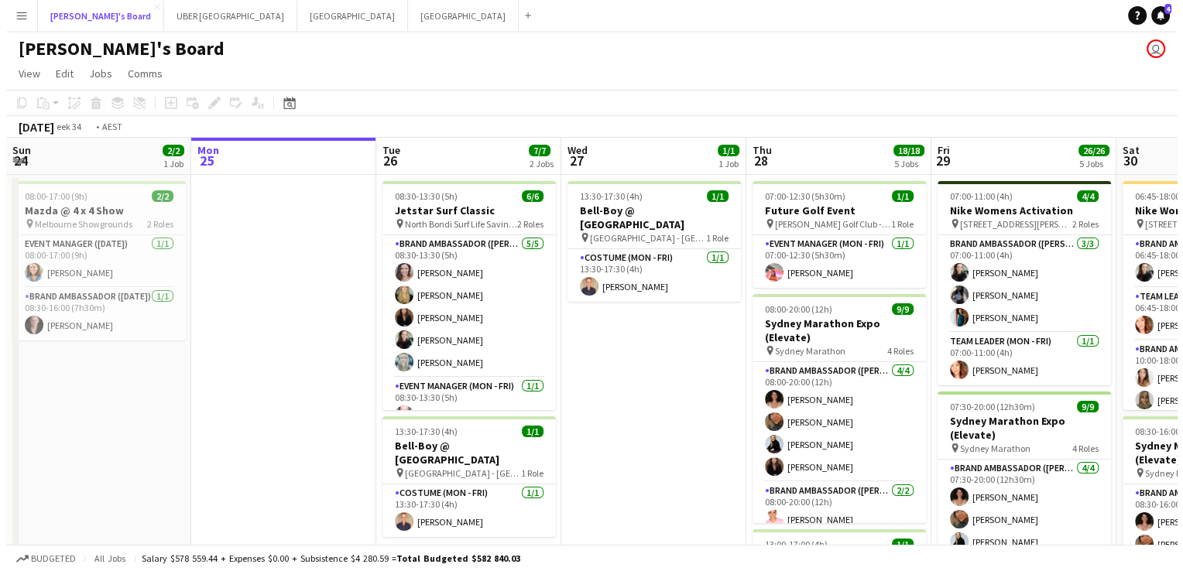
scroll to position [0, 457]
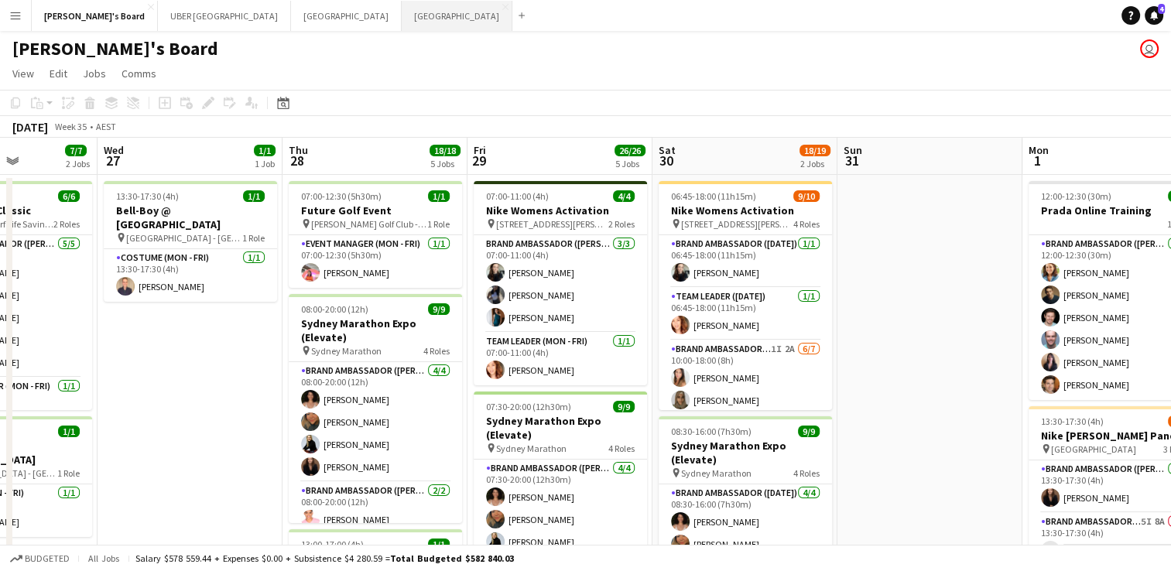
click at [402, 20] on button "Sydney Close" at bounding box center [457, 16] width 111 height 30
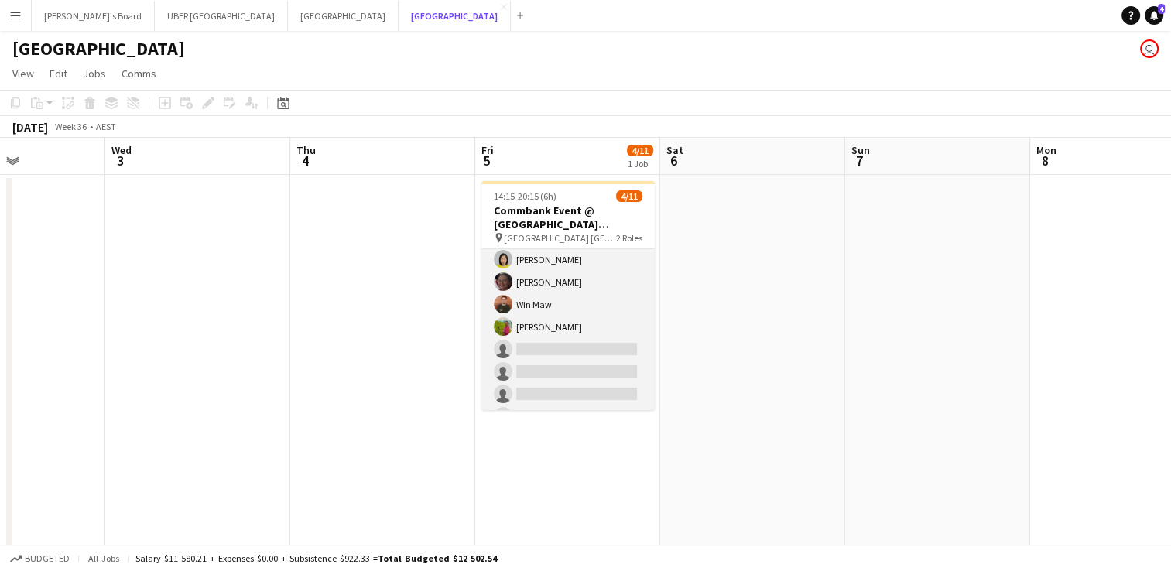
scroll to position [37, 0]
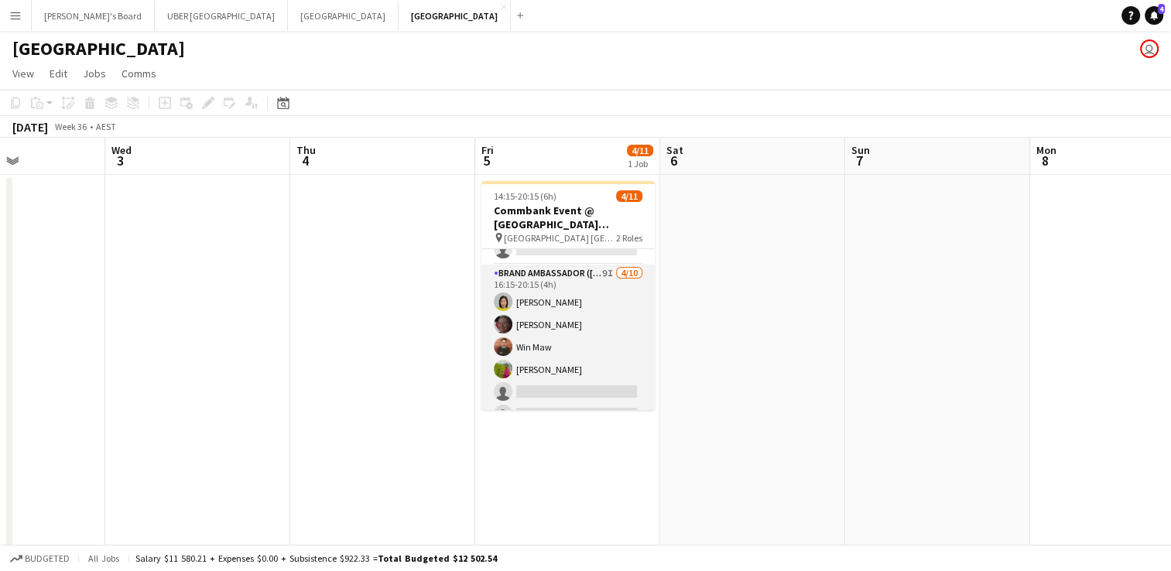
click at [526, 348] on app-card-role "Brand Ambassador (Mon - Fri) 9I [DATE] 16:15-20:15 (4h) [PERSON_NAME] Win Maw […" at bounding box center [567, 392] width 173 height 255
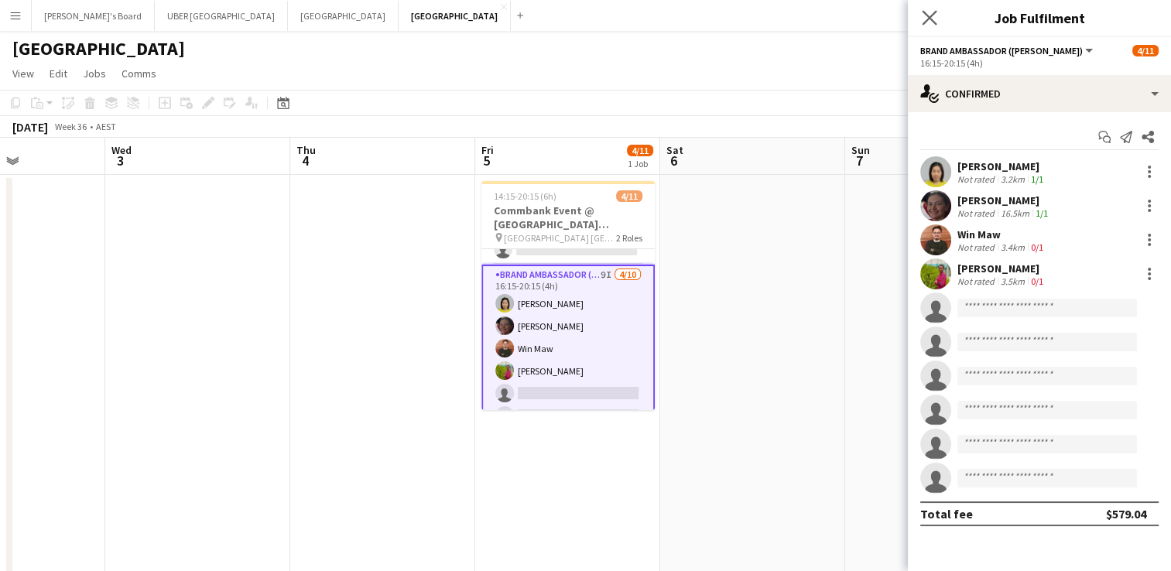
click at [937, 17] on app-icon "Close pop-in" at bounding box center [930, 18] width 22 height 22
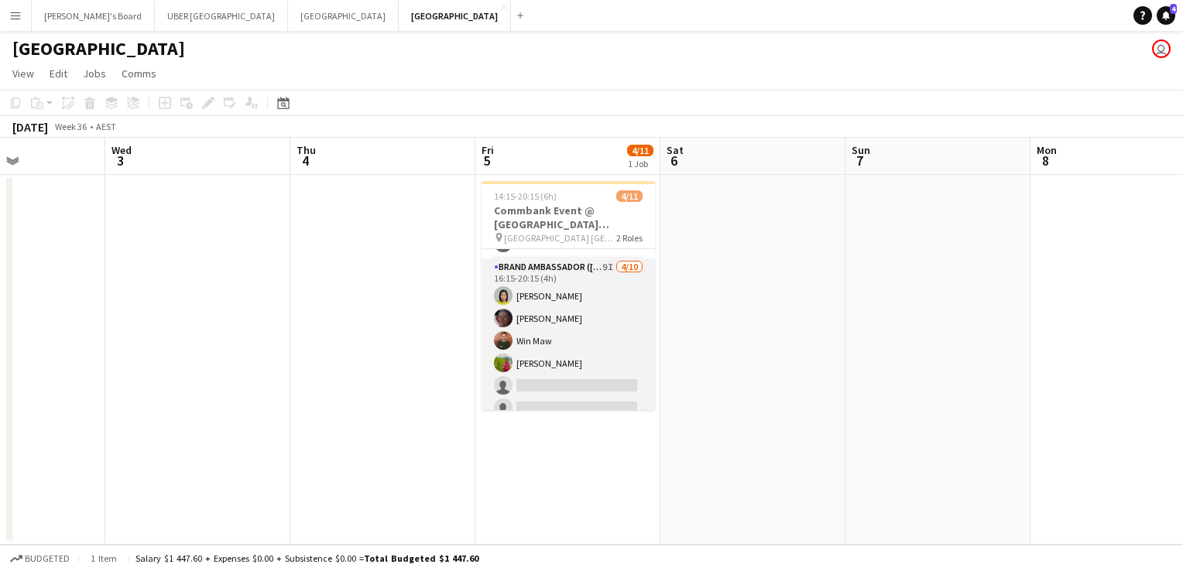
scroll to position [0, 0]
